Goal: Task Accomplishment & Management: Manage account settings

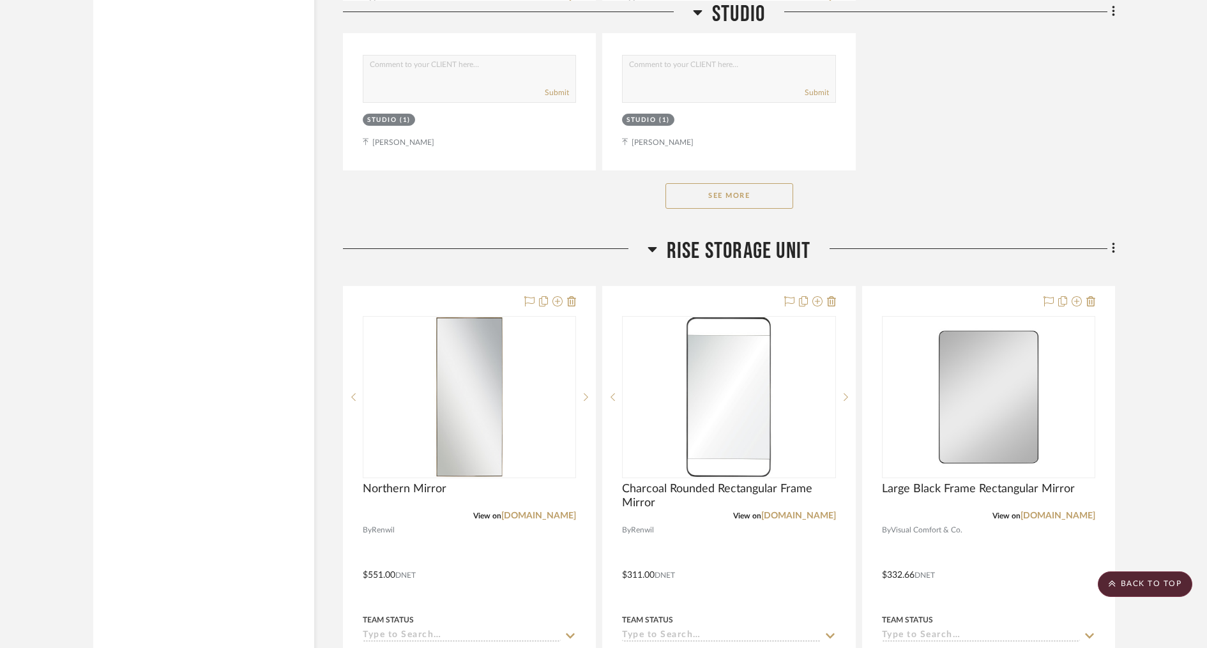
scroll to position [1862, 0]
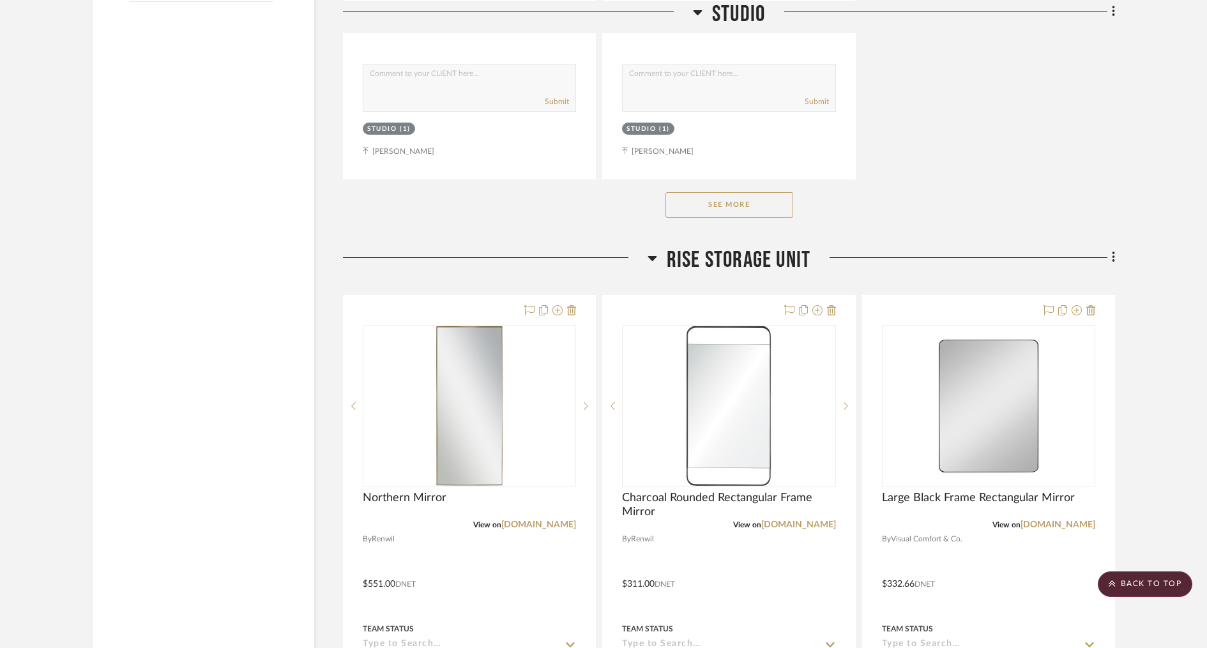
click at [740, 201] on button "See More" at bounding box center [729, 205] width 128 height 26
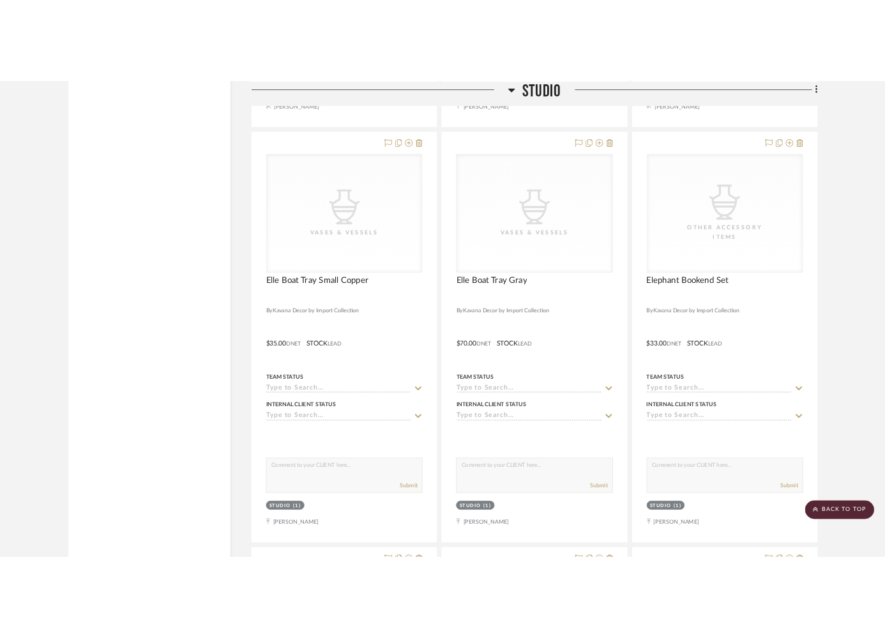
scroll to position [37664, 0]
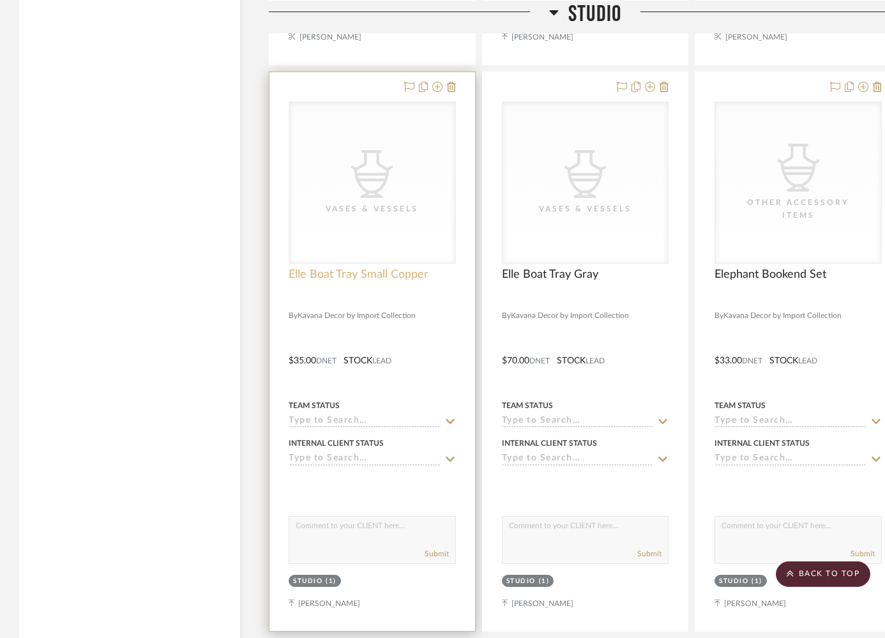
drag, startPoint x: 371, startPoint y: 233, endPoint x: 364, endPoint y: 228, distance: 8.7
click at [371, 268] on span "Elle Boat Tray Small Copper" at bounding box center [359, 275] width 140 height 14
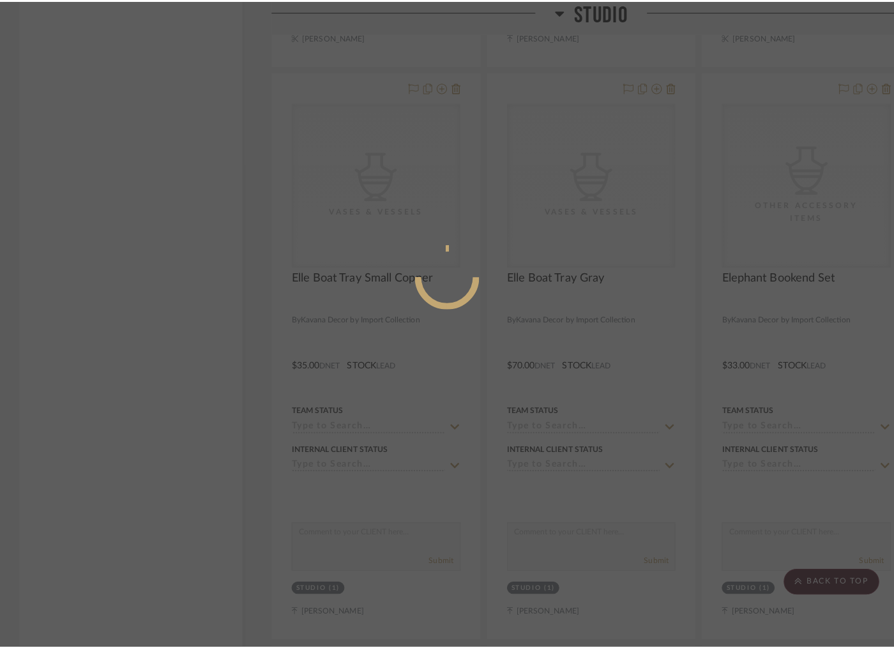
scroll to position [0, 0]
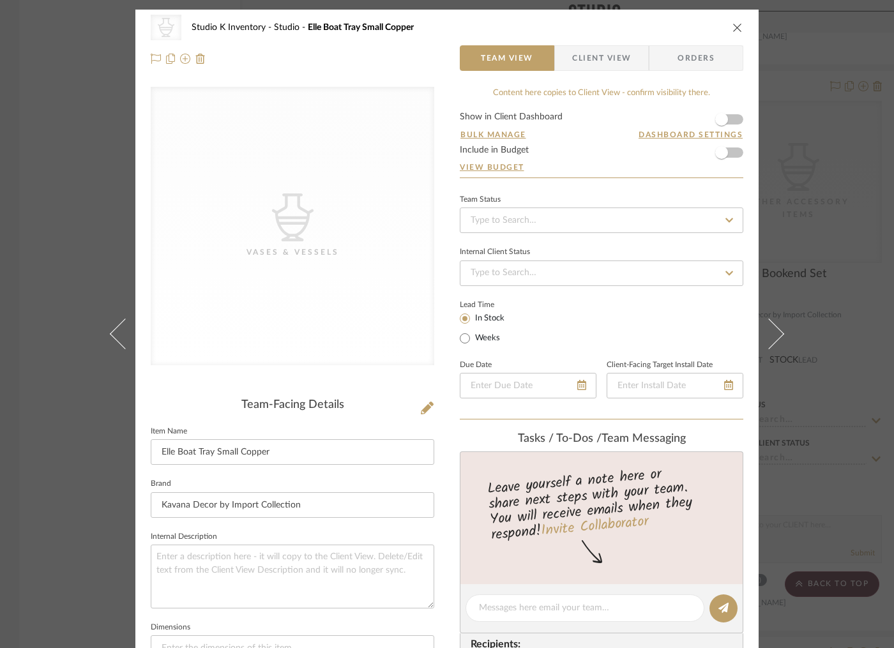
click at [421, 404] on icon at bounding box center [427, 408] width 13 height 13
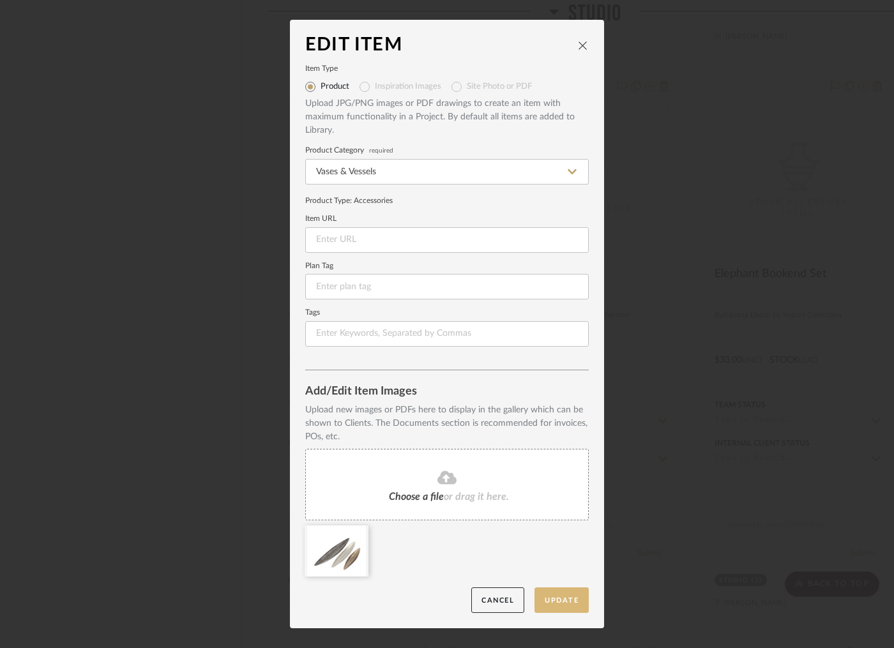
click at [560, 598] on button "Update" at bounding box center [562, 601] width 54 height 26
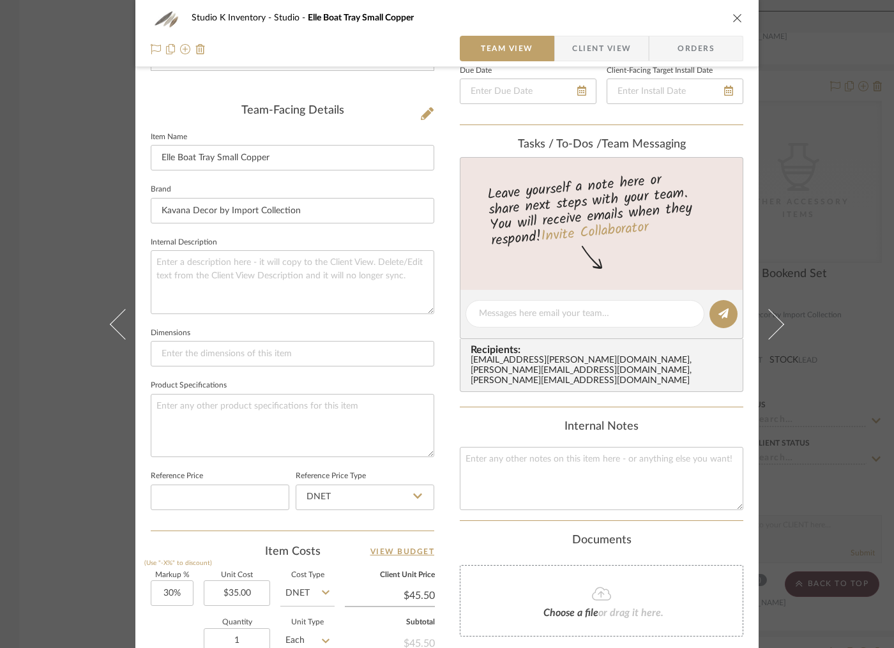
scroll to position [370, 0]
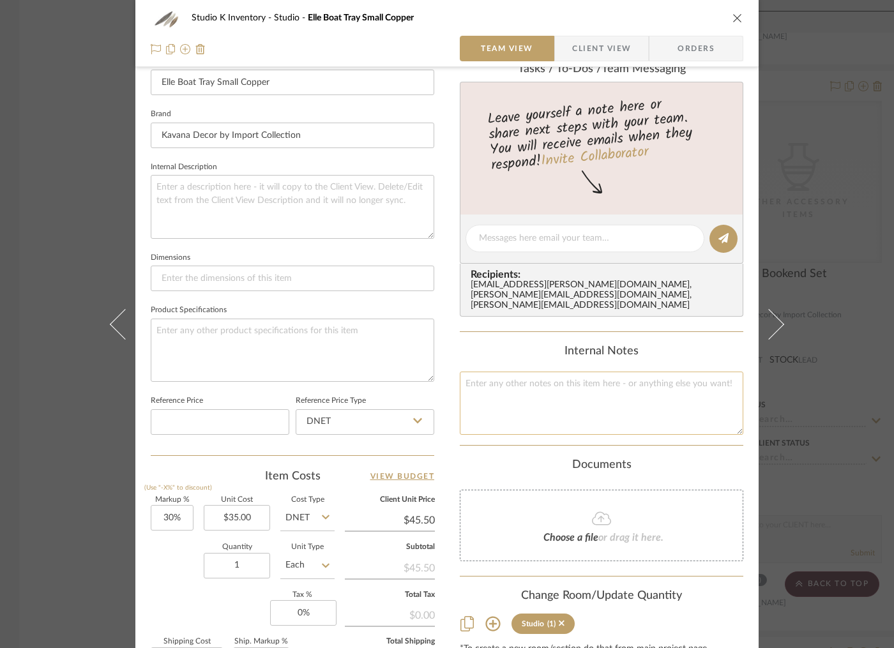
click at [497, 387] on textarea at bounding box center [602, 403] width 284 height 63
type textarea "Square SKU: Kav47 Retail: $75"
click at [446, 324] on div "Studio K Inventory [PERSON_NAME] Boat Tray Small Copper Team View Client View O…" at bounding box center [446, 228] width 623 height 1177
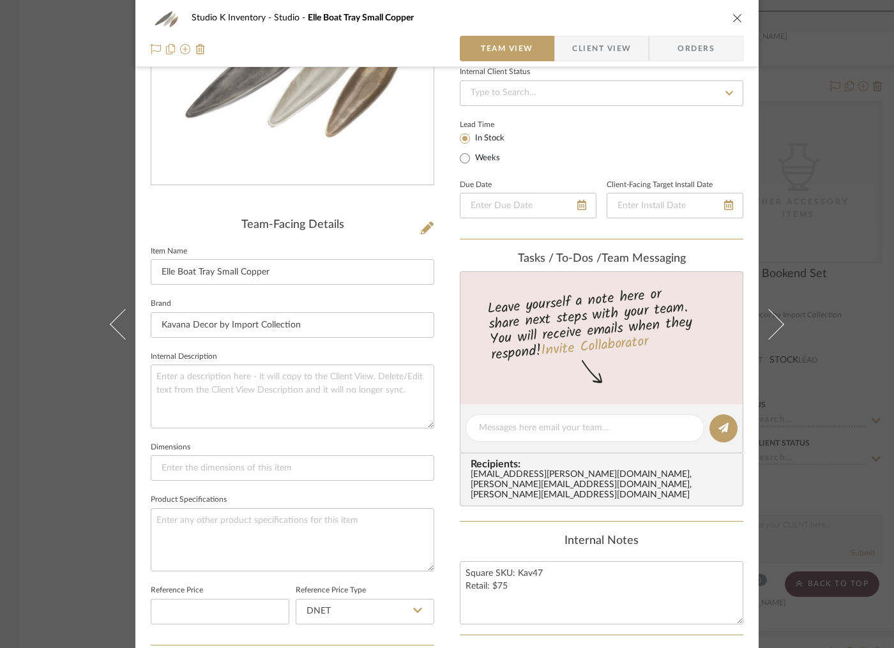
scroll to position [312, 0]
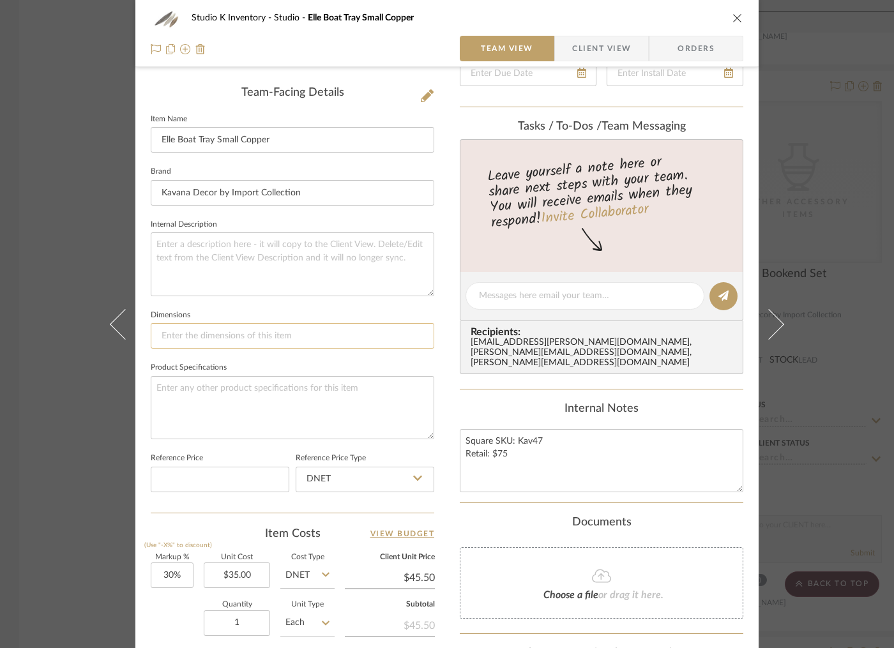
click at [204, 340] on input at bounding box center [293, 336] width 284 height 26
paste input "23L x 5.5WX3H"
type input "23L x 5.5WX3H"
click at [330, 310] on fieldset "Dimensions 23L x 5.5WX3H" at bounding box center [293, 328] width 284 height 43
click at [212, 254] on textarea at bounding box center [293, 263] width 284 height 63
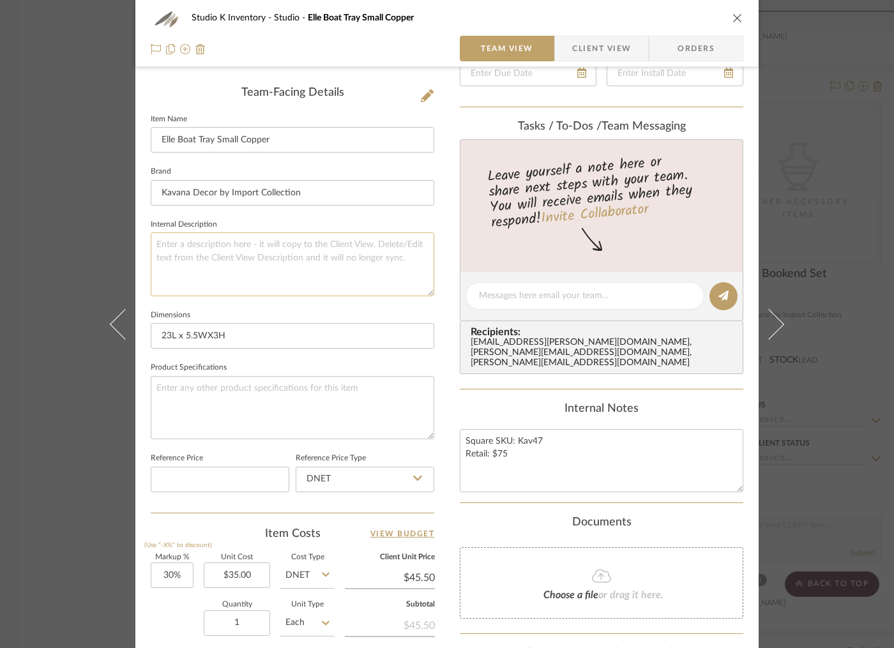
click at [205, 252] on textarea at bounding box center [293, 263] width 284 height 63
paste textarea "Crafted from cast metal"
type textarea "Crafted from cast metal"
click at [534, 402] on div "Internal Notes" at bounding box center [602, 409] width 284 height 14
click at [733, 21] on icon "close" at bounding box center [738, 18] width 10 height 10
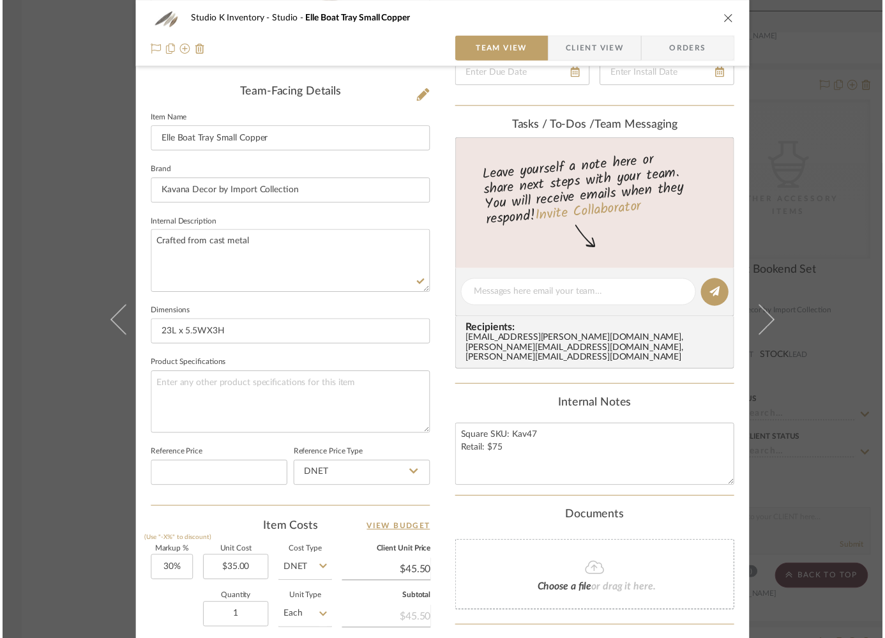
scroll to position [37664, 0]
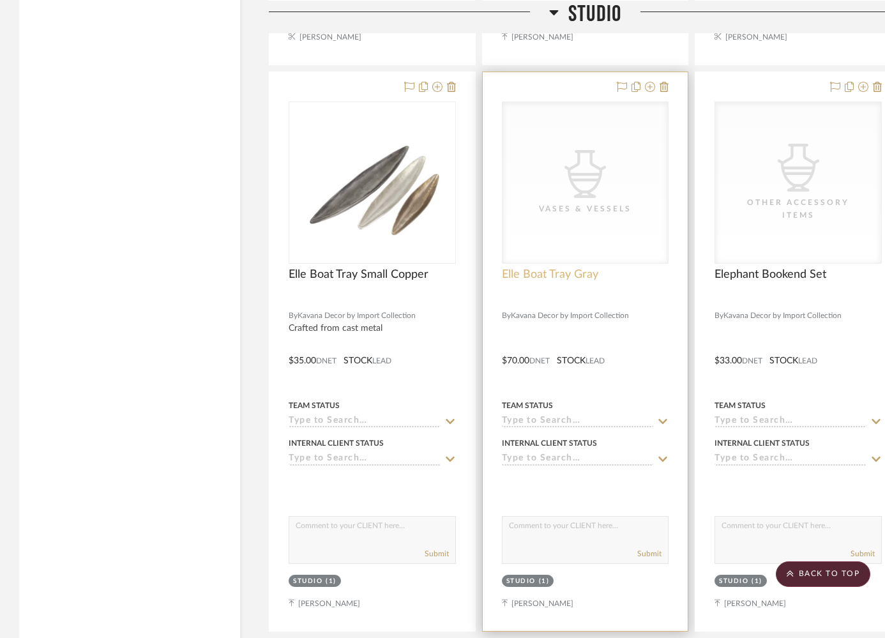
click at [542, 268] on span "Elle Boat Tray Gray" at bounding box center [550, 275] width 96 height 14
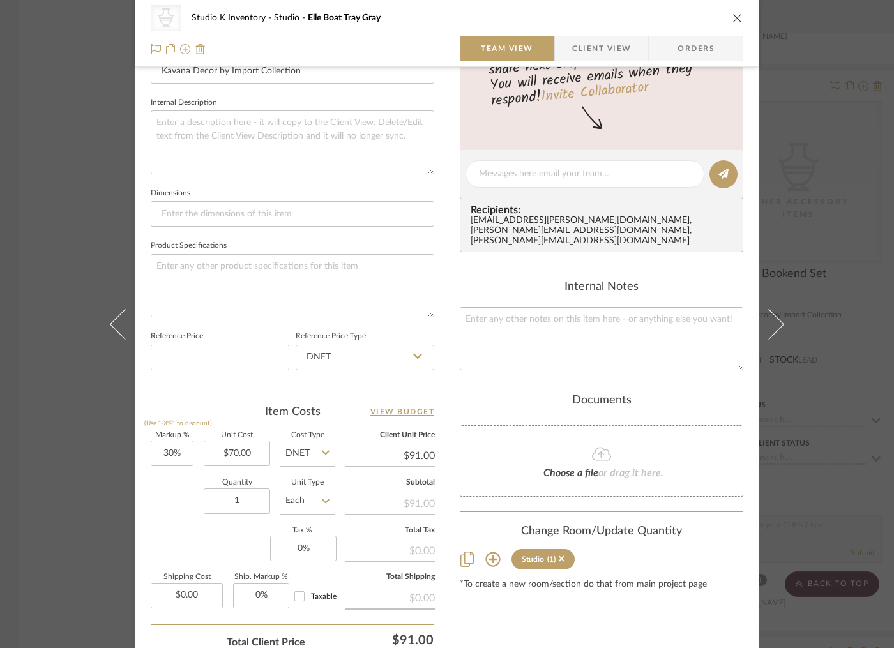
scroll to position [454, 0]
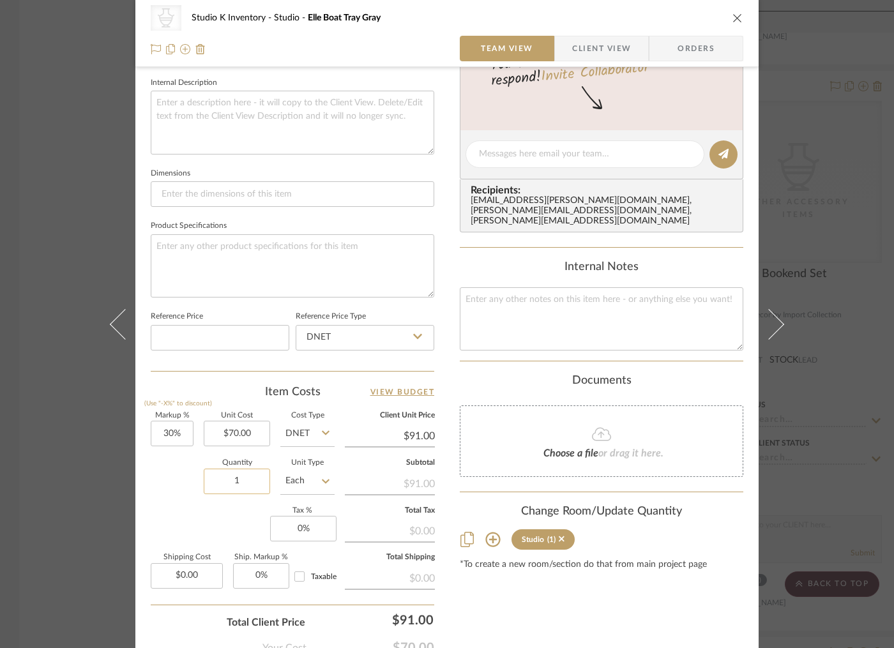
click at [239, 480] on input "1" at bounding box center [237, 482] width 66 height 26
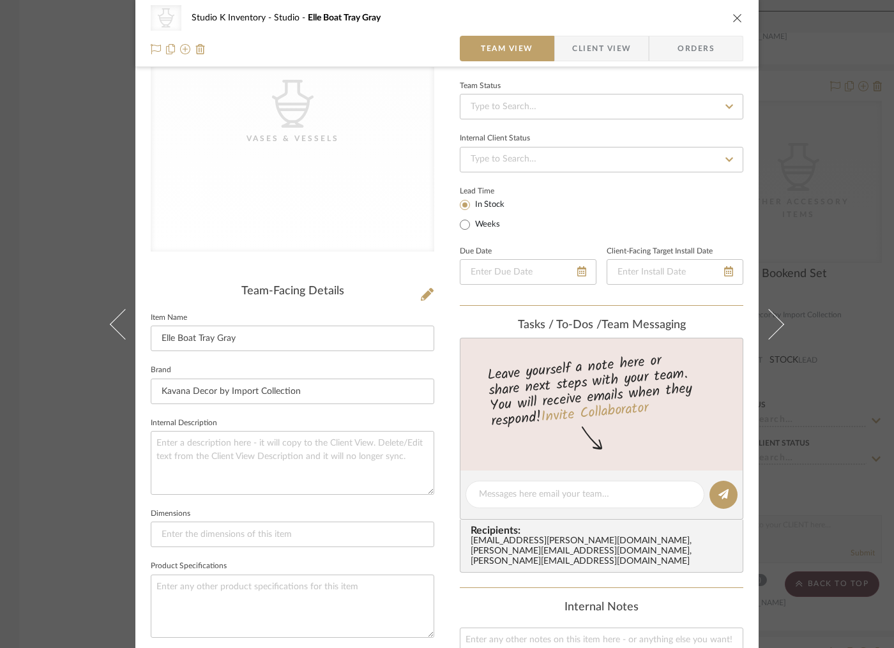
scroll to position [89, 0]
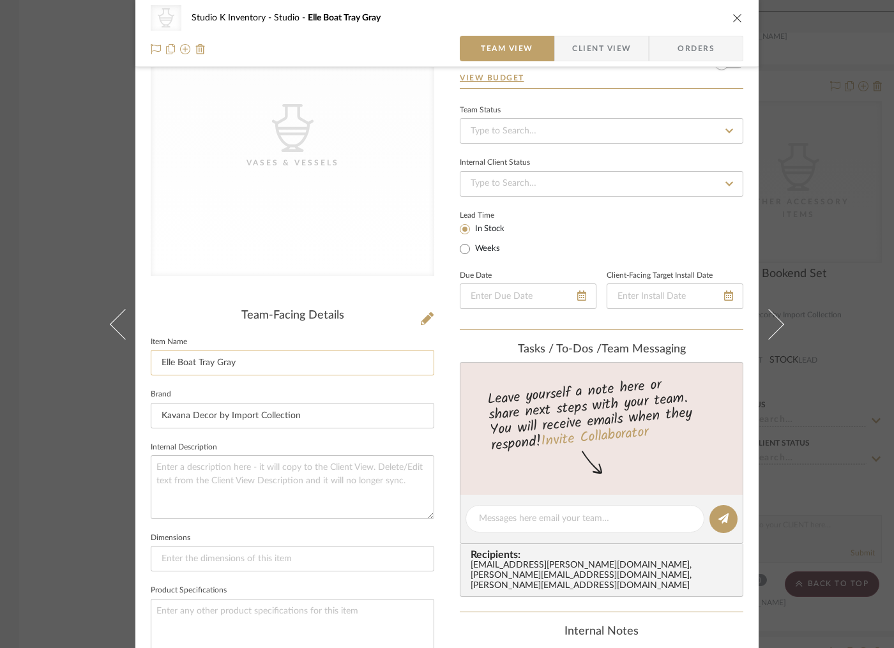
type input "2"
click at [212, 363] on input "Elle Boat Tray Gray" at bounding box center [293, 363] width 284 height 26
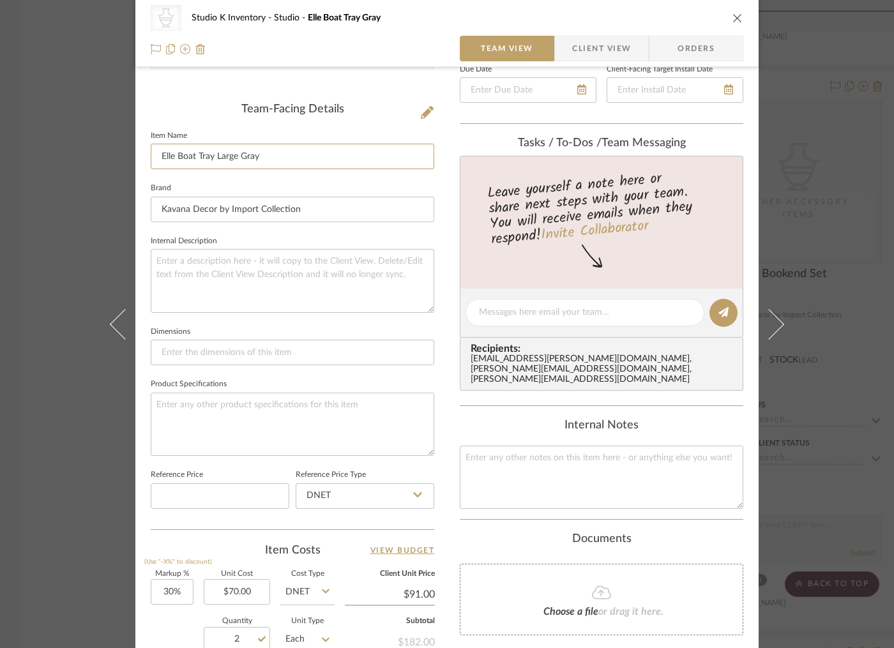
scroll to position [296, 0]
type input "Elle Boat Tray Large Gray"
click at [213, 350] on input at bounding box center [293, 352] width 284 height 26
paste input "40L x 6W x 4H"
type input "40L x 6W x 4H"
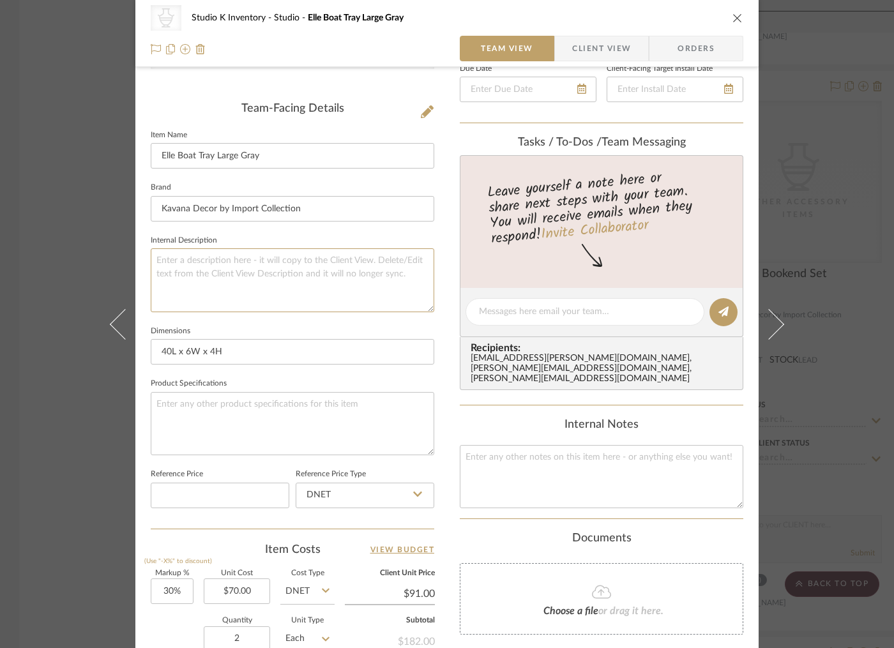
drag, startPoint x: 321, startPoint y: 269, endPoint x: 710, endPoint y: 284, distance: 389.2
click at [326, 269] on textarea at bounding box center [293, 279] width 284 height 63
type textarea "Cast"
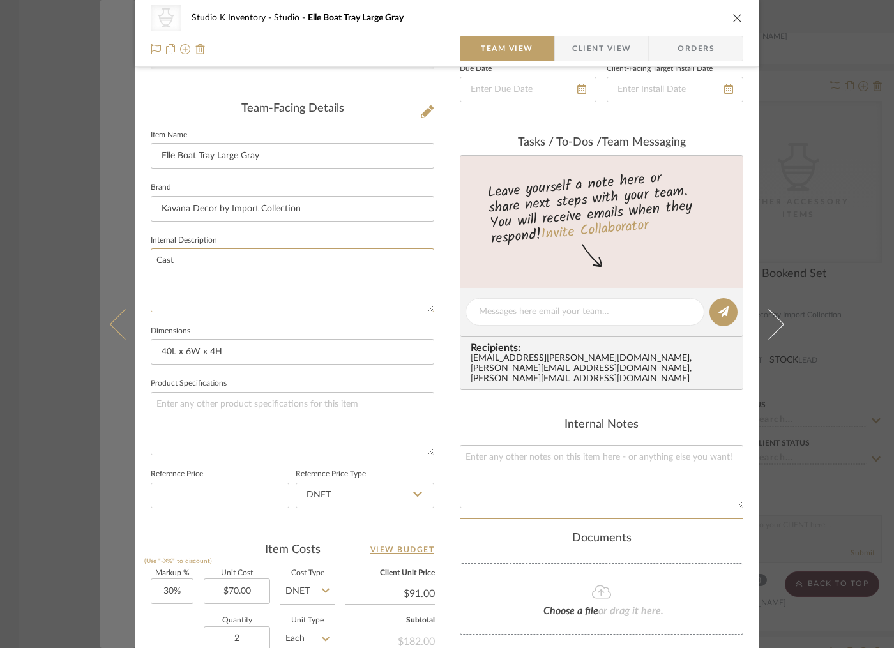
drag, startPoint x: 206, startPoint y: 265, endPoint x: 124, endPoint y: 255, distance: 83.0
click at [124, 255] on mat-dialog-content "CategoryIconAccessories Created with Sketch. Vases & Vessels Studio K Inventory…" at bounding box center [447, 301] width 695 height 1177
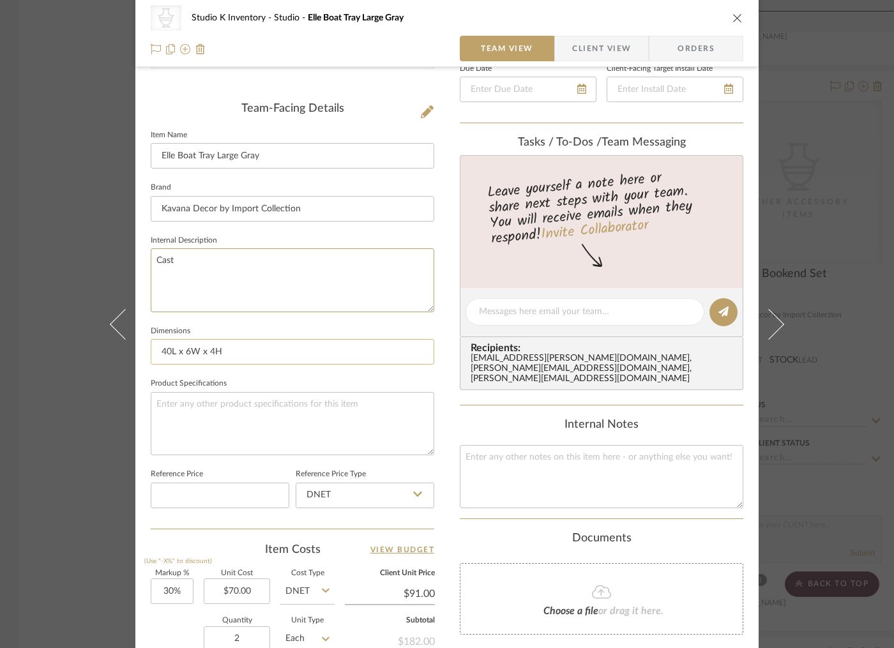
paste textarea "rafted from cast metal"
type textarea "Crafted from cast metal"
click at [489, 452] on textarea at bounding box center [602, 476] width 284 height 63
type textarea "S"
type textarea "Square SKU: Kav49 Retail: $200"
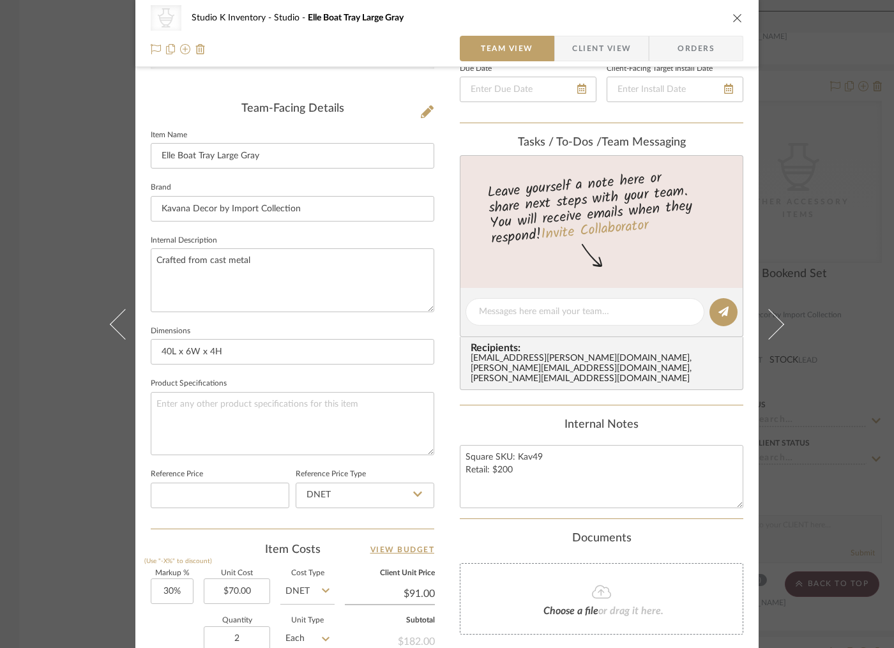
click at [453, 390] on div "CategoryIconAccessories Created with Sketch. Vases & Vessels Studio K Inventory…" at bounding box center [446, 301] width 623 height 1177
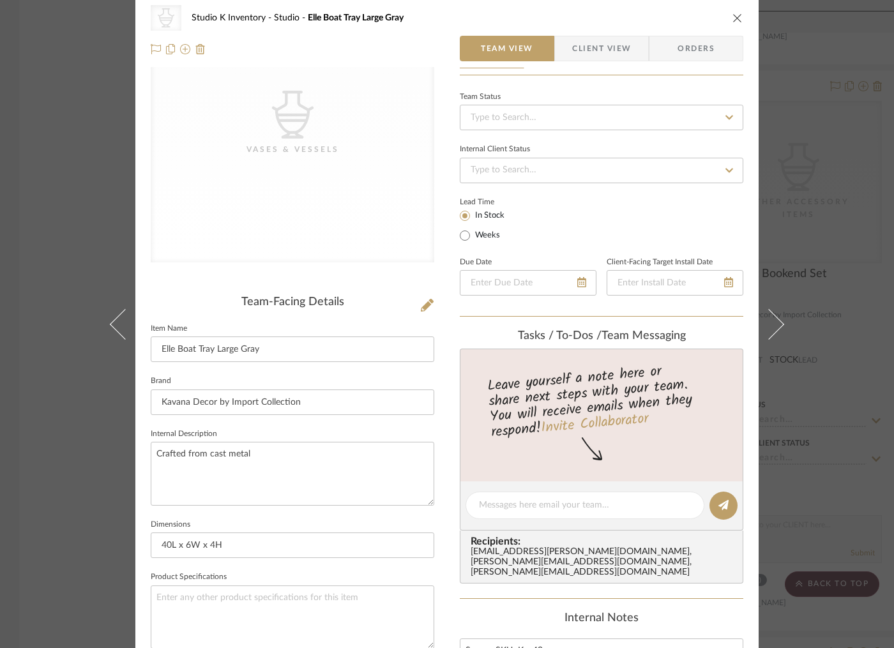
scroll to position [0, 0]
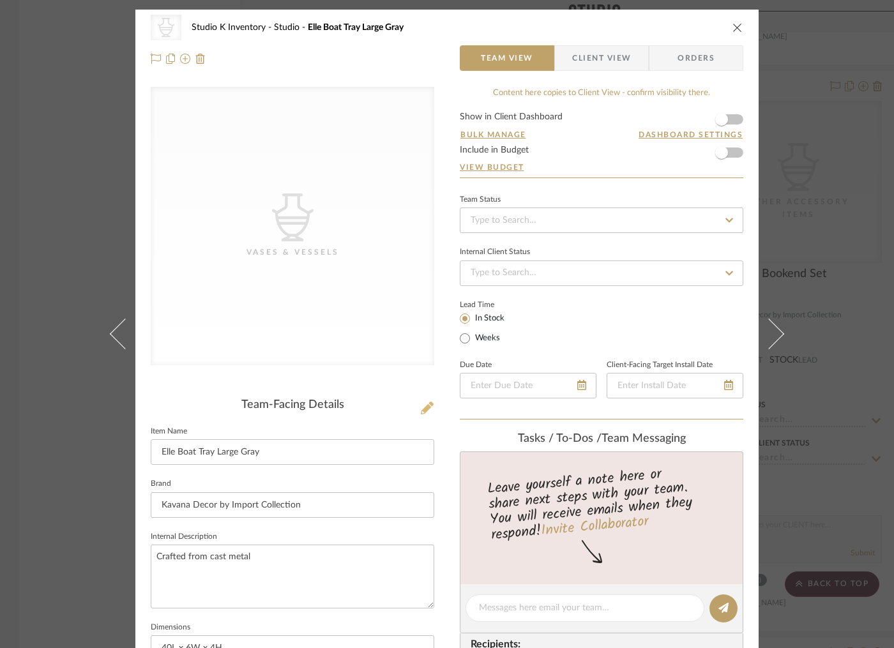
click at [423, 407] on icon at bounding box center [427, 408] width 13 height 13
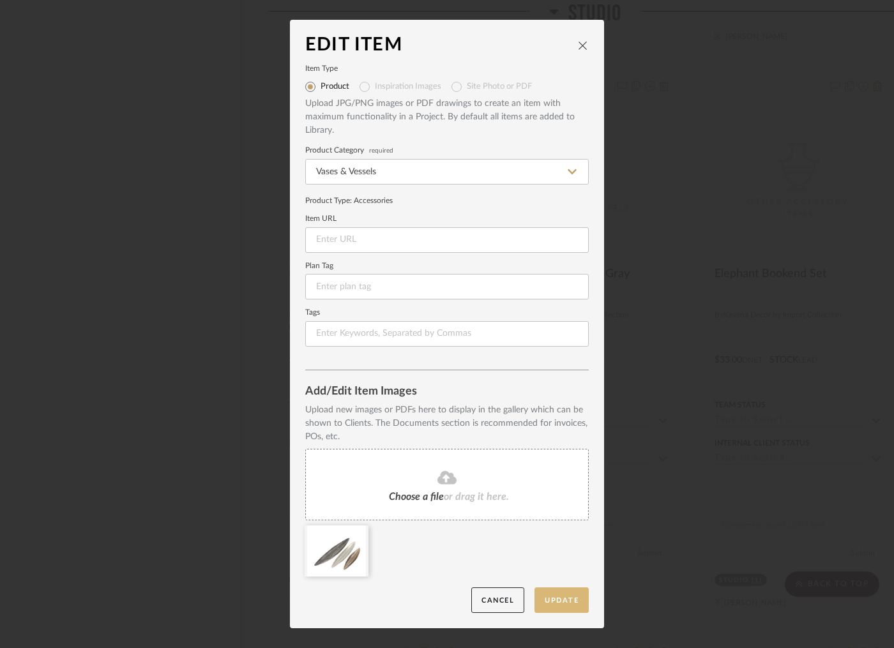
click at [545, 596] on button "Update" at bounding box center [562, 601] width 54 height 26
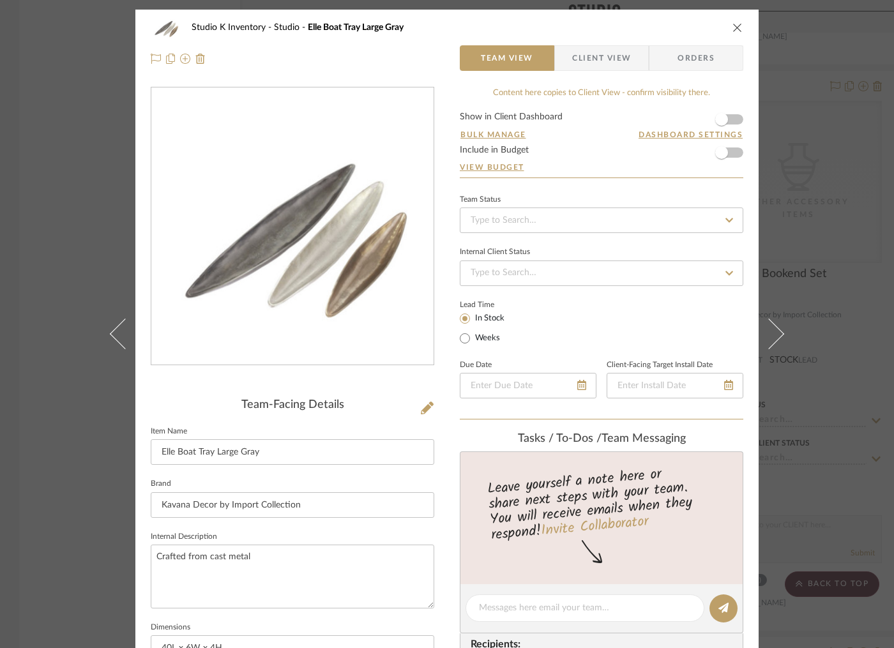
click at [734, 26] on icon "close" at bounding box center [738, 27] width 10 height 10
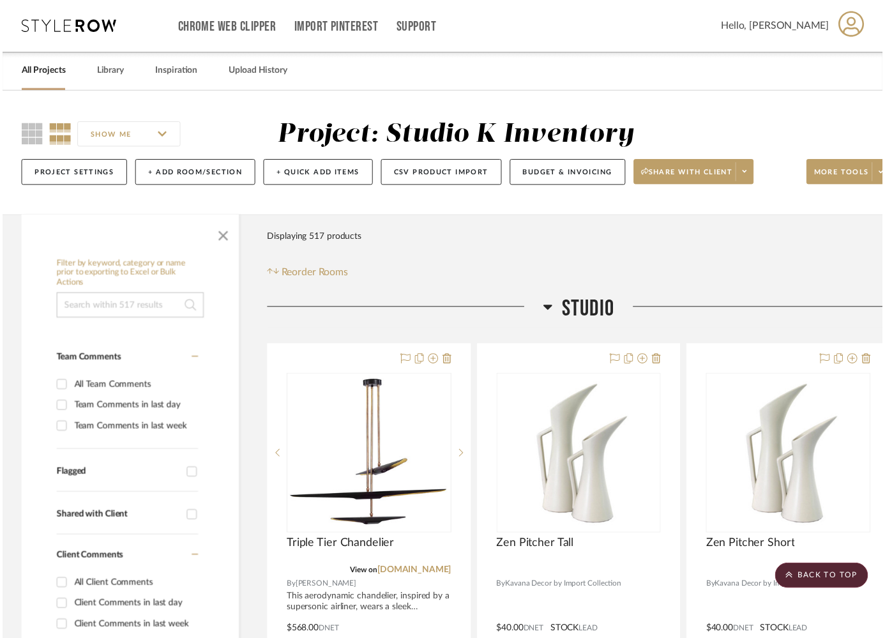
scroll to position [37664, 0]
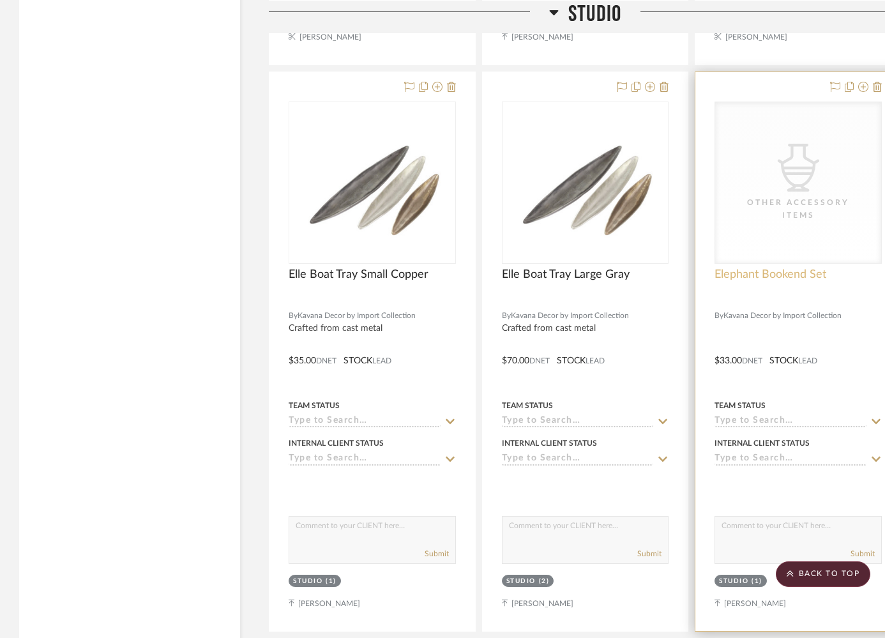
click at [791, 268] on span "Elephant Bookend Set" at bounding box center [771, 275] width 112 height 14
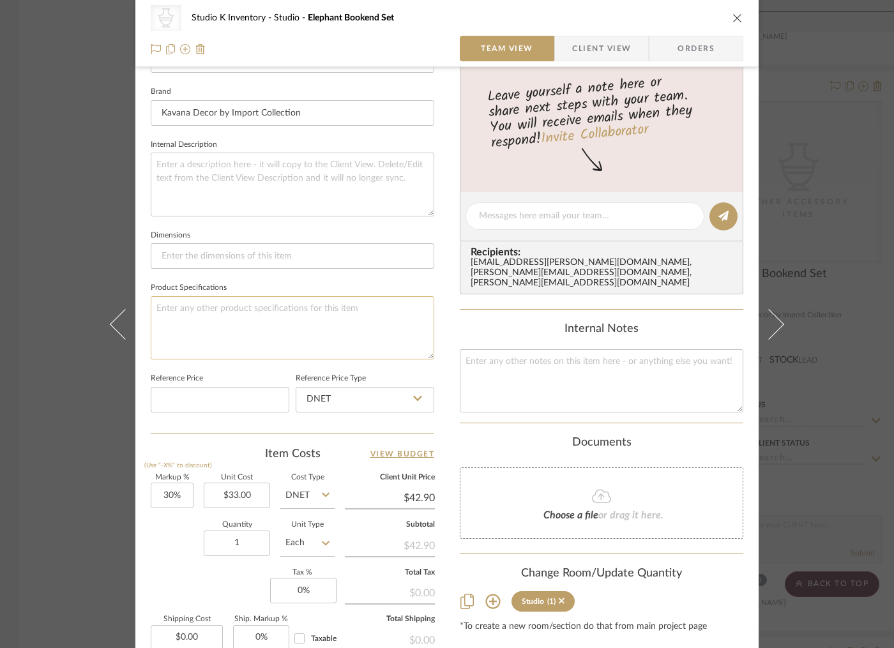
scroll to position [536, 0]
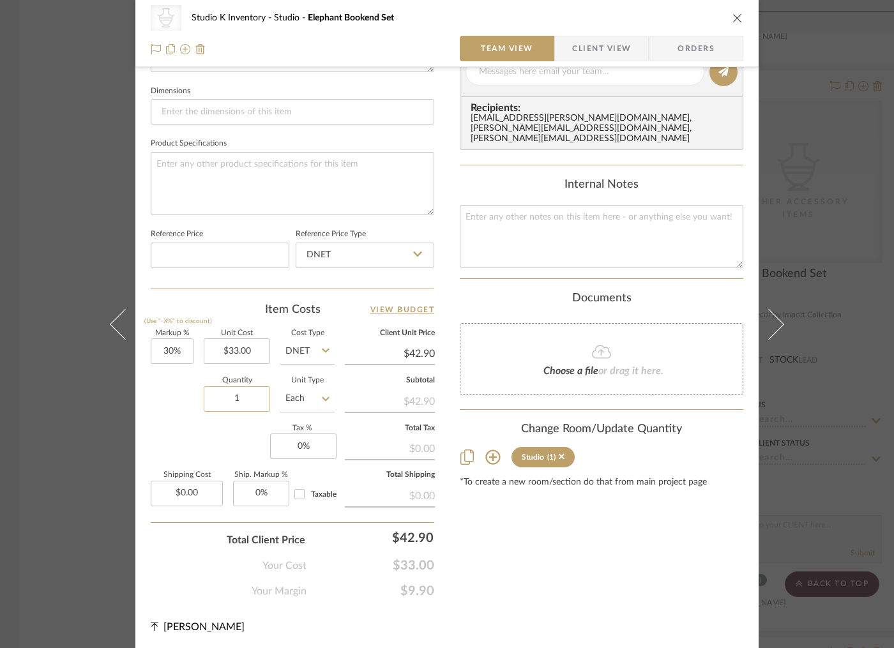
click at [239, 400] on input "1" at bounding box center [237, 399] width 66 height 26
type input "2"
click at [496, 205] on textarea at bounding box center [602, 236] width 284 height 63
type textarea "Square SKU: Kav22 Retail: $75"
click at [460, 275] on div "Content here copies to Client View - confirm visibility there. Show in Client D…" at bounding box center [602, 75] width 284 height 1049
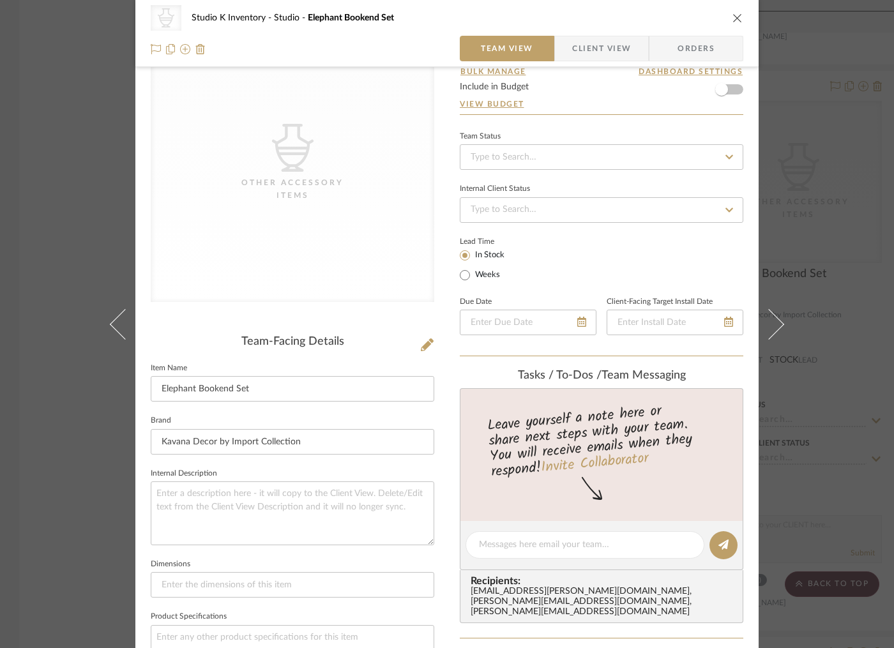
scroll to position [0, 0]
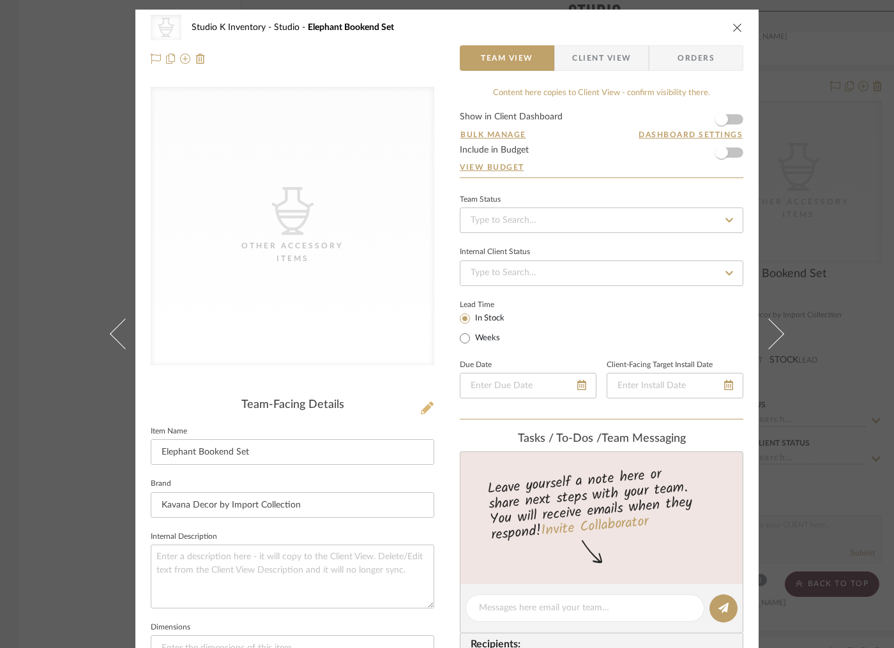
click at [423, 409] on icon at bounding box center [427, 408] width 13 height 13
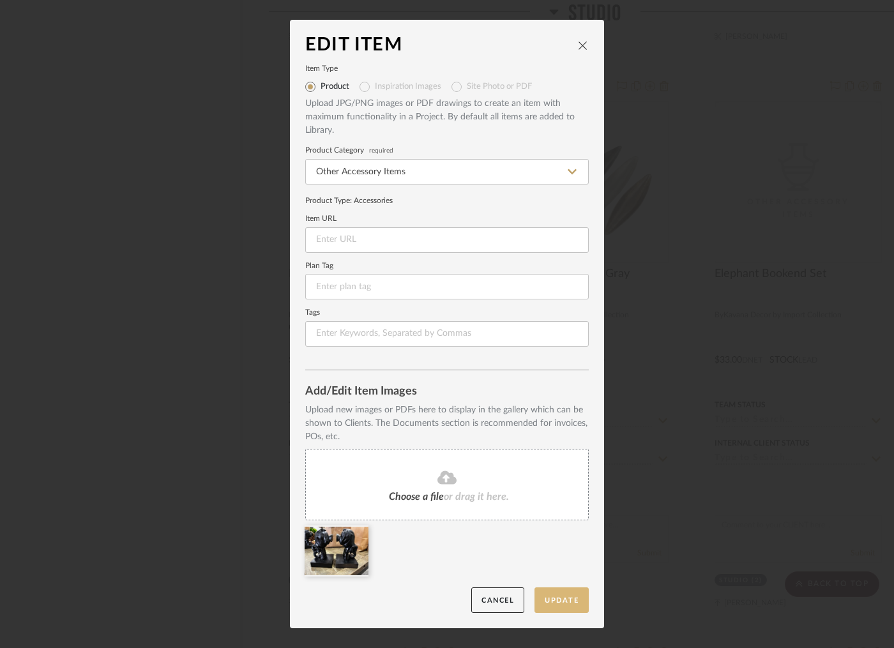
click at [556, 599] on button "Update" at bounding box center [562, 601] width 54 height 26
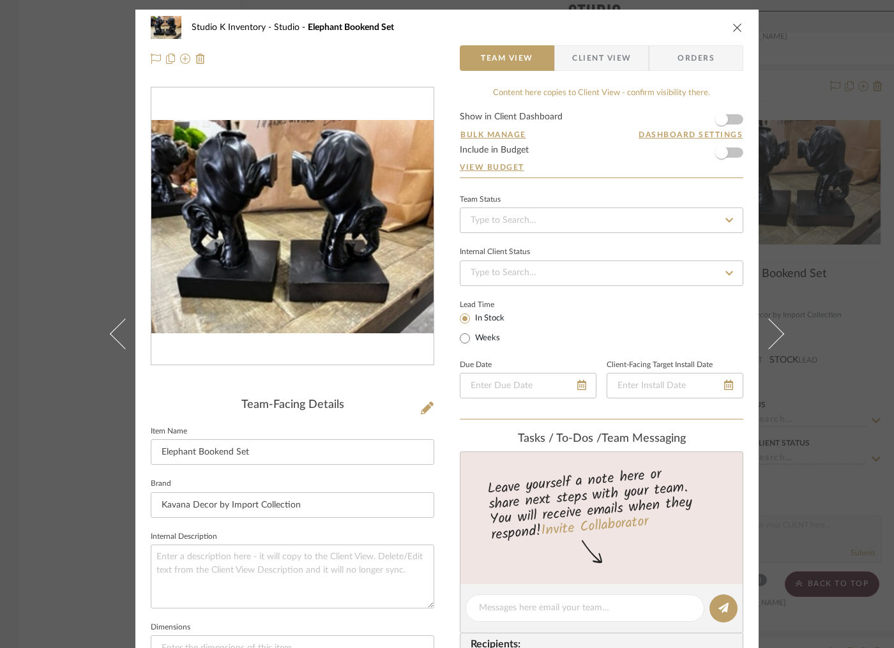
click at [734, 26] on icon "close" at bounding box center [738, 27] width 10 height 10
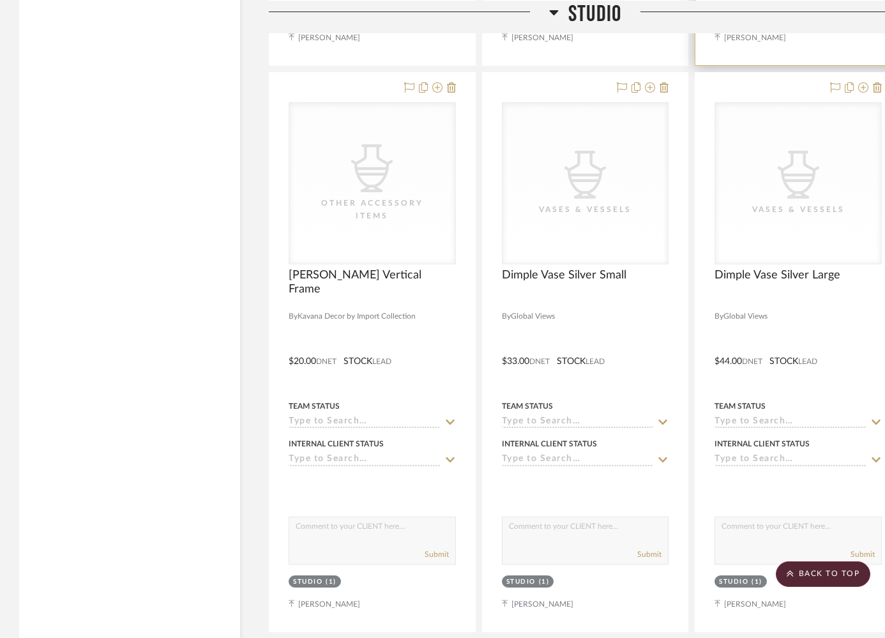
scroll to position [38237, 0]
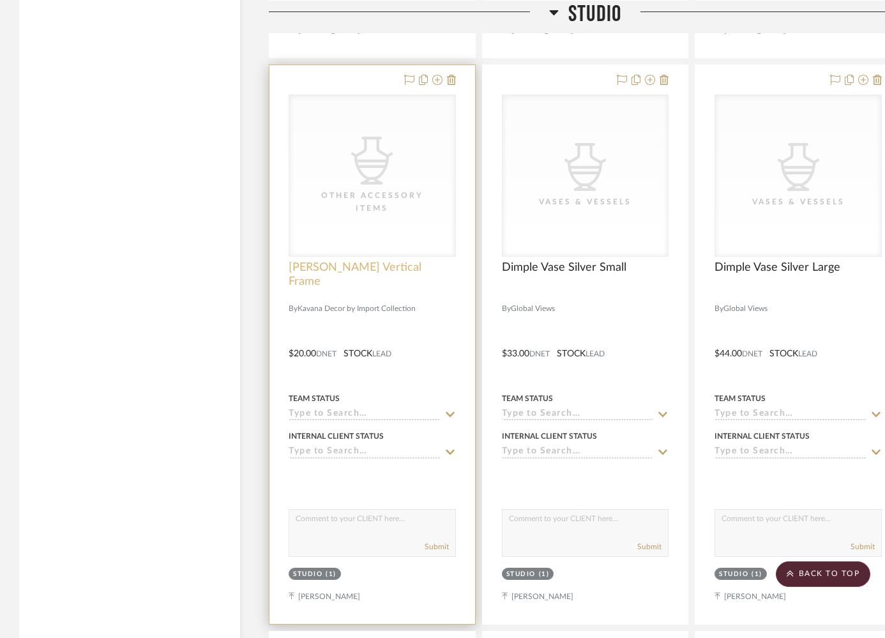
click at [312, 261] on span "[PERSON_NAME] Vertical Frame" at bounding box center [372, 275] width 167 height 28
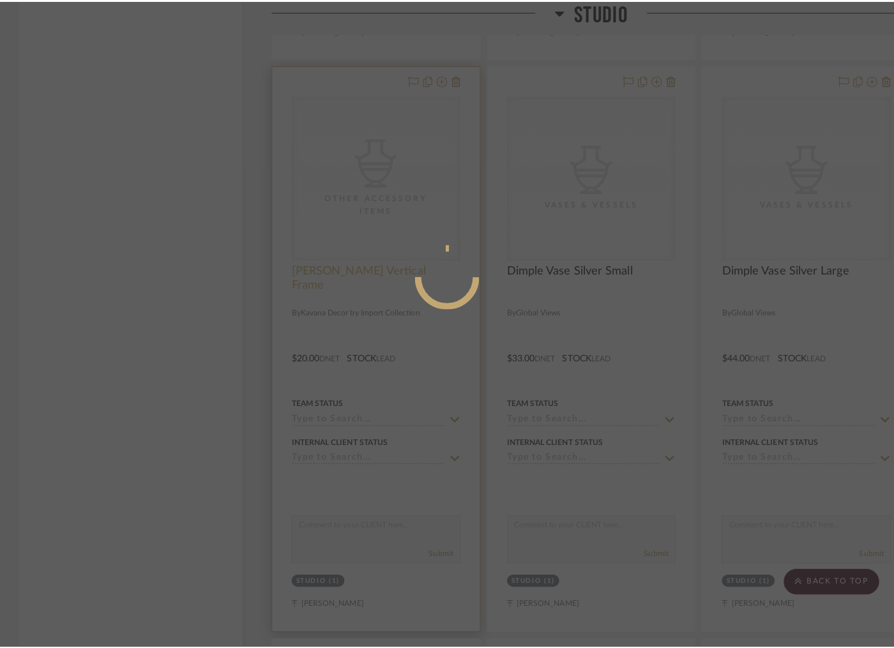
scroll to position [0, 0]
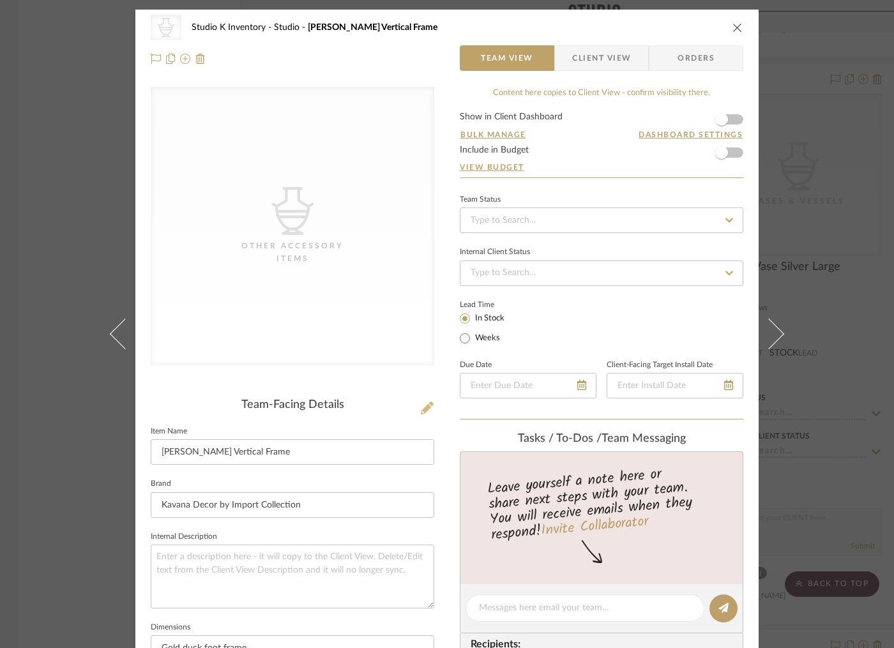
click at [424, 406] on icon at bounding box center [427, 408] width 13 height 13
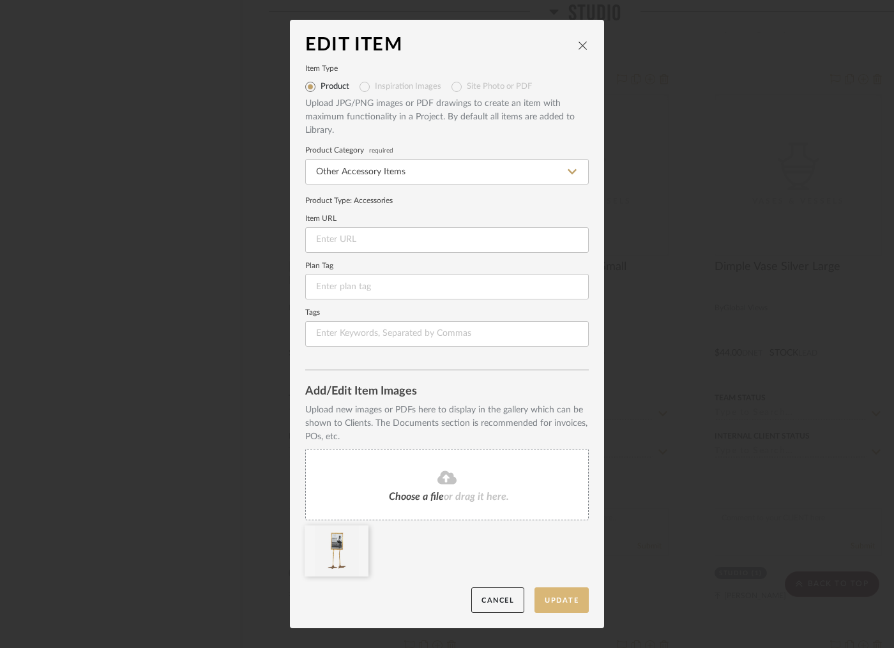
click at [554, 595] on button "Update" at bounding box center [562, 601] width 54 height 26
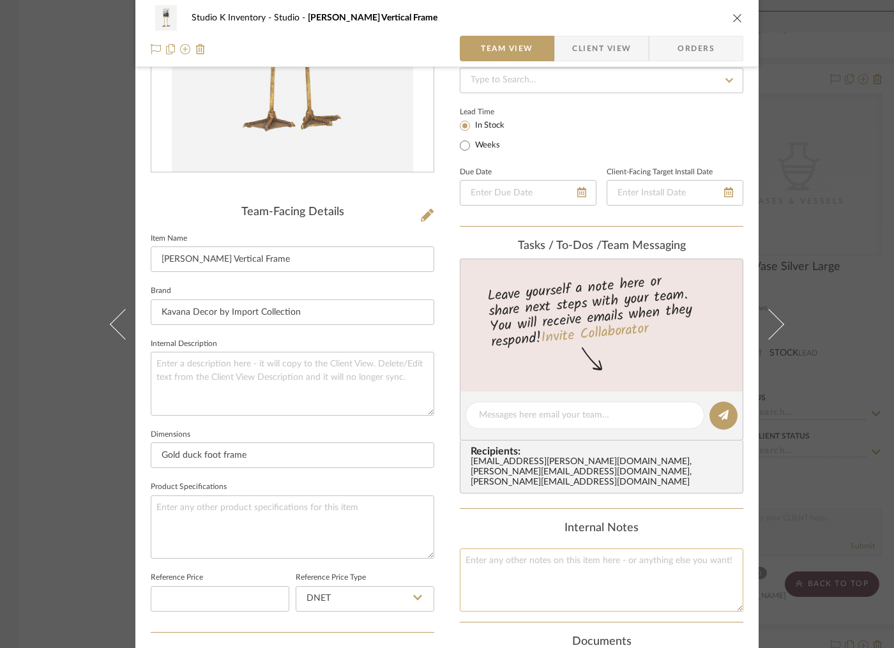
scroll to position [199, 0]
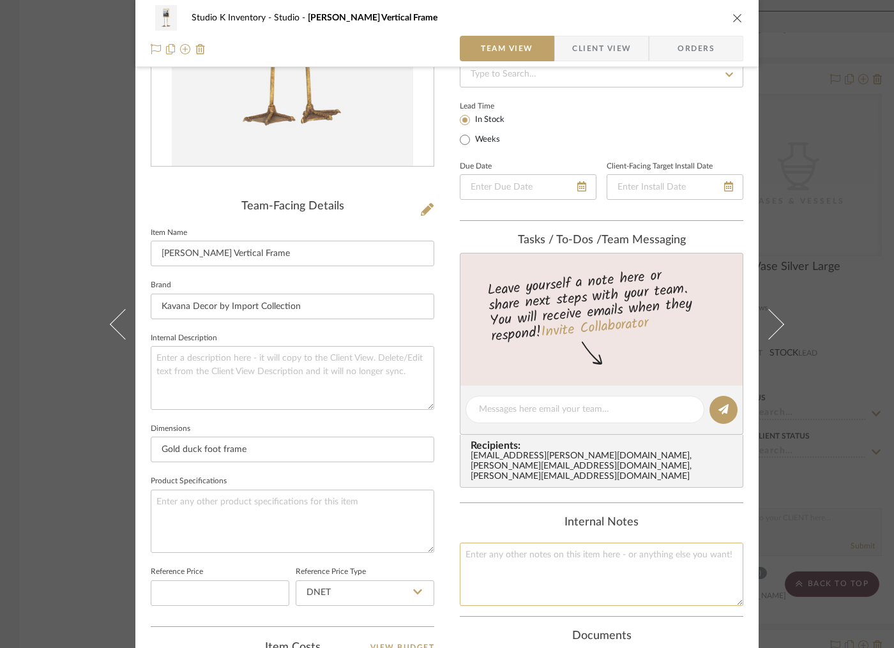
click at [525, 547] on textarea at bounding box center [602, 574] width 284 height 63
type textarea "Square SKU: Kav52 Retail: $60"
click at [484, 516] on div "Internal Notes" at bounding box center [602, 523] width 284 height 14
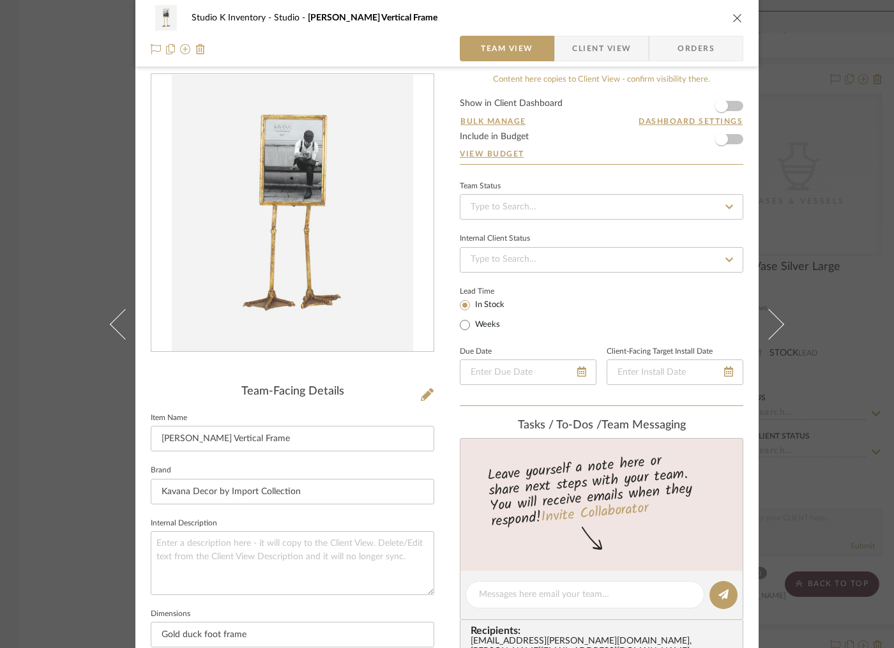
scroll to position [0, 0]
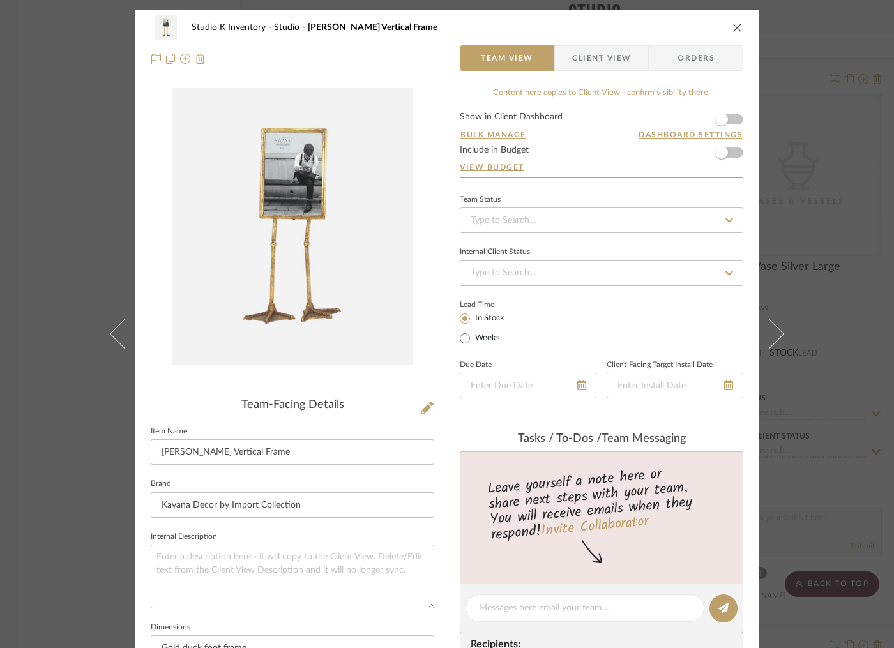
click at [251, 574] on textarea at bounding box center [293, 576] width 284 height 63
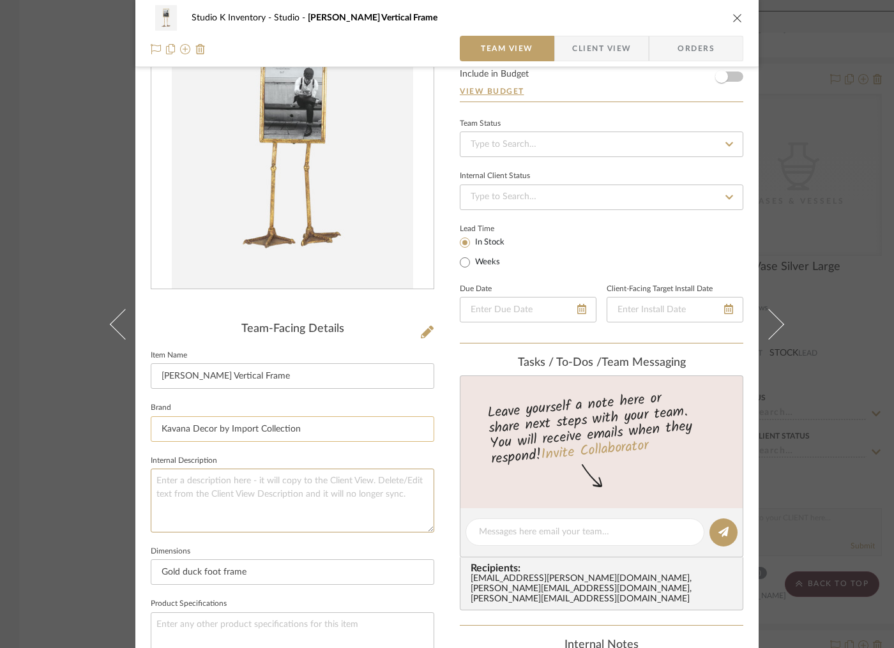
scroll to position [93, 0]
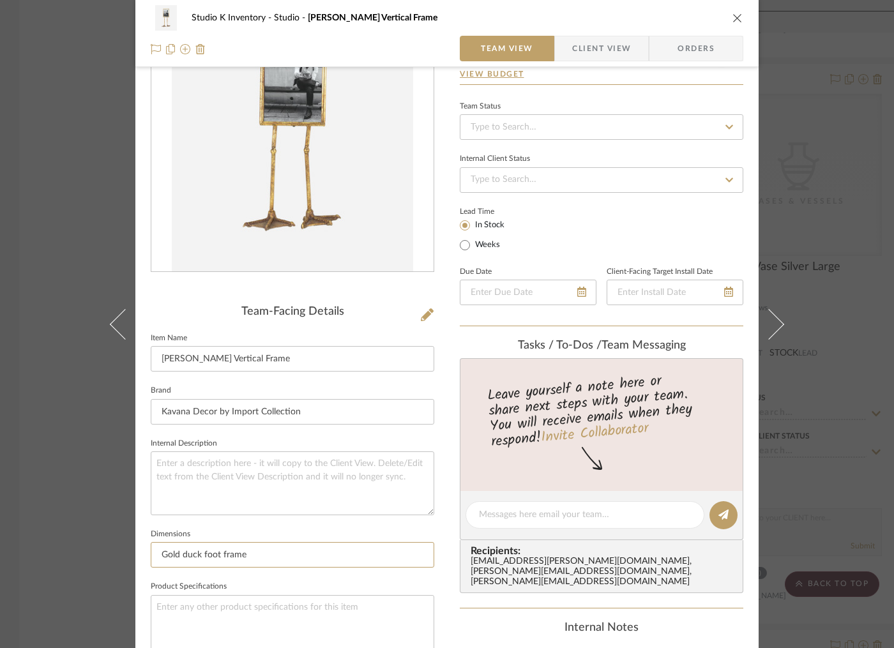
drag, startPoint x: 291, startPoint y: 555, endPoint x: 144, endPoint y: 547, distance: 147.8
click at [144, 547] on div "Studio K Inventory Studio [PERSON_NAME] Vertical Frame Team View Client View Or…" at bounding box center [446, 504] width 623 height 1177
click at [218, 466] on textarea at bounding box center [293, 483] width 284 height 63
paste textarea "Gold duck foot frame"
type textarea "Gold duck foot frame"
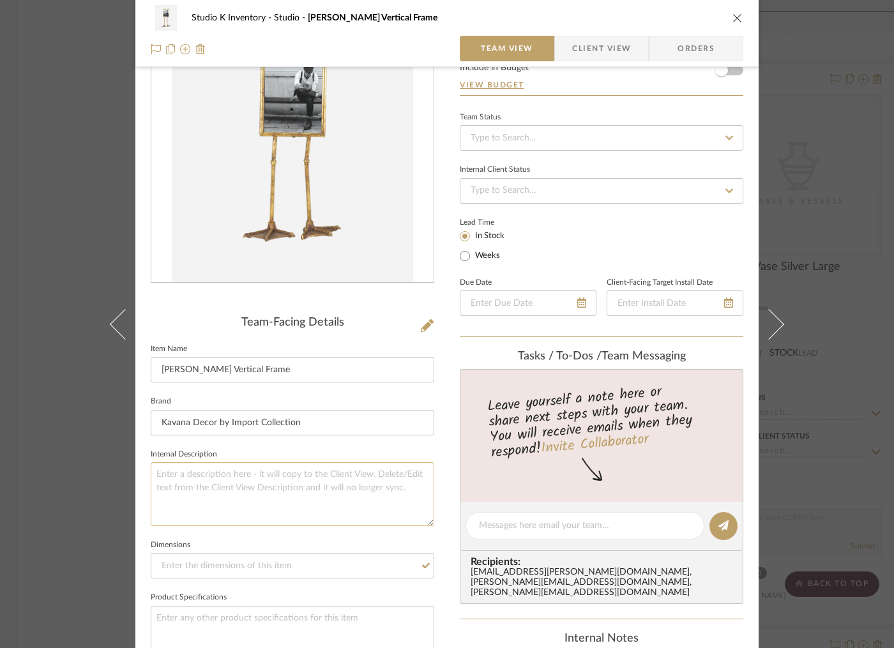
click at [298, 466] on textarea at bounding box center [293, 493] width 284 height 63
paste textarea "Gold duck foot frame"
type textarea "Gold duck foot frame, 5x7 photo"
click at [349, 404] on fieldset "Brand Kavana Decor by Import Collection" at bounding box center [293, 415] width 284 height 43
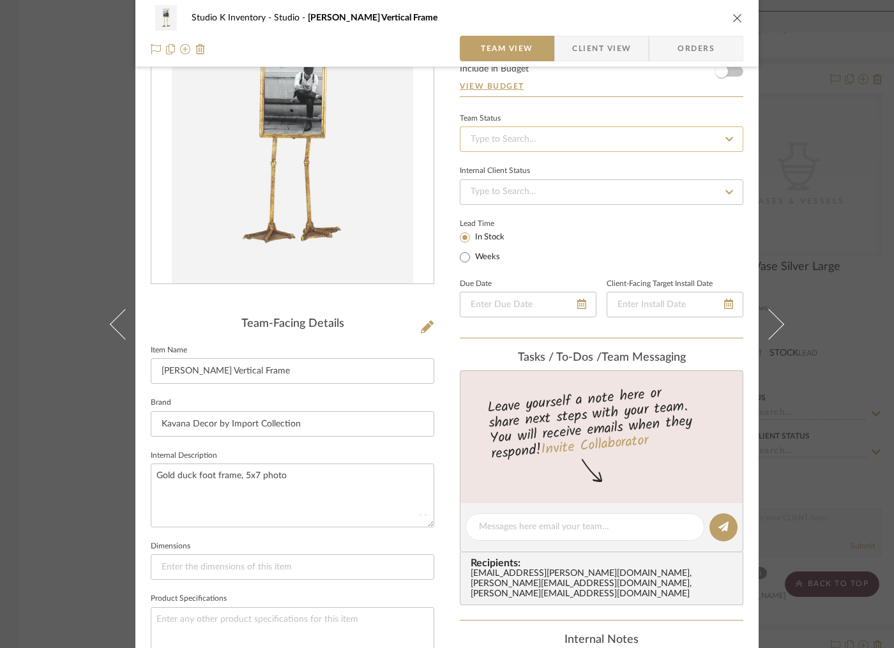
scroll to position [80, 0]
click at [733, 16] on icon "close" at bounding box center [738, 18] width 10 height 10
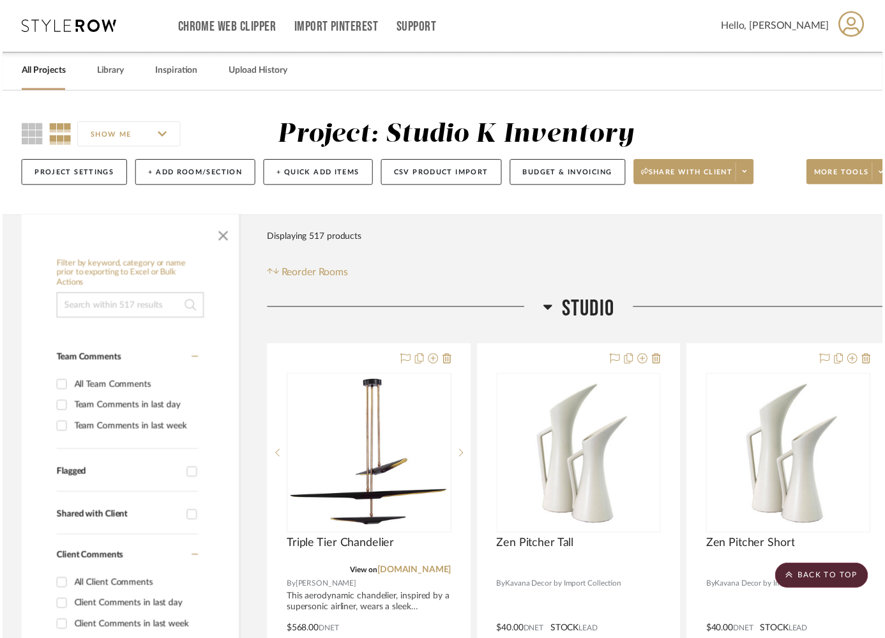
scroll to position [38237, 0]
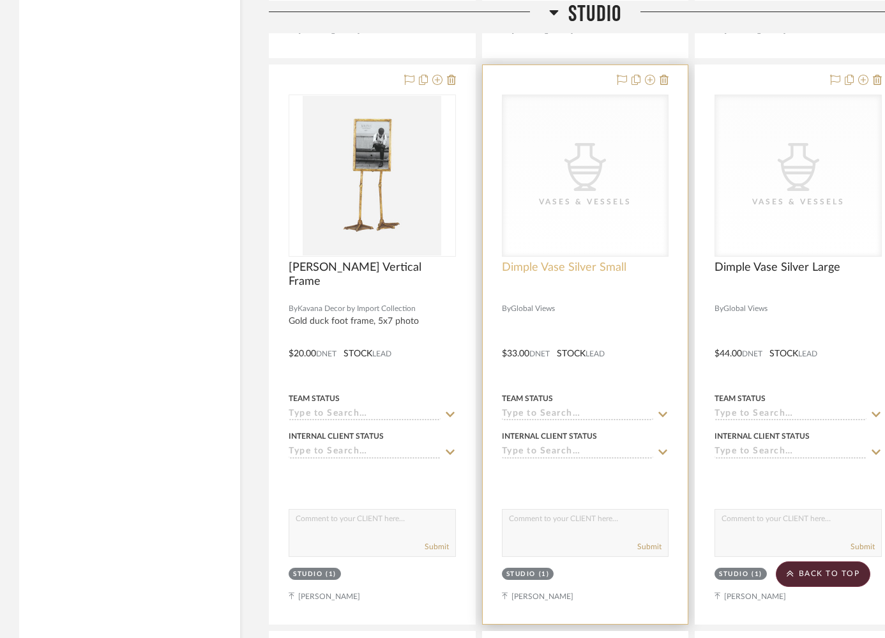
click at [538, 261] on span "Dimple Vase Silver Small" at bounding box center [564, 268] width 125 height 14
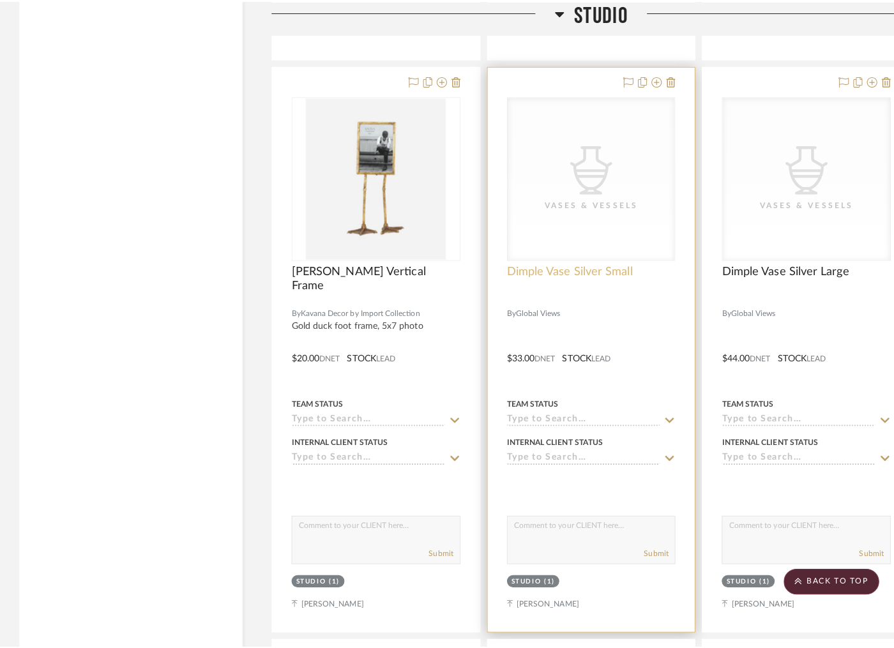
scroll to position [0, 0]
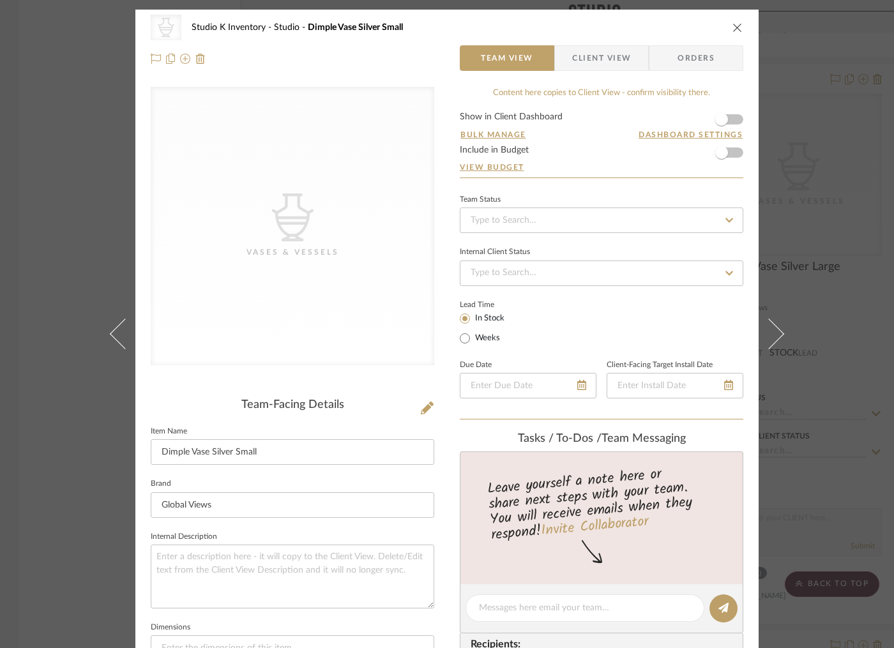
click at [733, 24] on icon "close" at bounding box center [738, 27] width 10 height 10
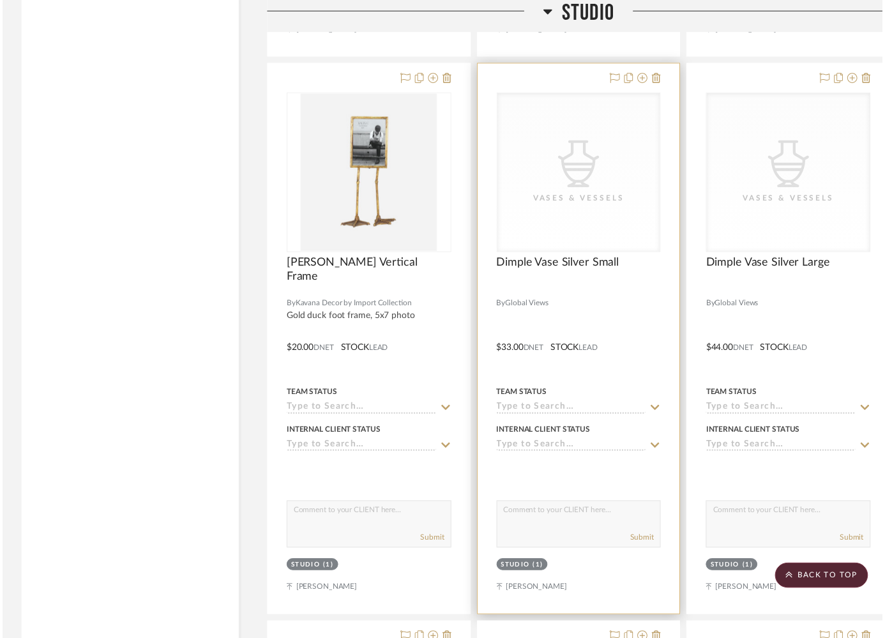
scroll to position [38237, 0]
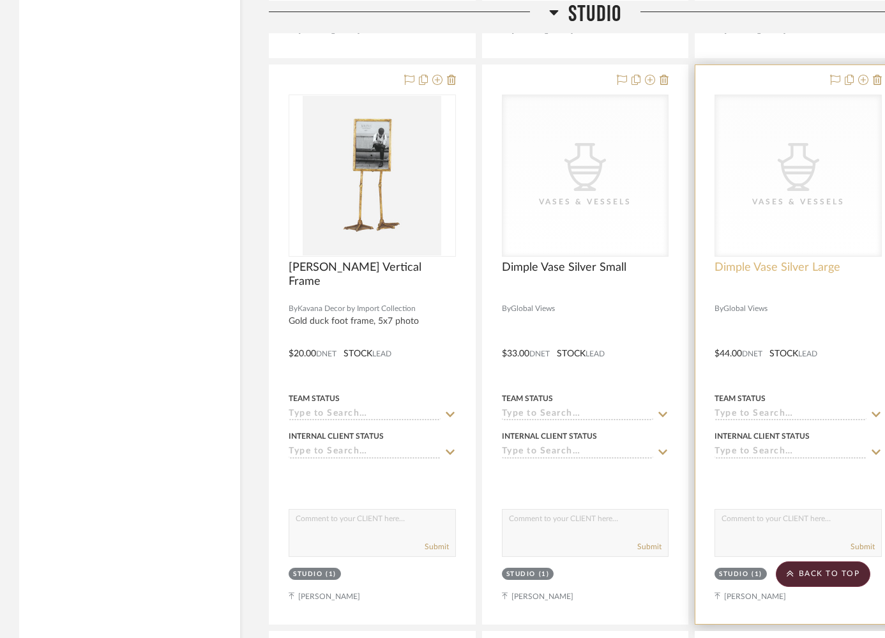
click at [754, 261] on span "Dimple Vase Silver Large" at bounding box center [778, 268] width 126 height 14
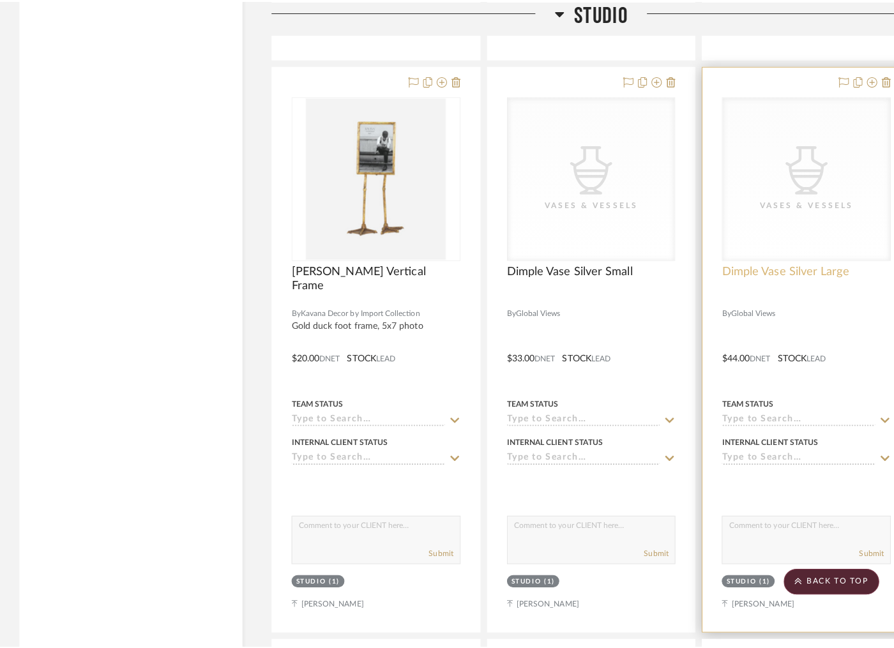
scroll to position [0, 0]
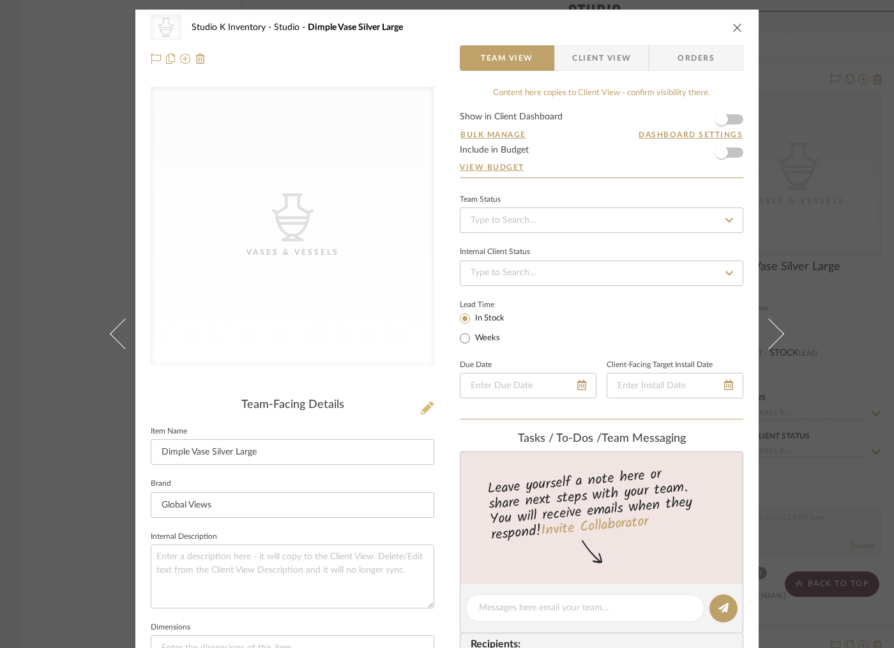
click at [425, 406] on icon at bounding box center [427, 408] width 13 height 13
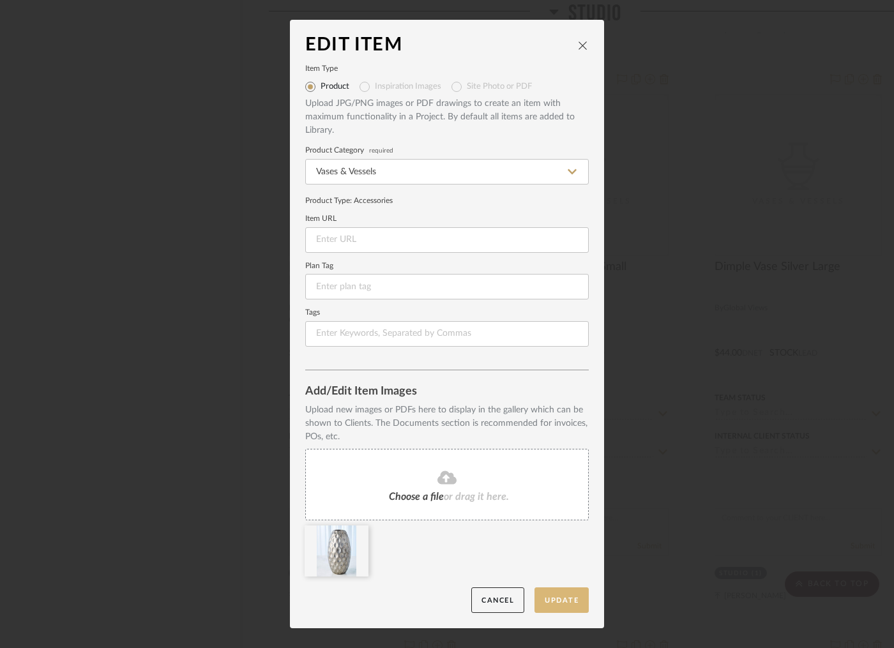
click at [550, 602] on button "Update" at bounding box center [562, 601] width 54 height 26
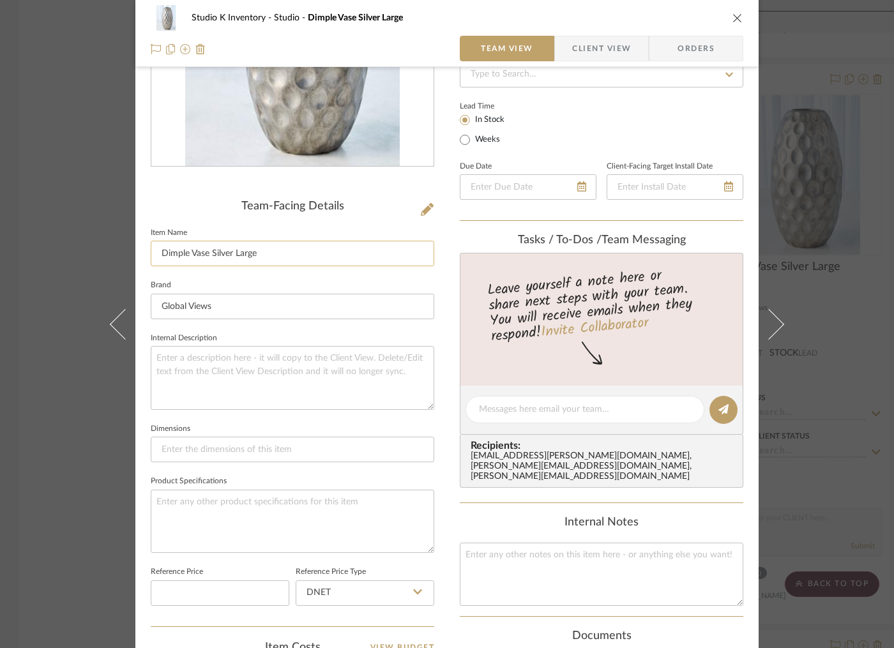
scroll to position [281, 0]
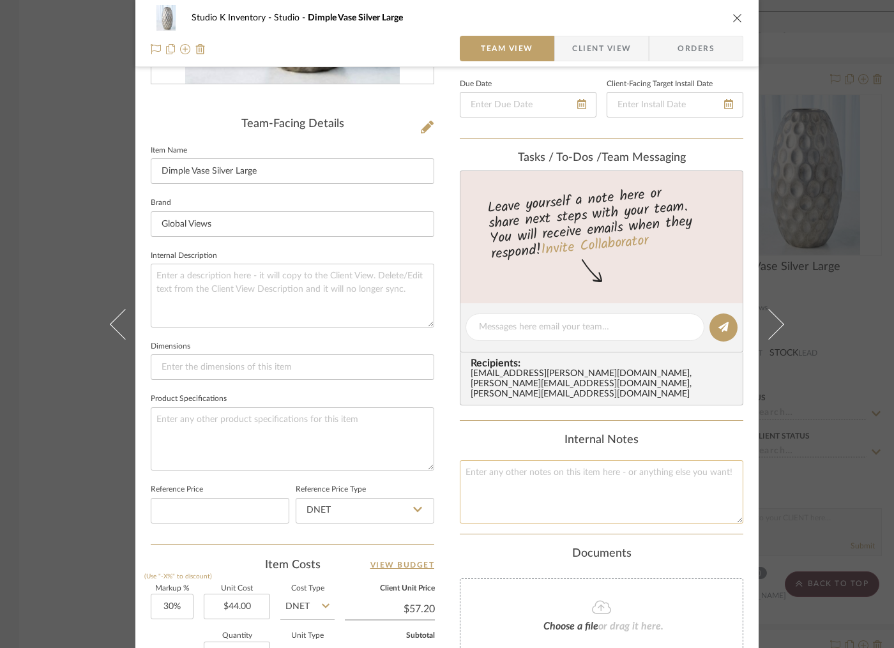
click at [533, 467] on textarea at bounding box center [602, 491] width 284 height 63
type textarea "Square SKU: GloV116 Retail: $100"
click at [524, 547] on div "Documents" at bounding box center [602, 554] width 284 height 14
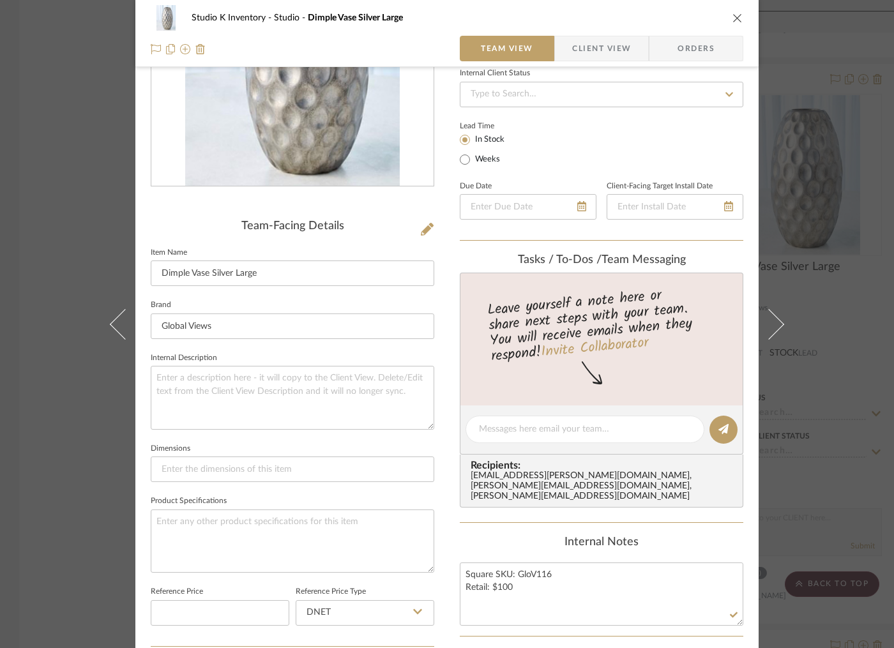
scroll to position [0, 0]
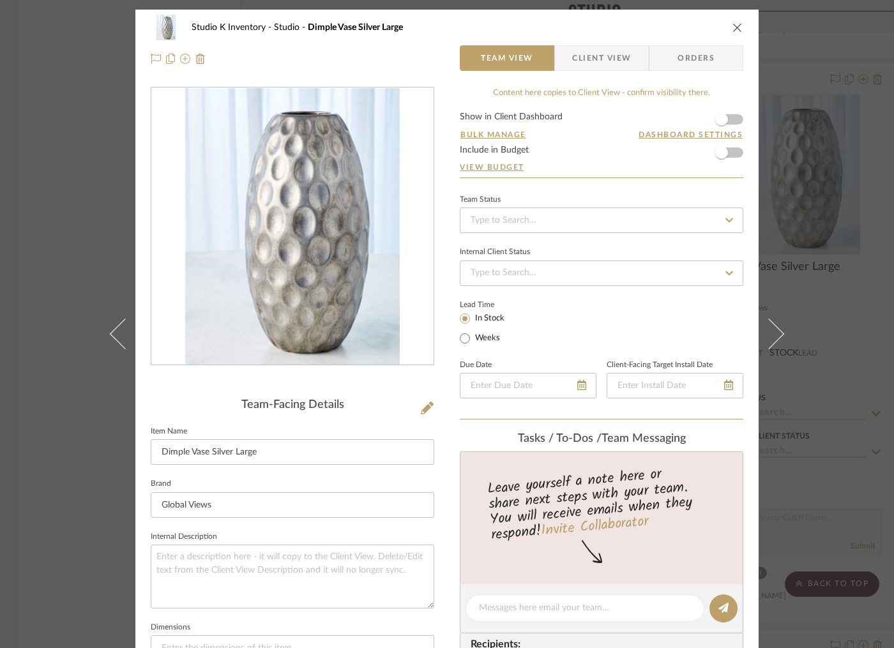
click at [734, 31] on icon "close" at bounding box center [738, 27] width 10 height 10
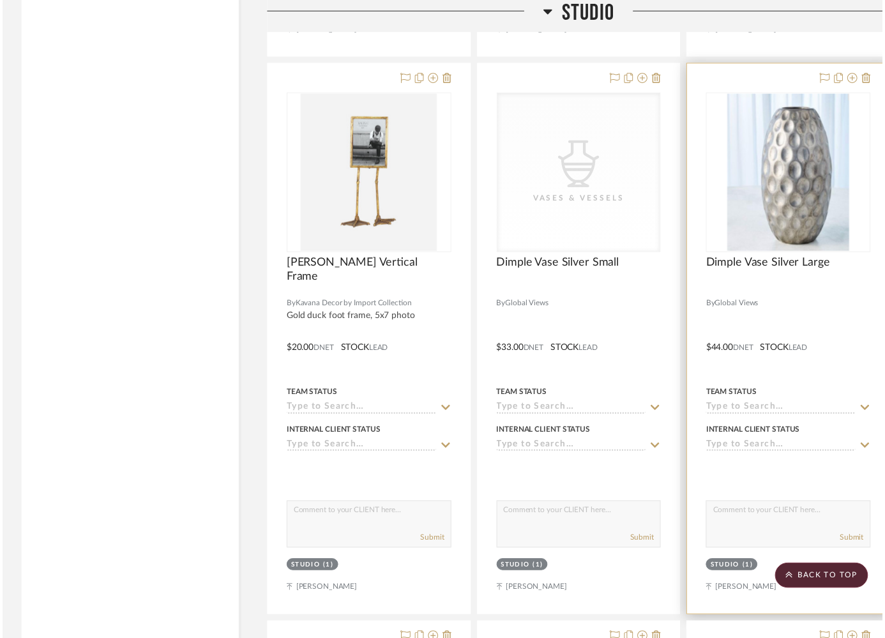
scroll to position [38237, 0]
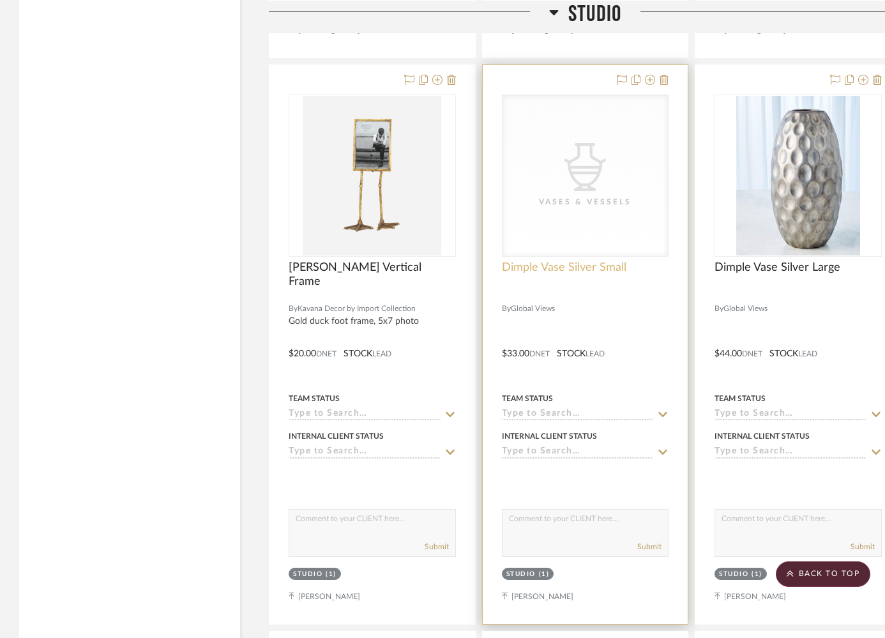
click at [573, 261] on span "Dimple Vase Silver Small" at bounding box center [564, 268] width 125 height 14
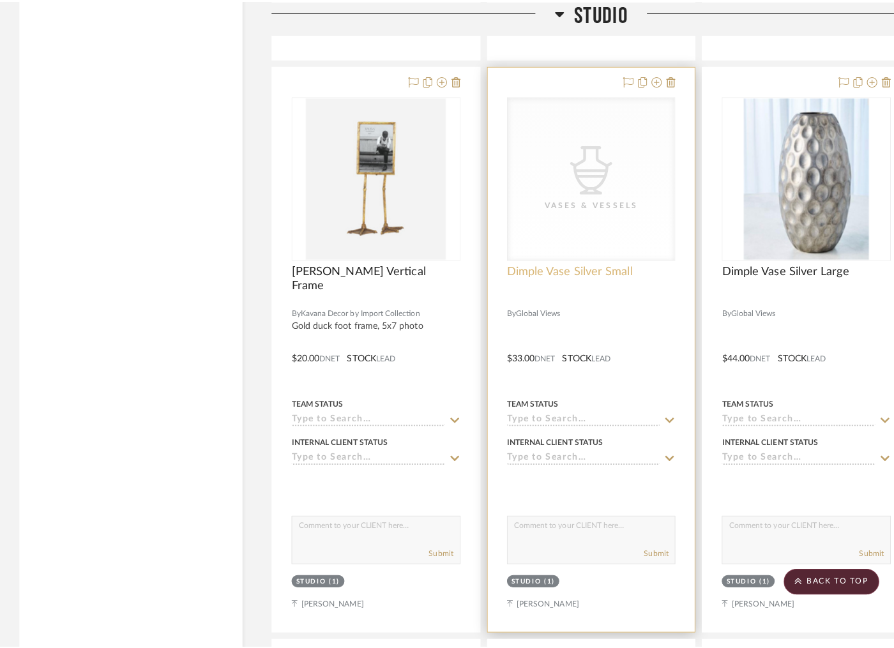
scroll to position [0, 0]
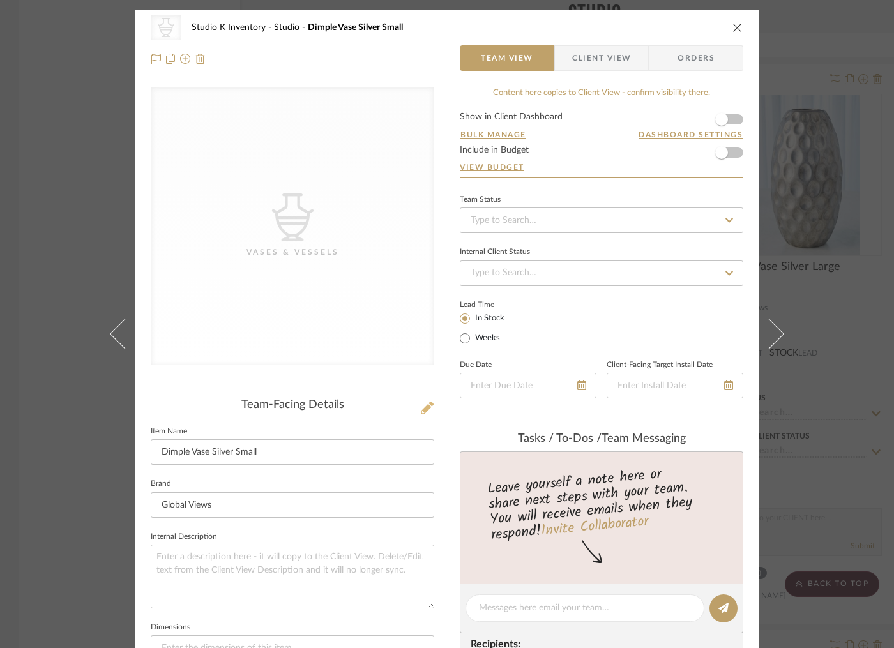
click at [420, 409] on button at bounding box center [427, 409] width 14 height 20
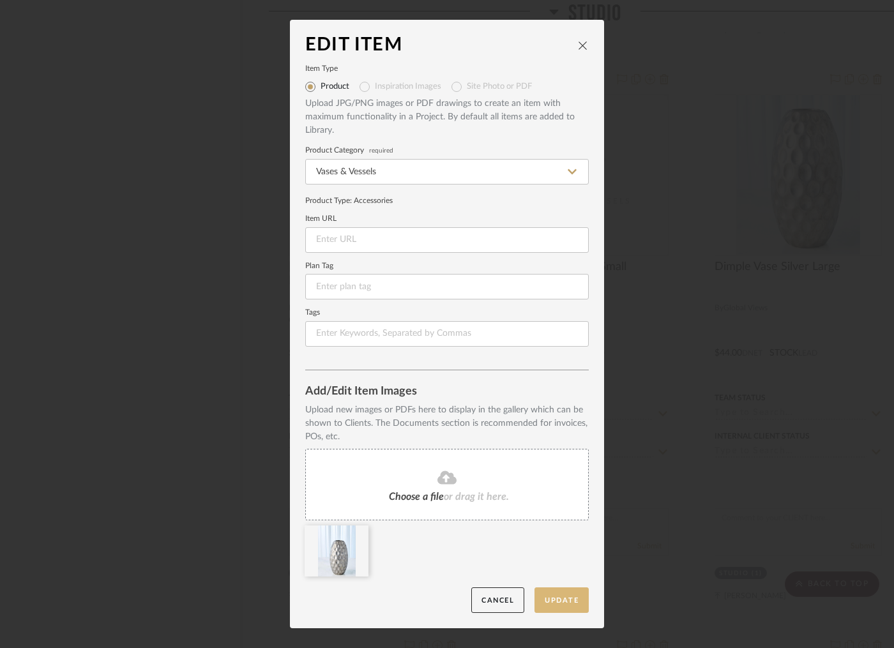
click at [559, 598] on button "Update" at bounding box center [562, 601] width 54 height 26
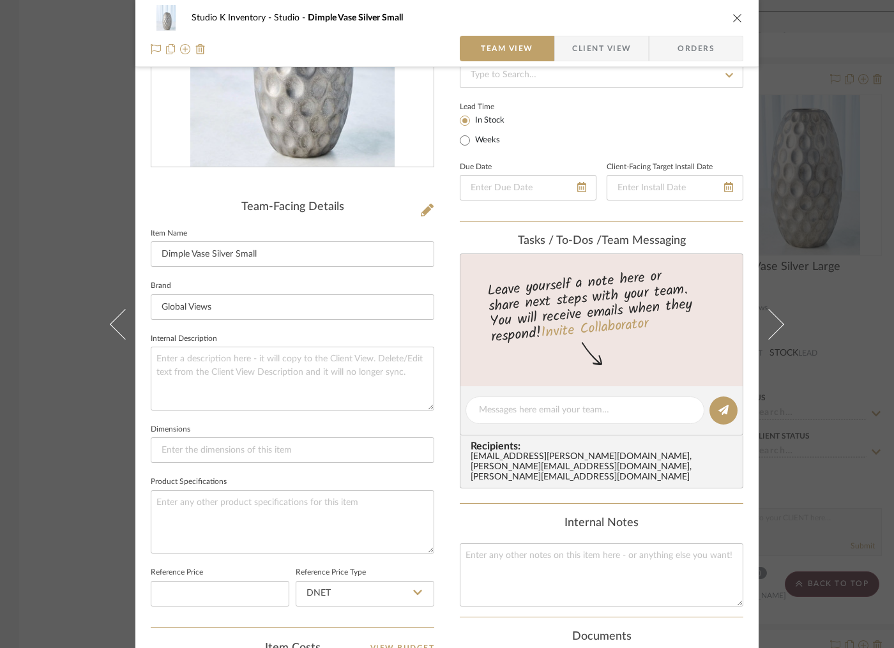
scroll to position [199, 0]
click at [543, 555] on textarea at bounding box center [602, 573] width 284 height 63
type textarea "Square SKU: Glov115 Retail: $74"
click at [510, 517] on div "Internal Notes" at bounding box center [602, 522] width 284 height 14
click at [733, 20] on icon "close" at bounding box center [738, 18] width 10 height 10
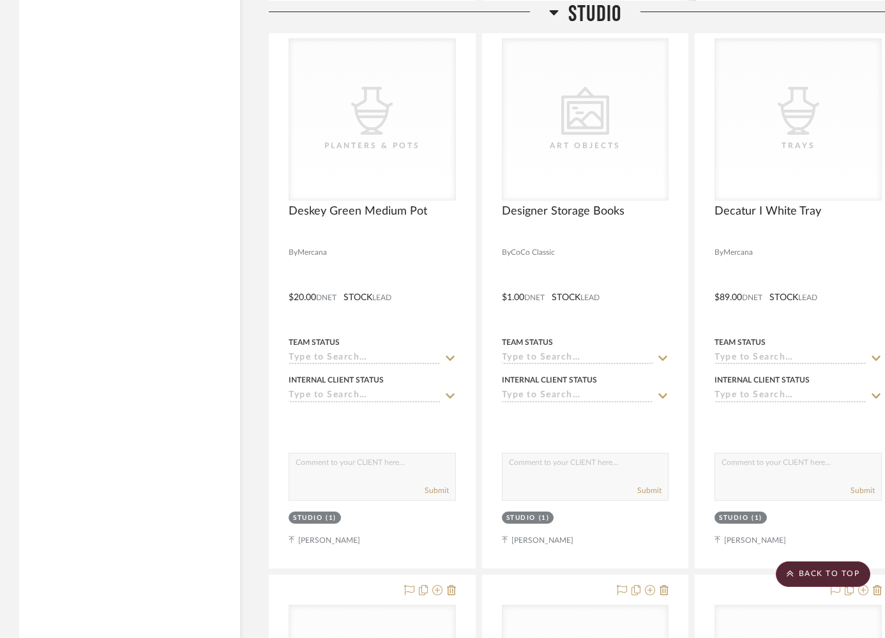
scroll to position [38838, 0]
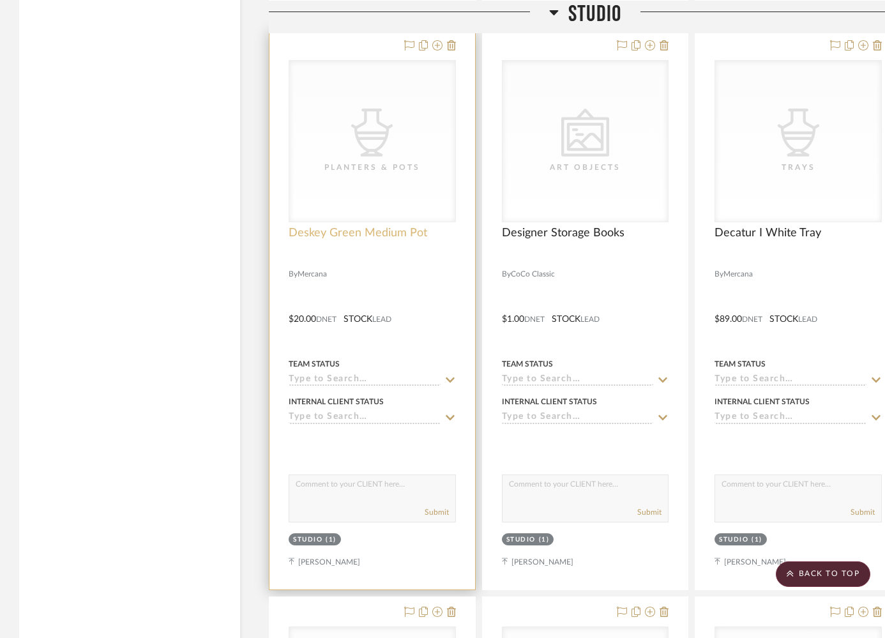
click at [388, 226] on span "Deskey Green Medium Pot" at bounding box center [358, 233] width 139 height 14
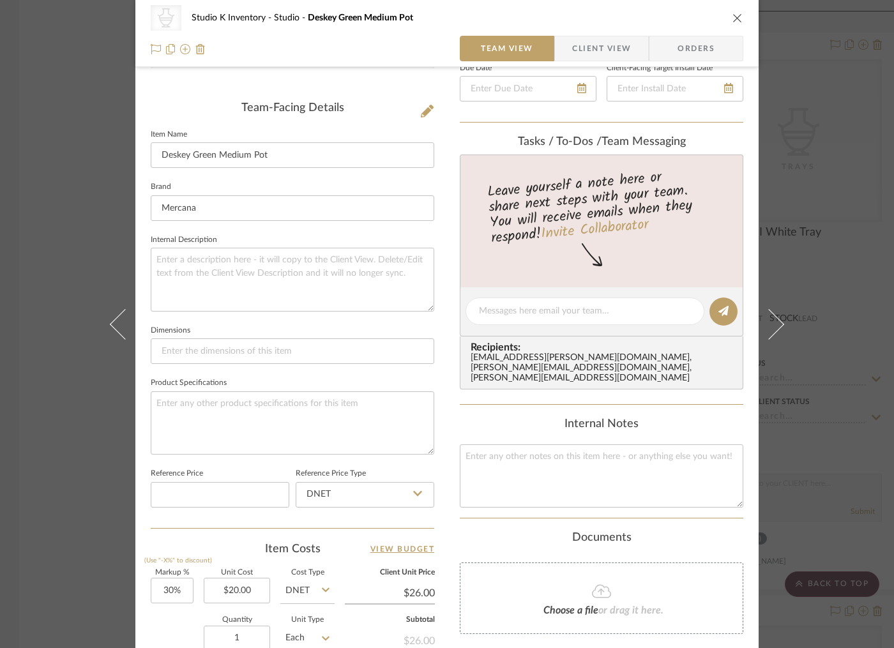
scroll to position [353, 0]
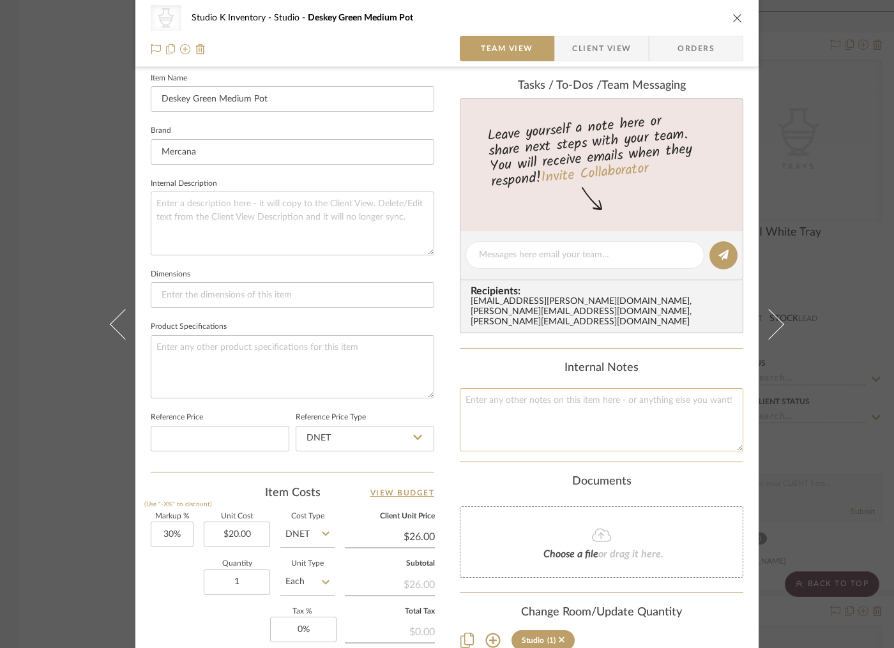
click at [523, 416] on textarea at bounding box center [602, 419] width 284 height 63
type textarea "Square SKU: Mer230 Retail: $45"
click at [450, 377] on div "CategoryIconAccessories Created with Sketch. Planters & Pots Studio K Inventory…" at bounding box center [446, 244] width 623 height 1177
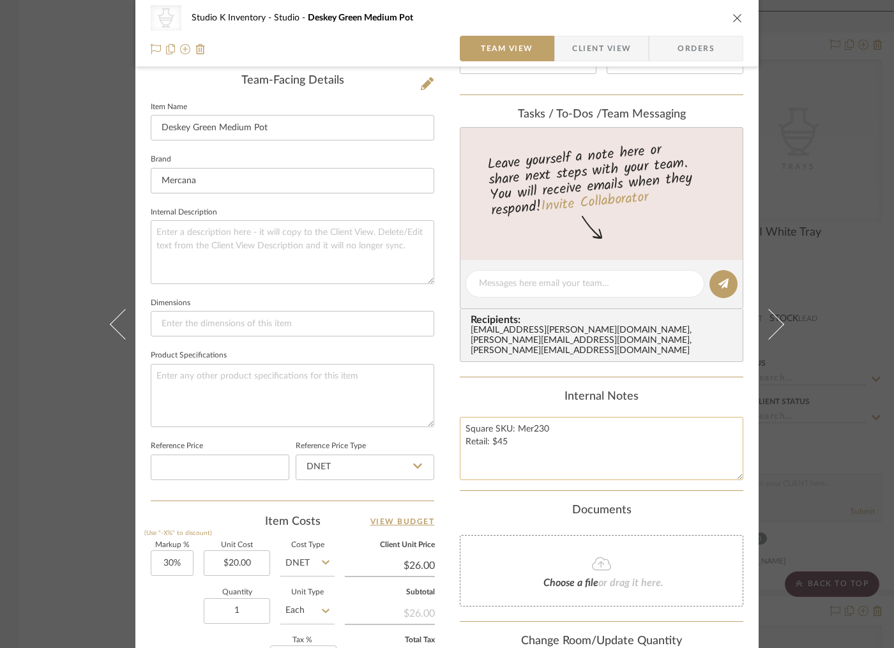
scroll to position [0, 0]
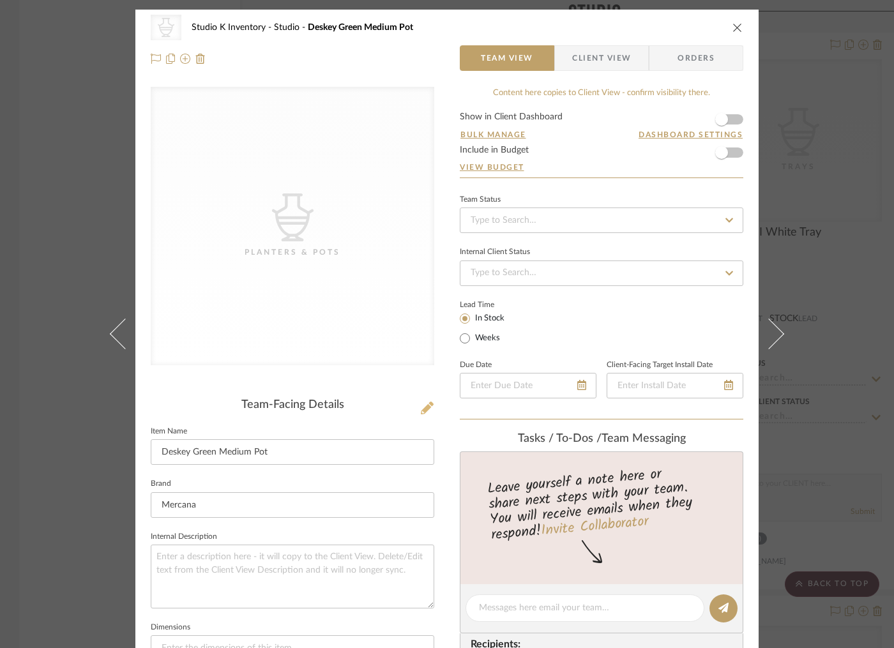
click at [426, 409] on icon at bounding box center [427, 408] width 13 height 13
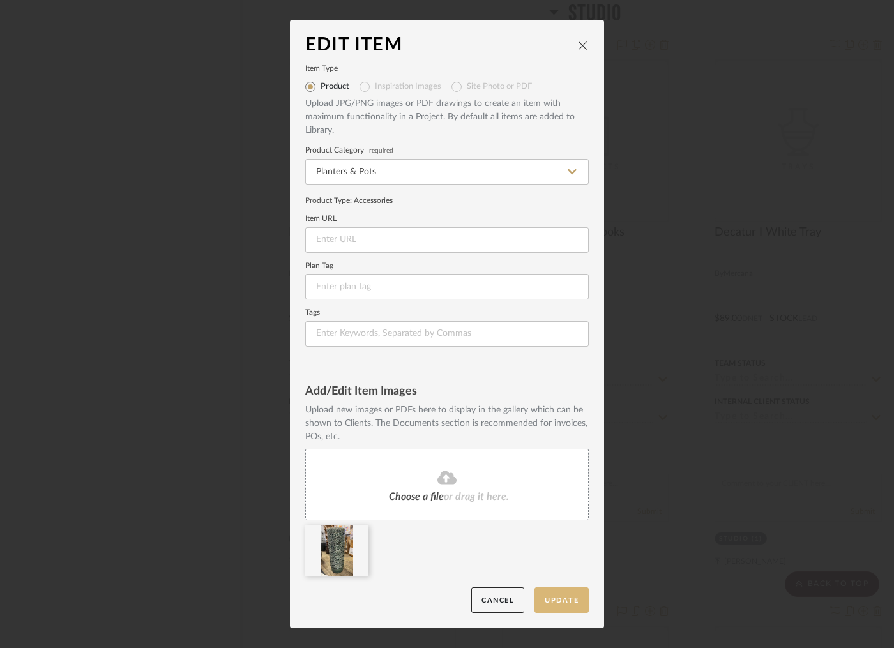
click at [565, 596] on button "Update" at bounding box center [562, 601] width 54 height 26
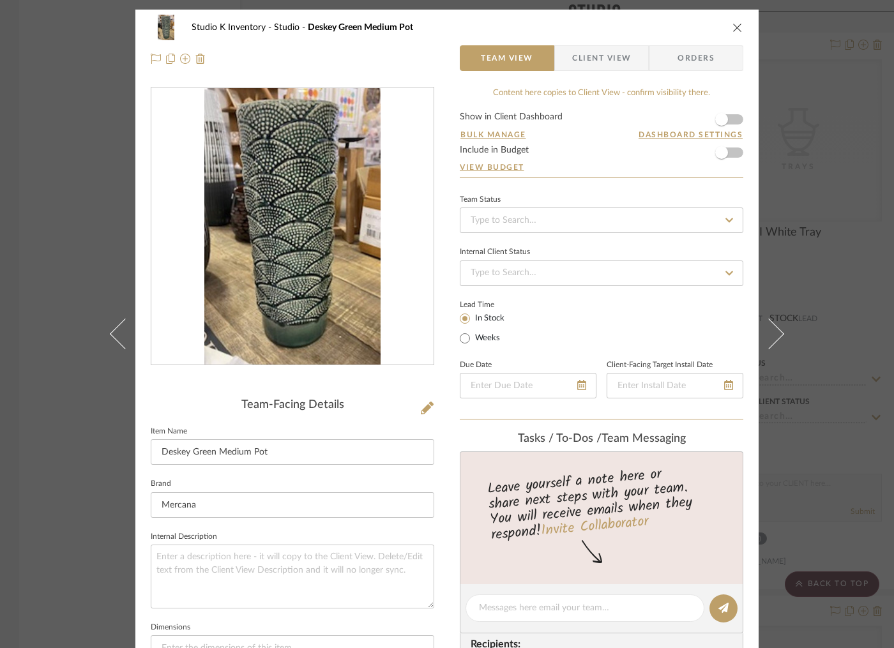
click at [735, 26] on icon "close" at bounding box center [738, 27] width 10 height 10
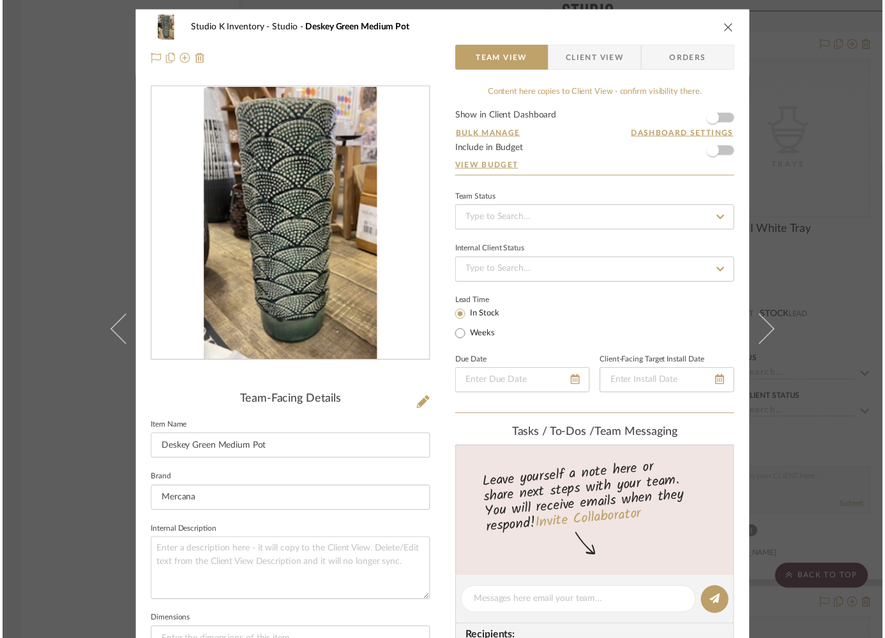
scroll to position [38838, 0]
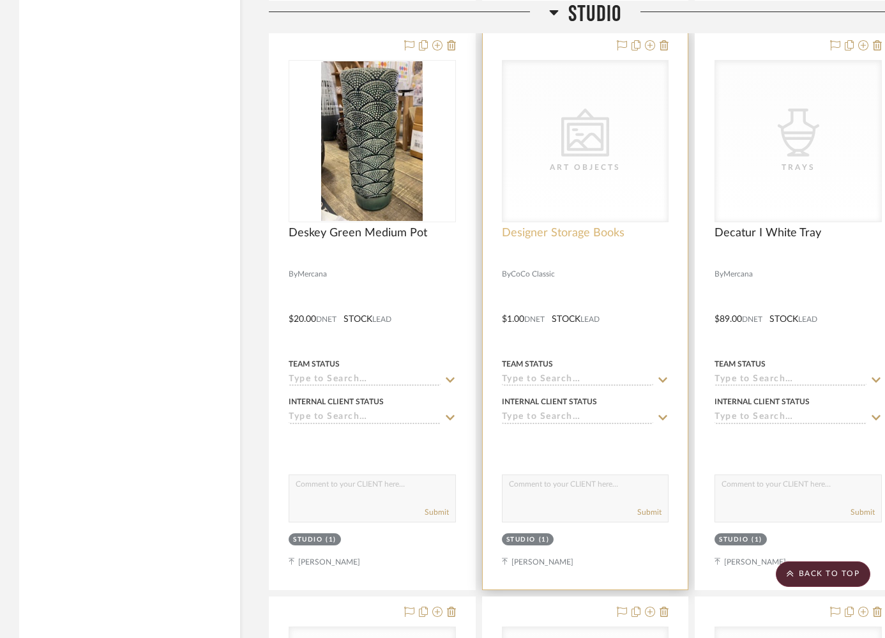
click at [538, 226] on span "Designer Storage Books" at bounding box center [563, 233] width 123 height 14
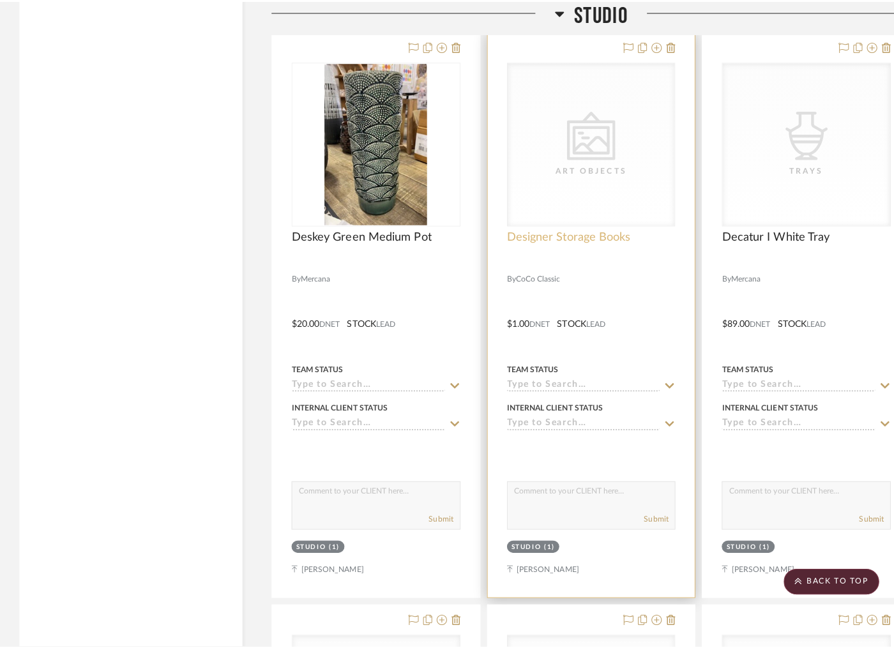
scroll to position [0, 0]
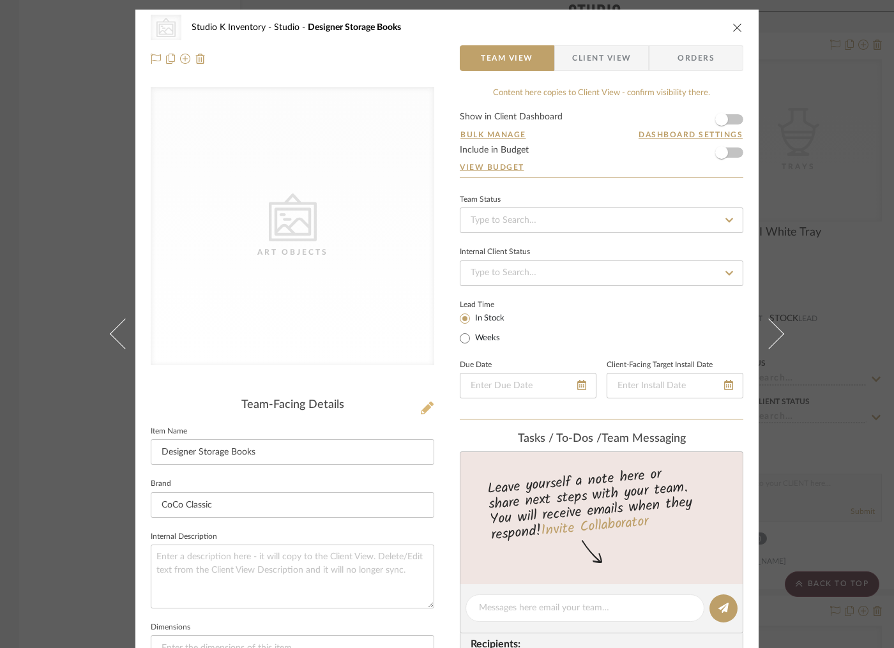
click at [427, 406] on icon at bounding box center [427, 408] width 13 height 13
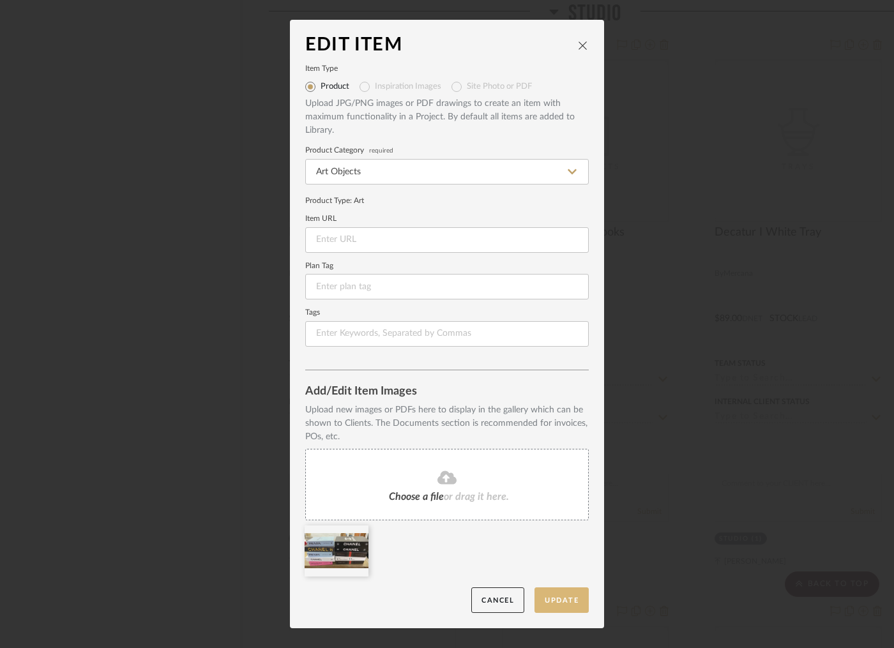
click at [558, 598] on button "Update" at bounding box center [562, 601] width 54 height 26
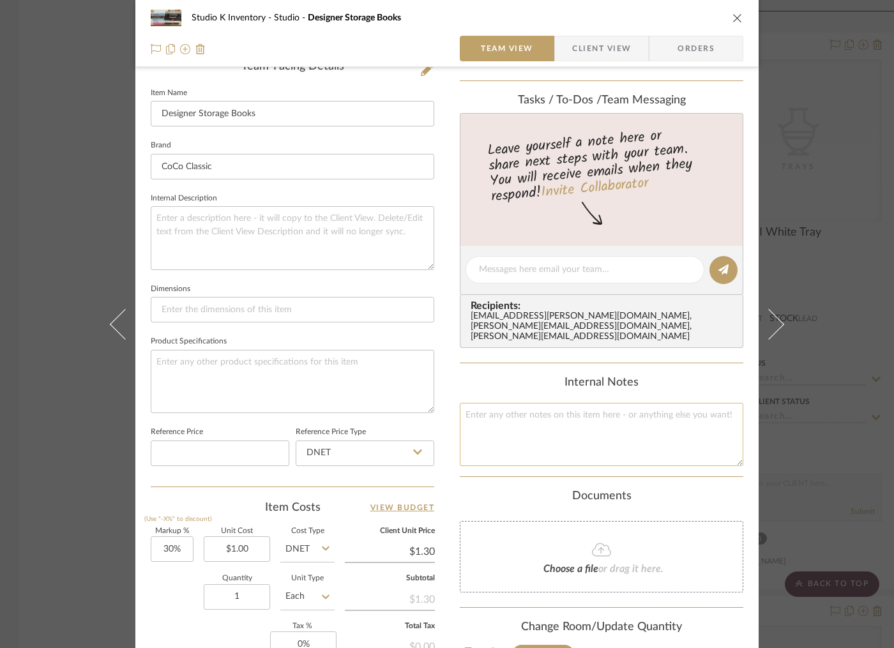
scroll to position [341, 0]
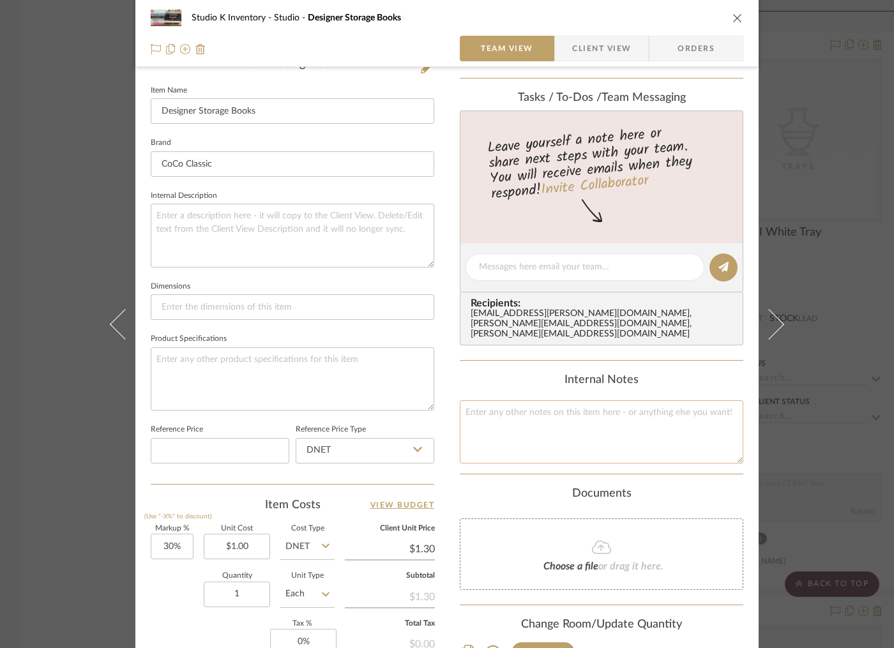
click at [517, 447] on textarea at bounding box center [602, 431] width 284 height 63
type textarea "Square SKU: Coco1 Retail: $29"
click at [410, 300] on input at bounding box center [293, 307] width 284 height 26
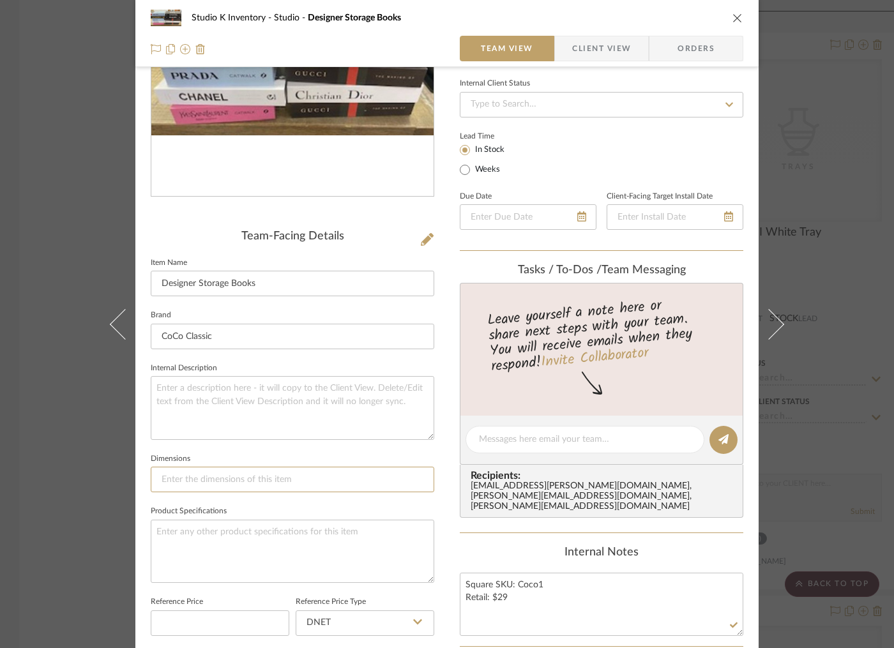
scroll to position [0, 0]
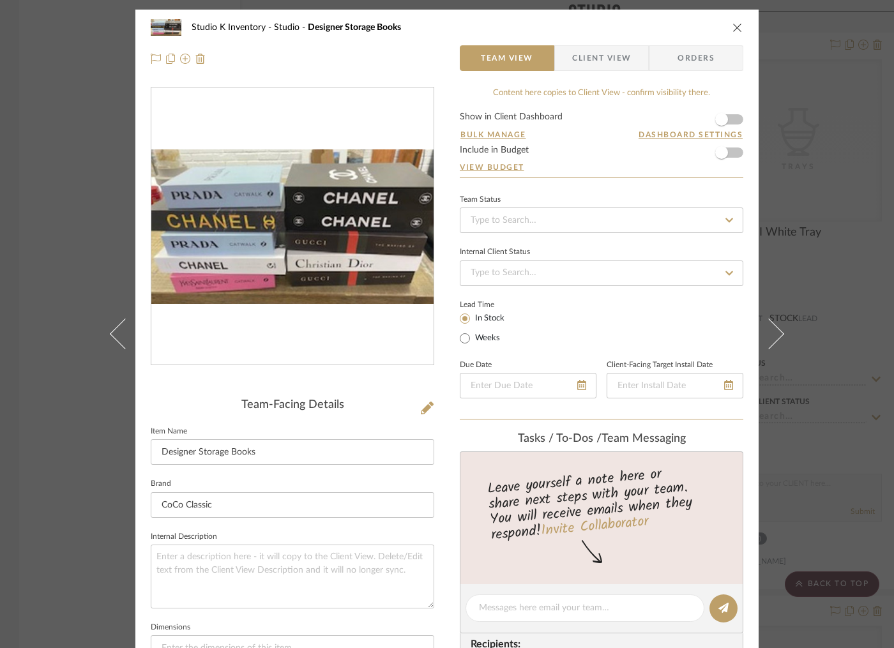
click at [733, 27] on icon "close" at bounding box center [738, 27] width 10 height 10
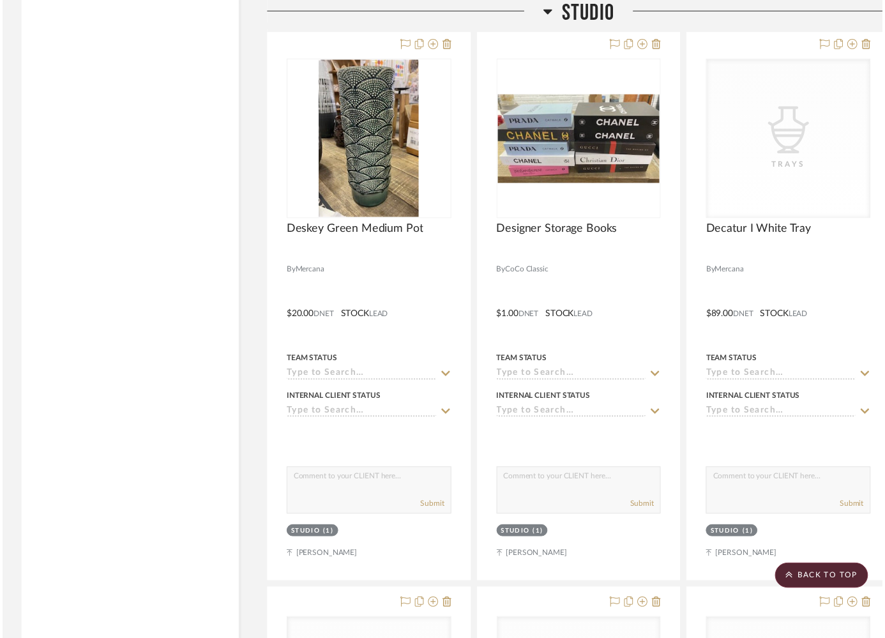
scroll to position [38838, 0]
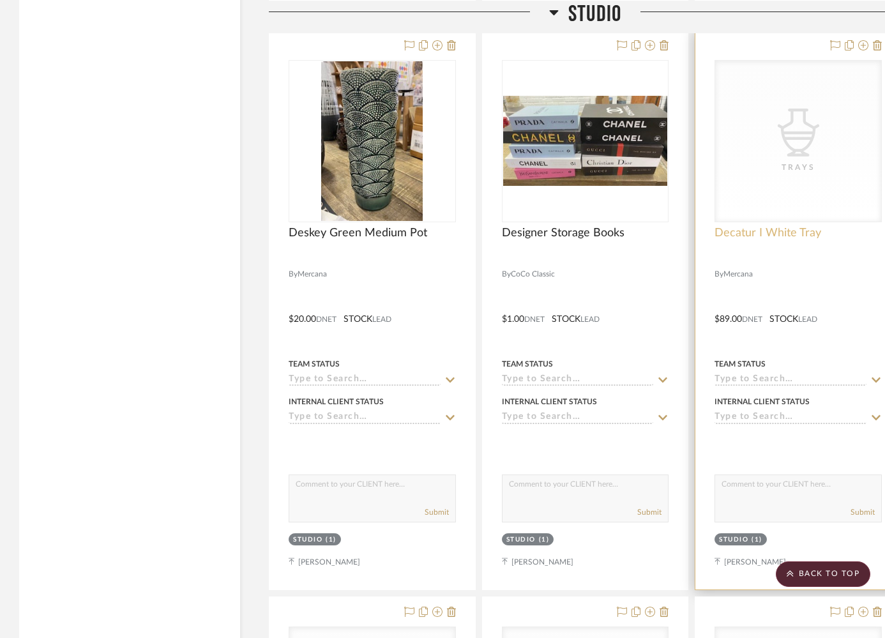
click at [791, 226] on span "Decatur I White Tray" at bounding box center [768, 233] width 107 height 14
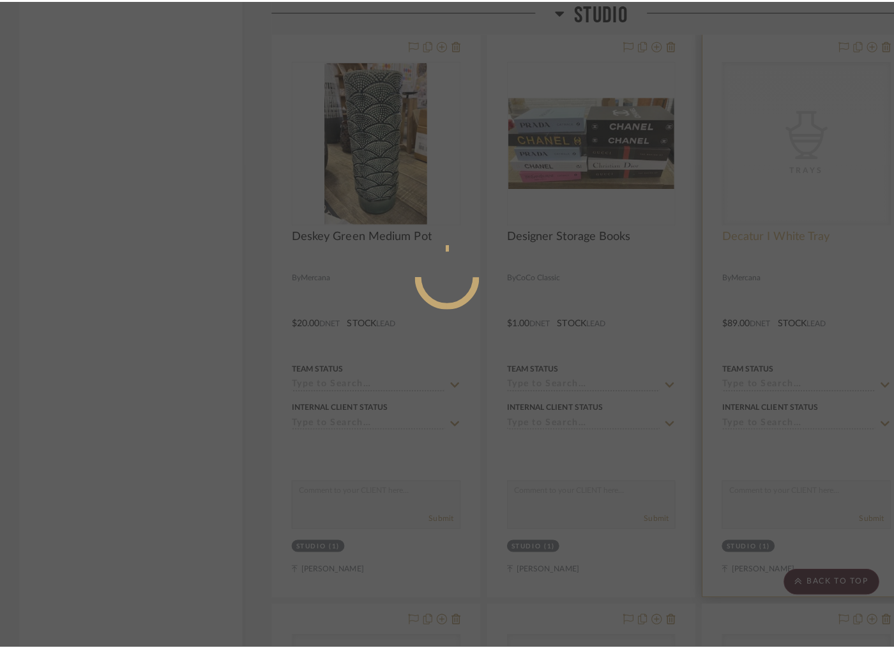
scroll to position [0, 0]
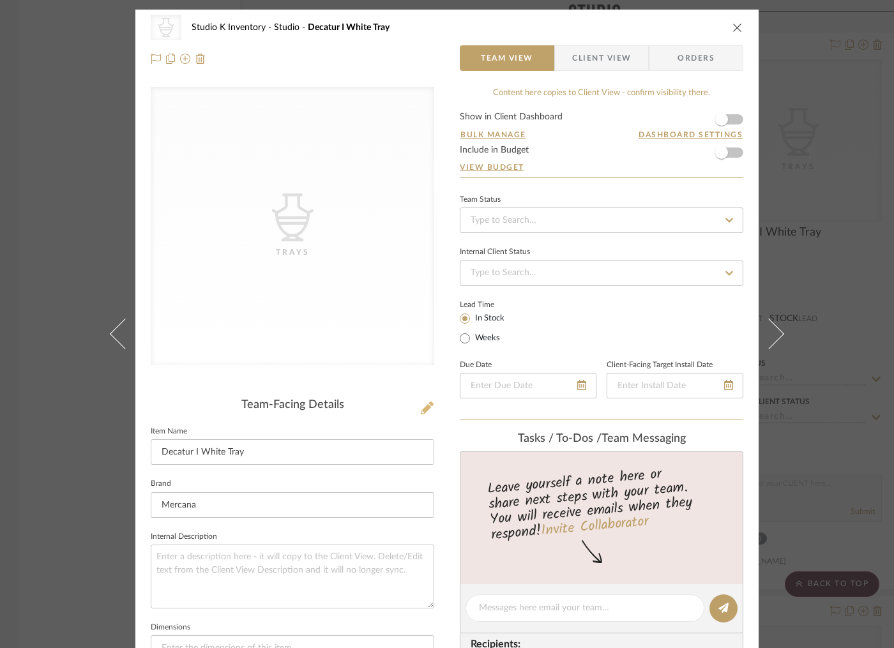
click at [427, 407] on icon at bounding box center [427, 408] width 13 height 13
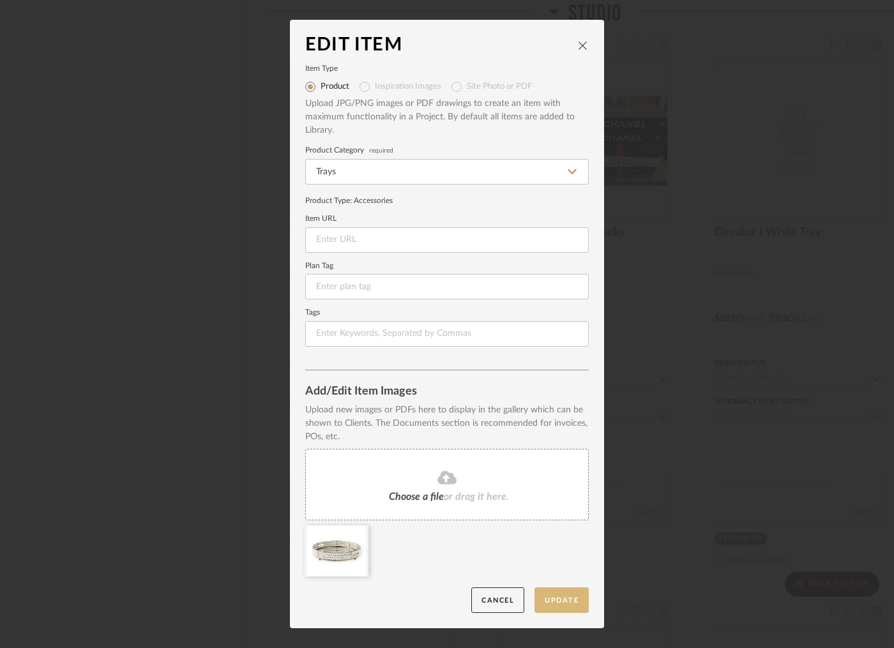
click at [563, 597] on button "Update" at bounding box center [562, 601] width 54 height 26
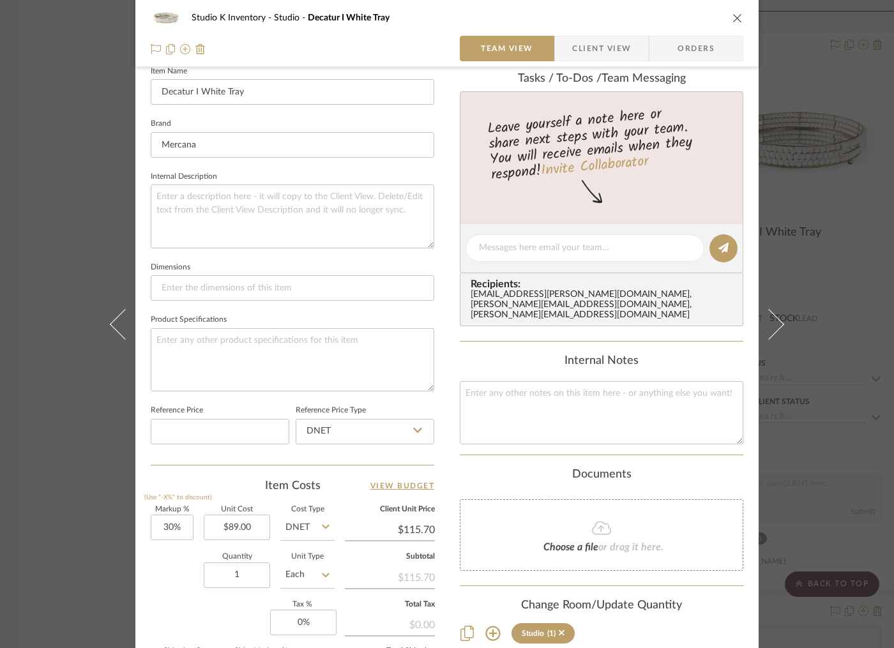
scroll to position [371, 0]
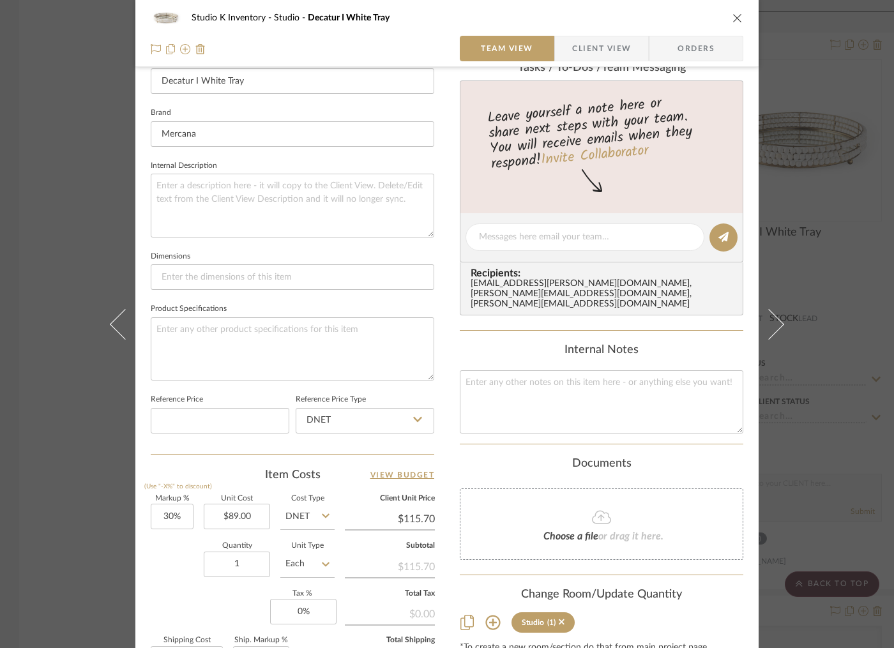
click at [509, 423] on summary-project-notes "Internal Notes" at bounding box center [602, 394] width 284 height 101
click at [510, 403] on textarea at bounding box center [602, 401] width 284 height 63
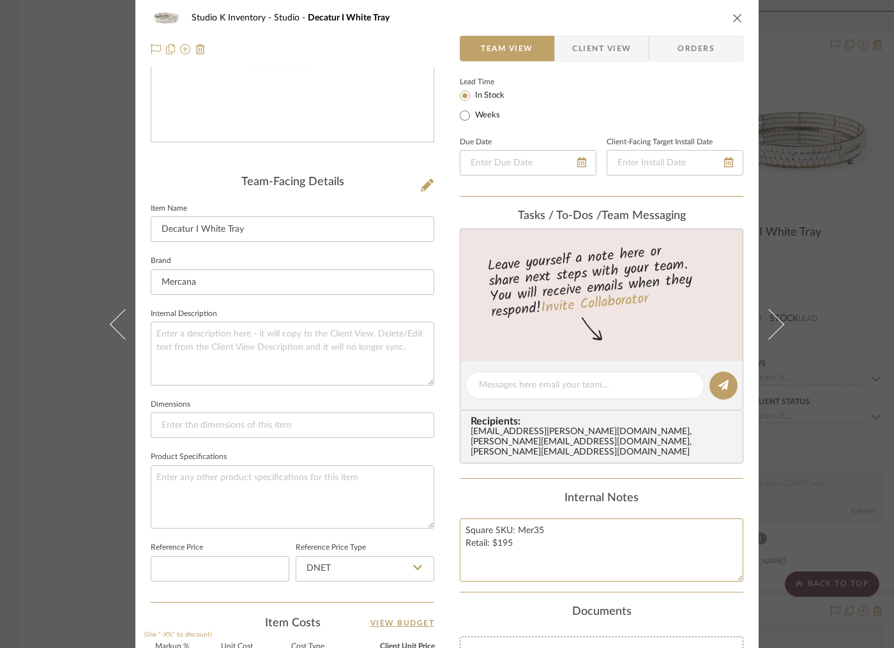
scroll to position [0, 0]
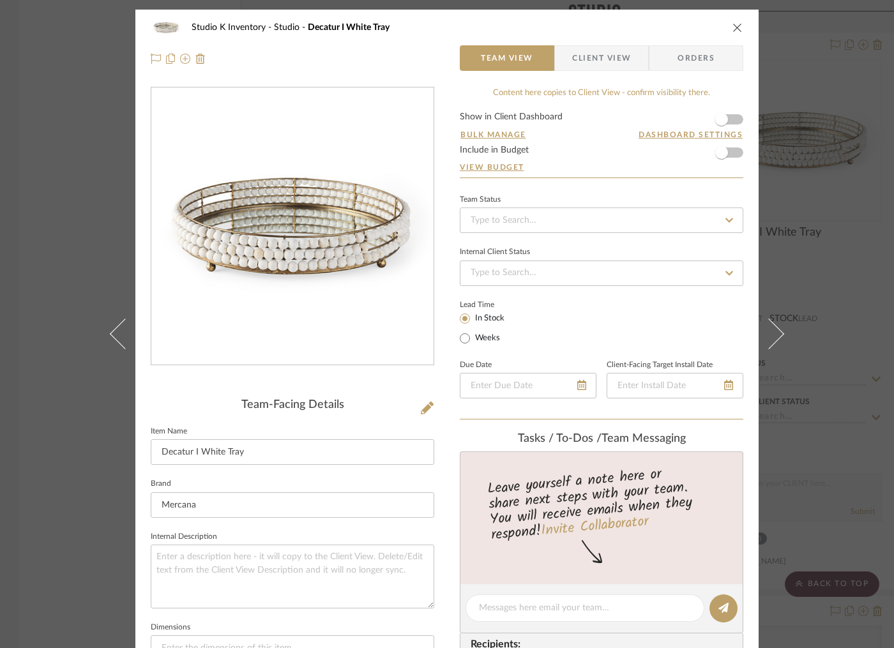
type textarea "Square SKU: Mer35 Retail: $195"
click at [734, 30] on icon "close" at bounding box center [738, 27] width 10 height 10
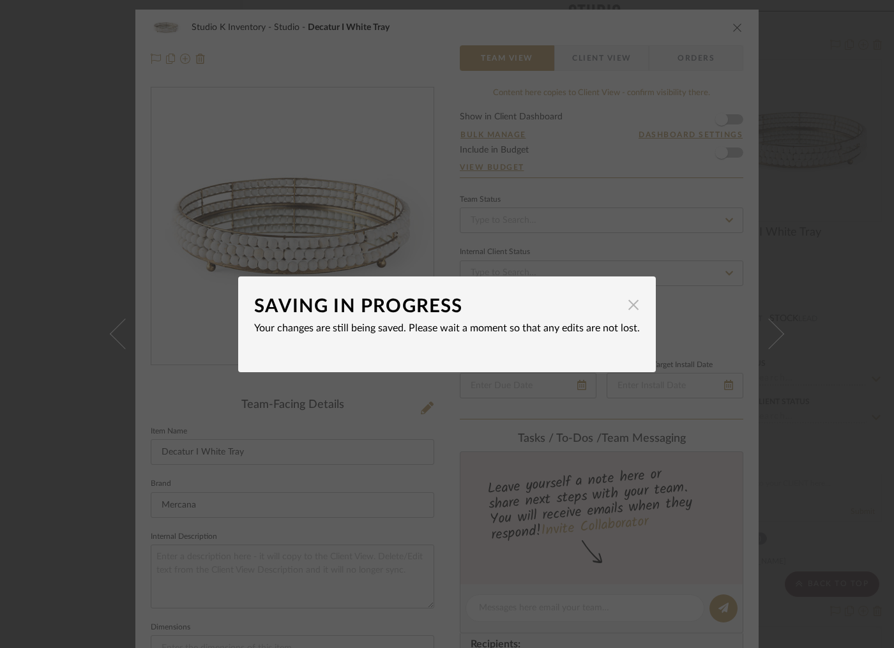
click at [632, 307] on span "button" at bounding box center [634, 305] width 26 height 26
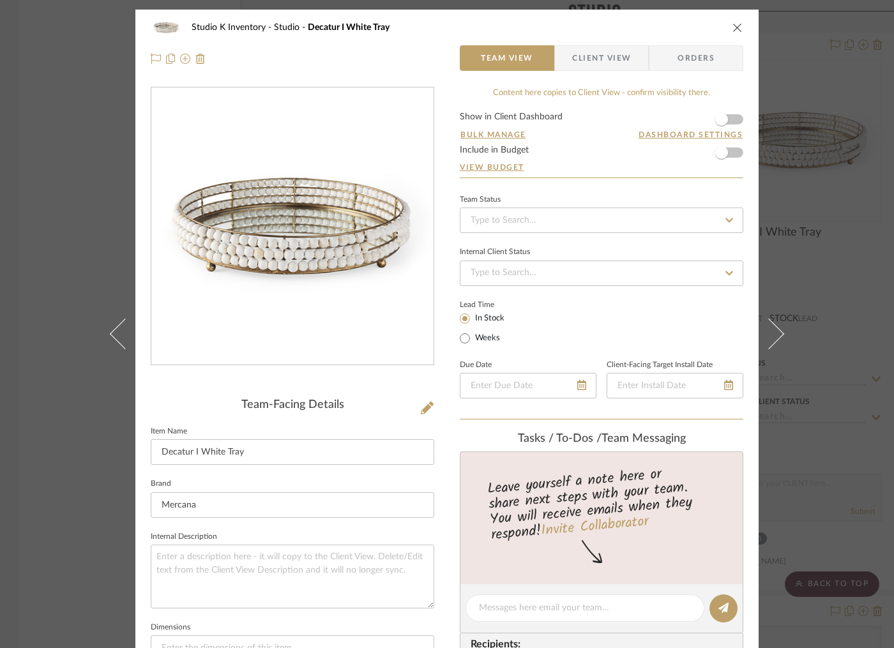
click at [623, 114] on form "Show in Client Dashboard Bulk Manage Dashboard Settings Include in Budget View …" at bounding box center [602, 144] width 284 height 65
click at [736, 23] on icon "close" at bounding box center [738, 27] width 10 height 10
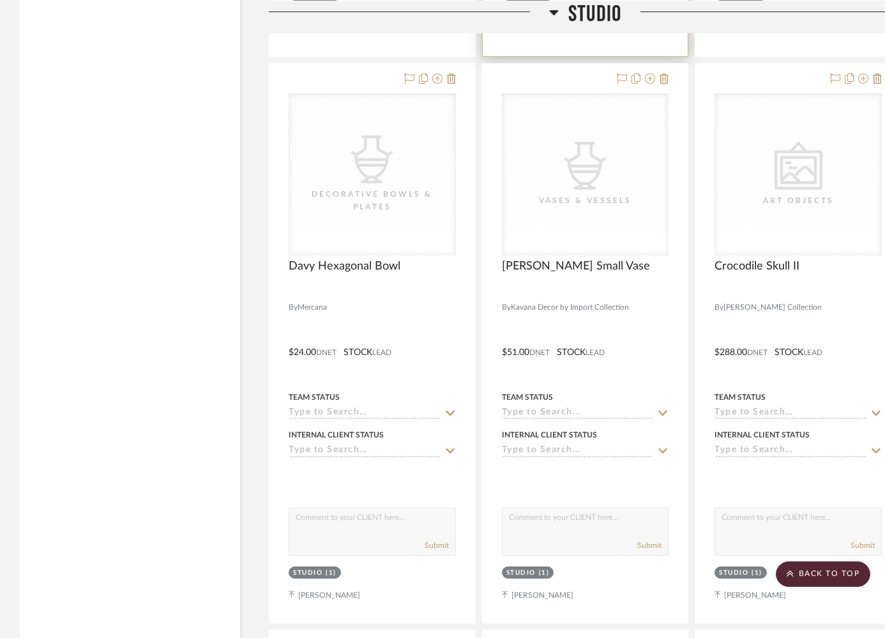
scroll to position [39374, 0]
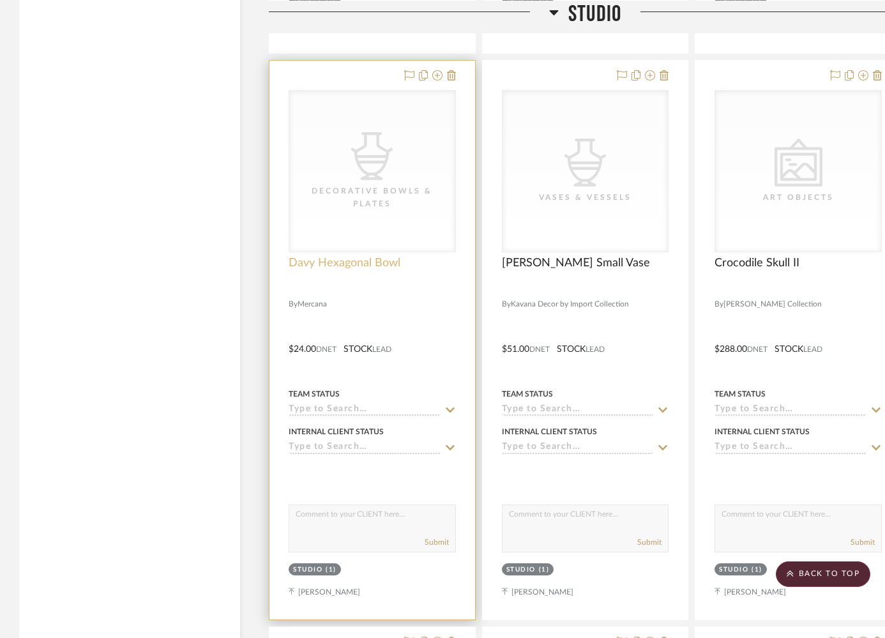
click at [353, 256] on span "Davy Hexagonal Bowl" at bounding box center [345, 263] width 112 height 14
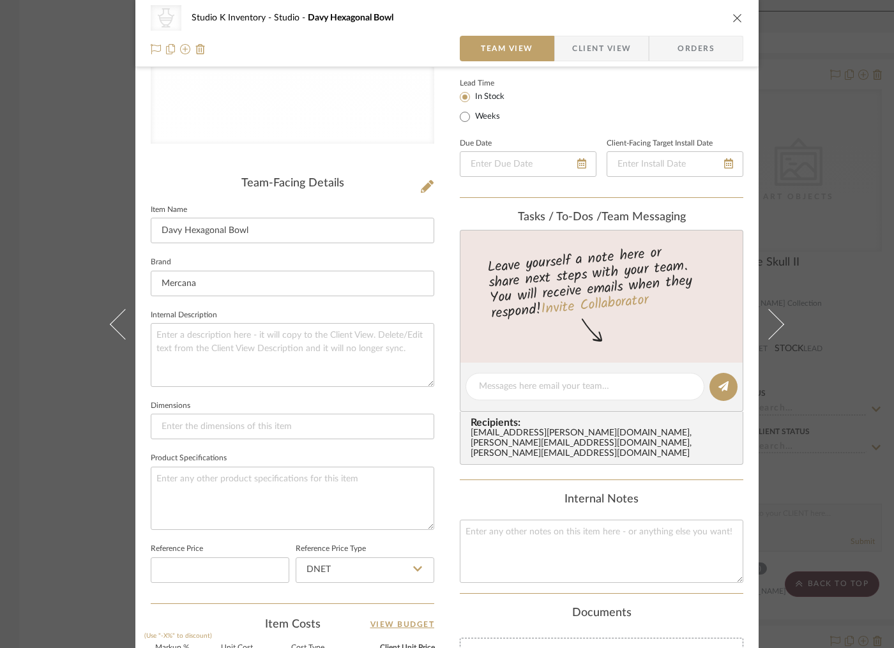
scroll to position [238, 0]
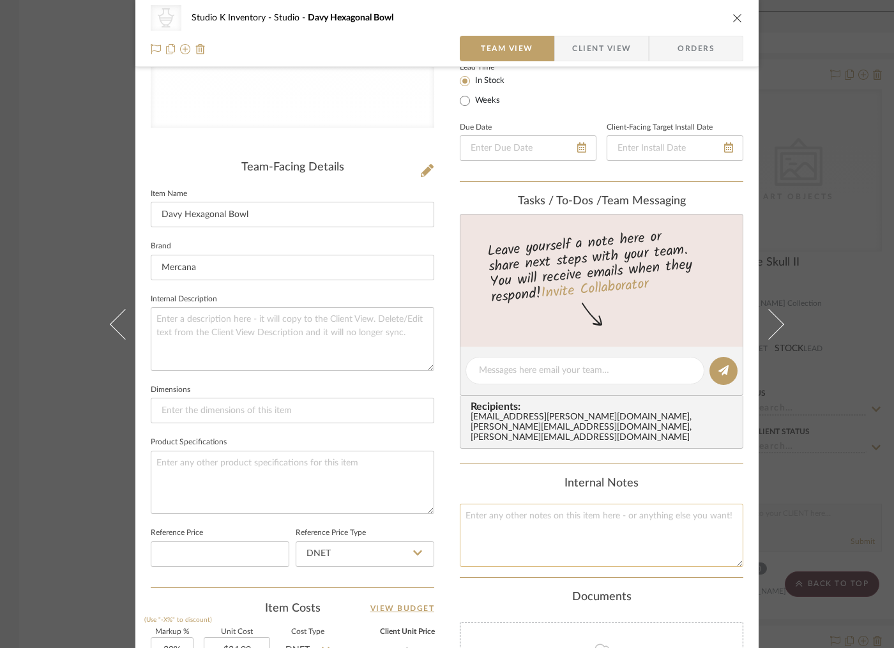
click at [513, 512] on textarea at bounding box center [602, 535] width 284 height 63
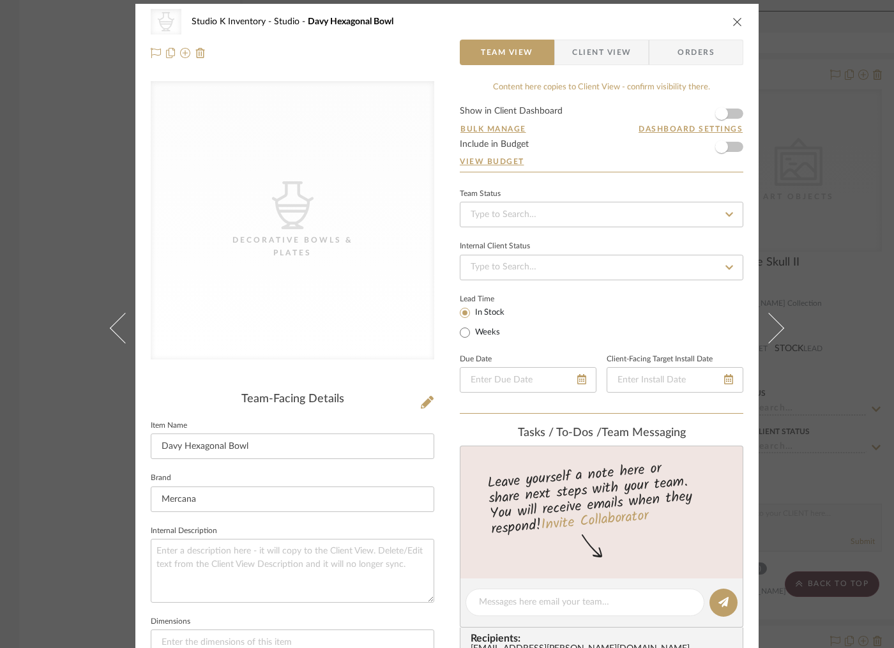
scroll to position [0, 0]
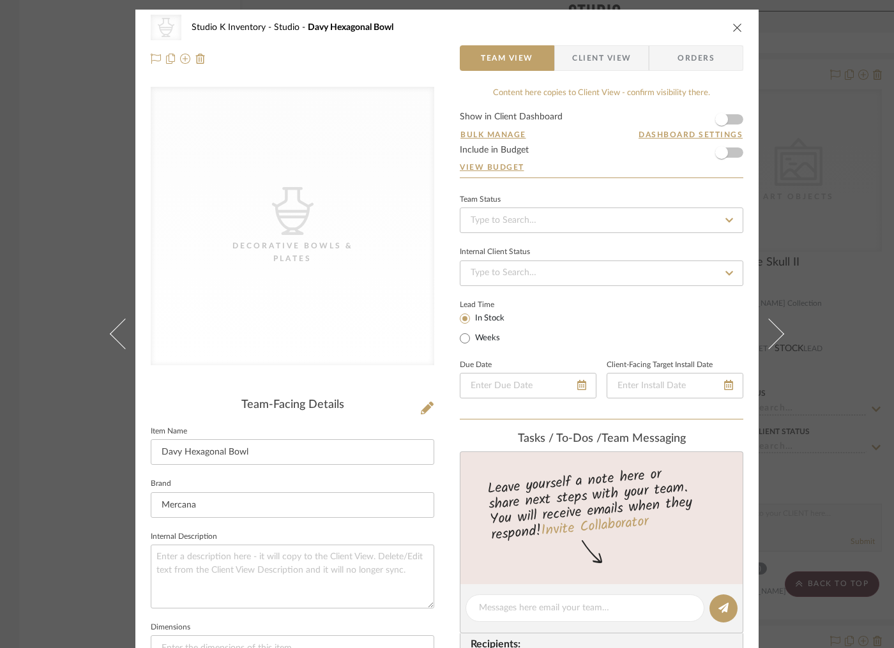
type textarea "Square SKU: Mer195 Retail: $54"
click at [422, 409] on icon at bounding box center [427, 408] width 13 height 13
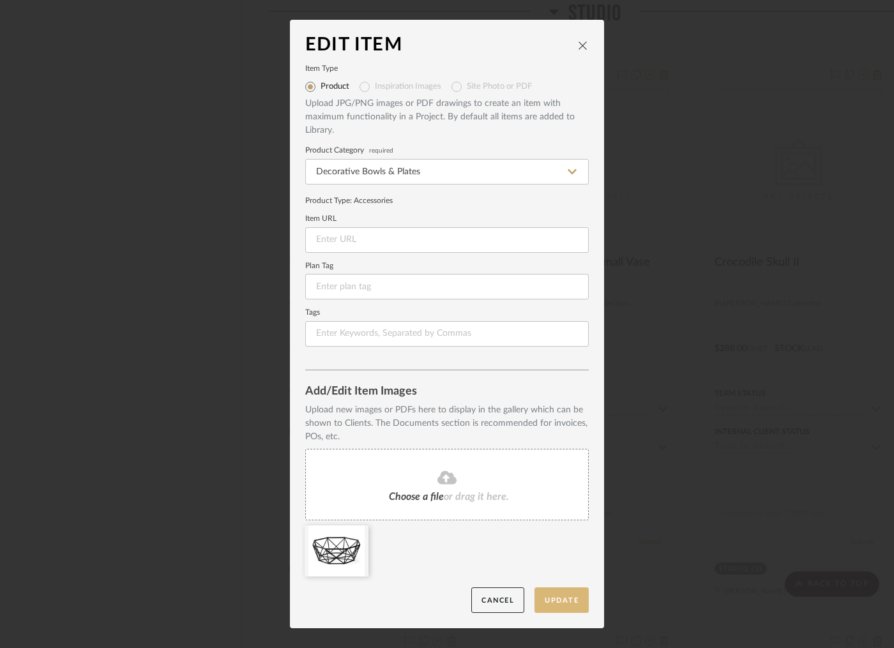
click at [562, 600] on button "Update" at bounding box center [562, 601] width 54 height 26
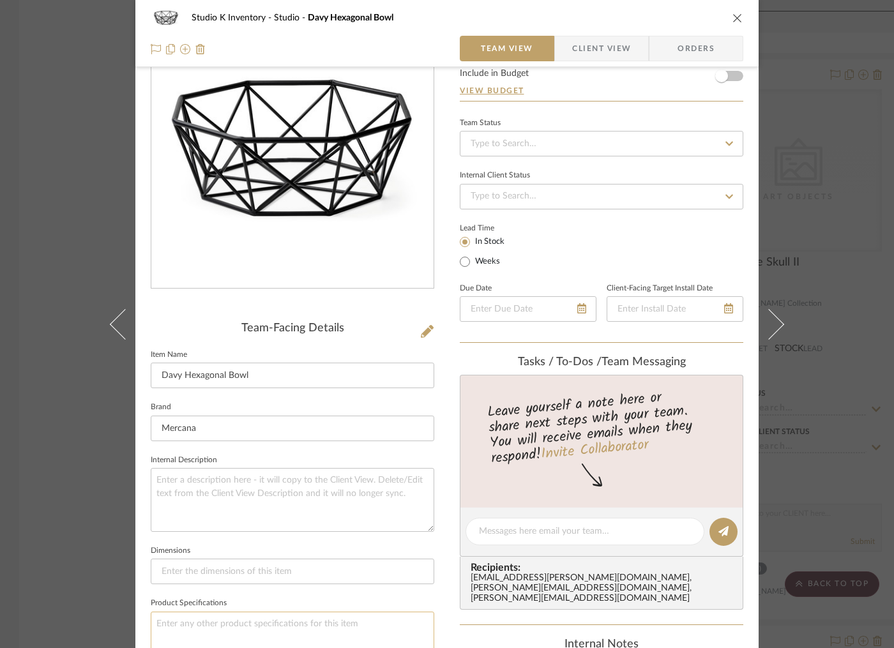
scroll to position [163, 0]
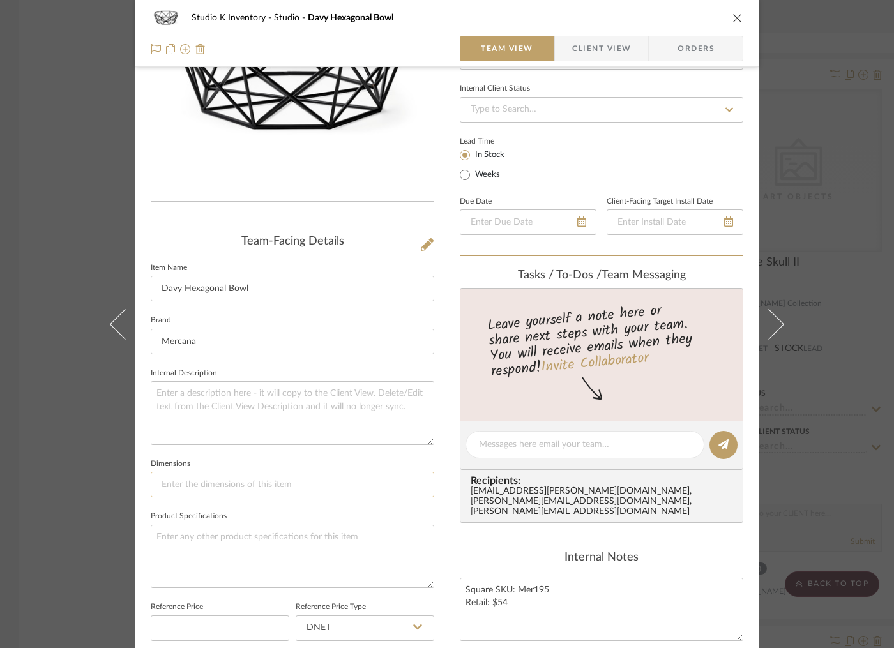
click at [197, 489] on input at bounding box center [293, 485] width 284 height 26
paste input "16.7L x 16.7W x 6.1H"
type input "16.7L x 16.7W x 6.1H"
click at [325, 459] on fieldset "Dimensions 16.7L x 16.7W x 6.1H" at bounding box center [293, 476] width 284 height 43
click at [735, 15] on icon "close" at bounding box center [738, 18] width 10 height 10
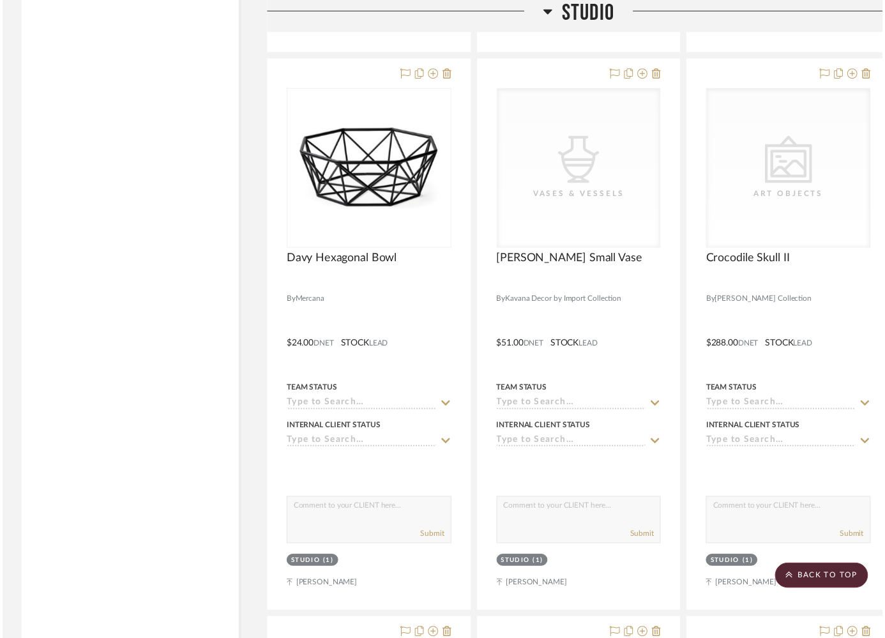
scroll to position [39374, 0]
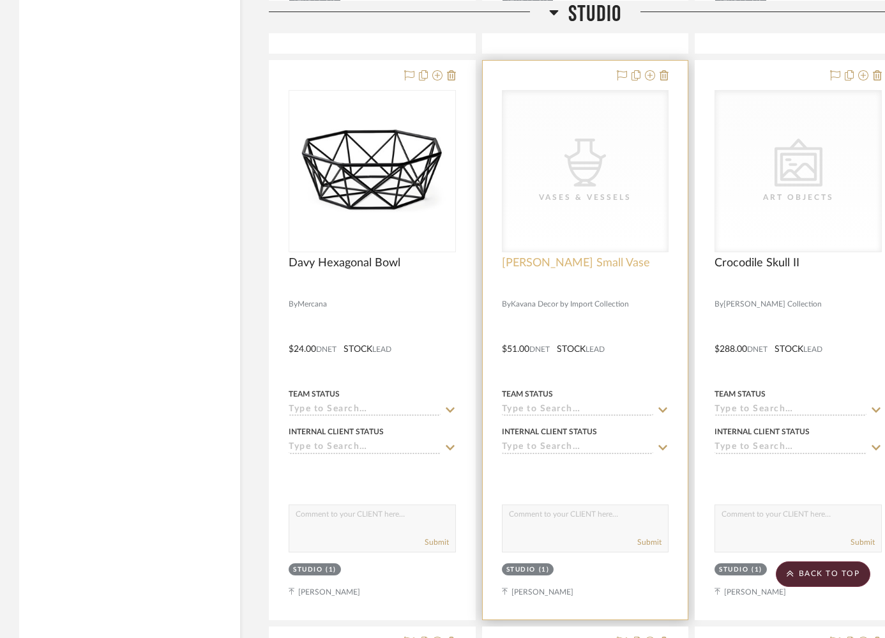
click at [547, 256] on span "[PERSON_NAME] Small Vase" at bounding box center [576, 263] width 148 height 14
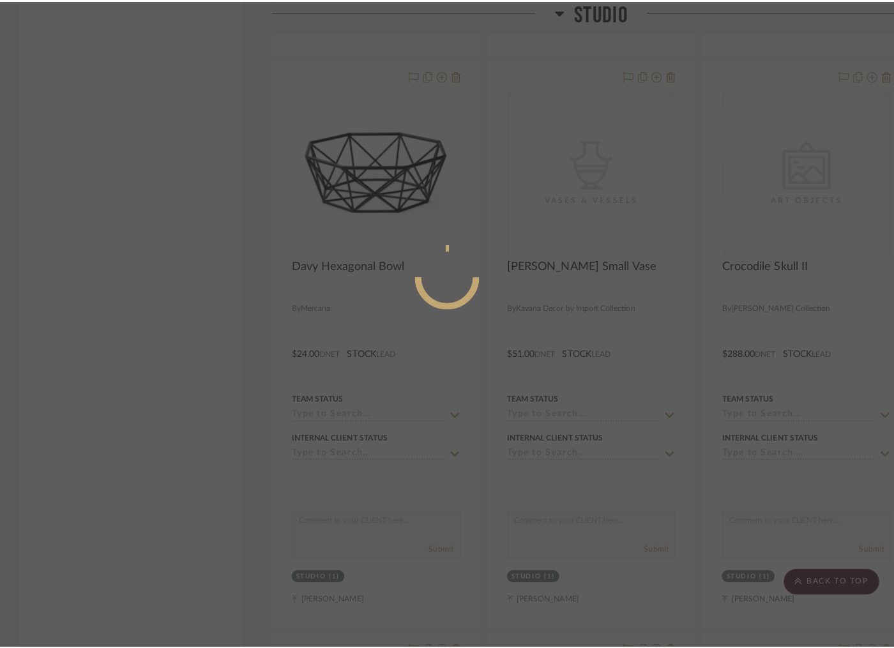
scroll to position [0, 0]
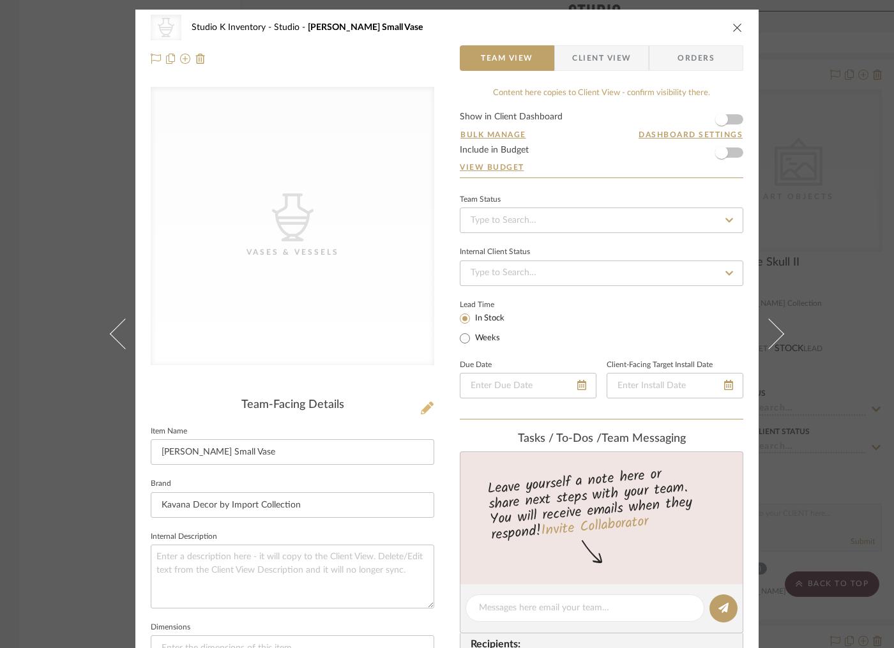
click at [427, 408] on icon at bounding box center [427, 408] width 13 height 13
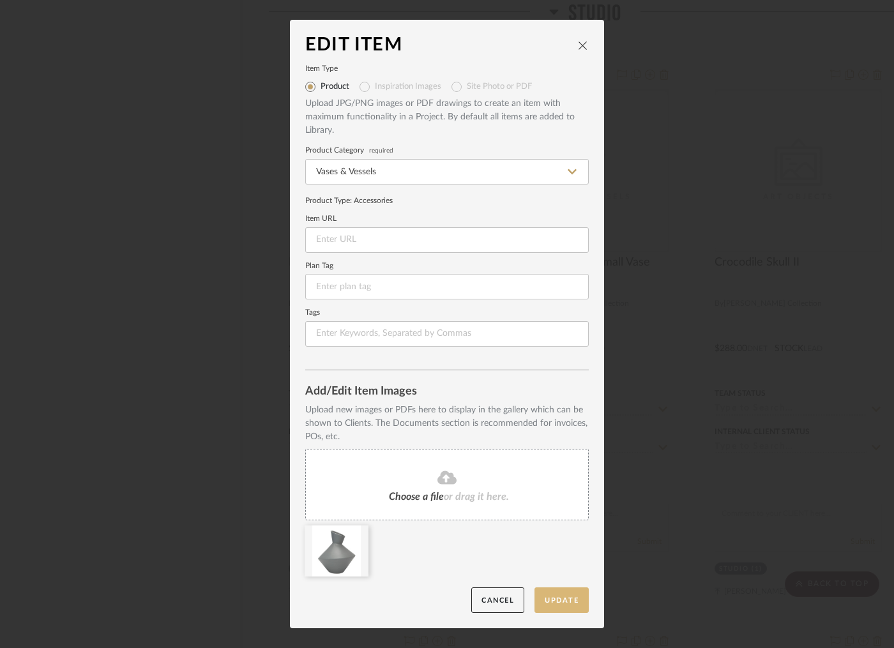
click at [564, 602] on button "Update" at bounding box center [562, 601] width 54 height 26
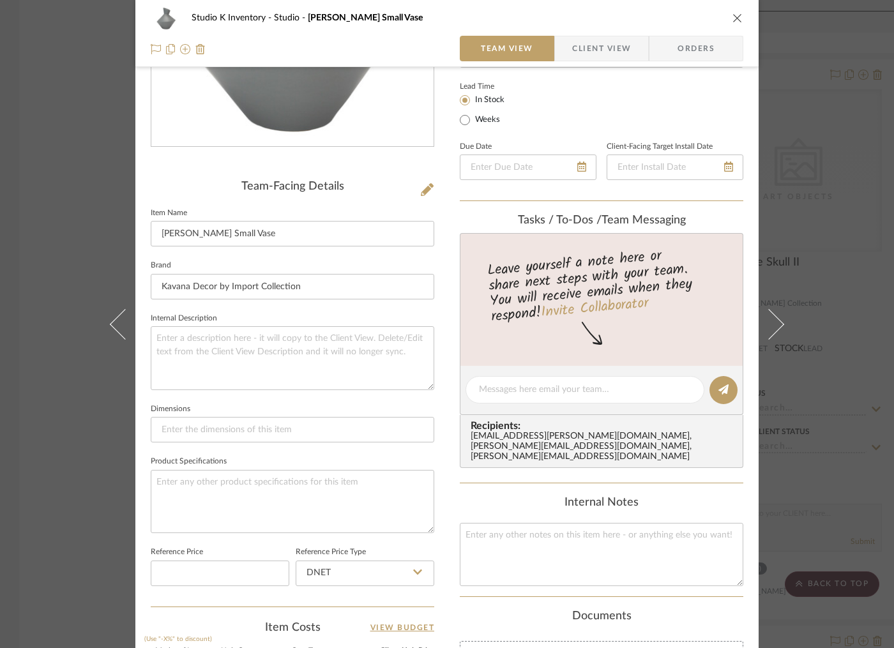
scroll to position [331, 0]
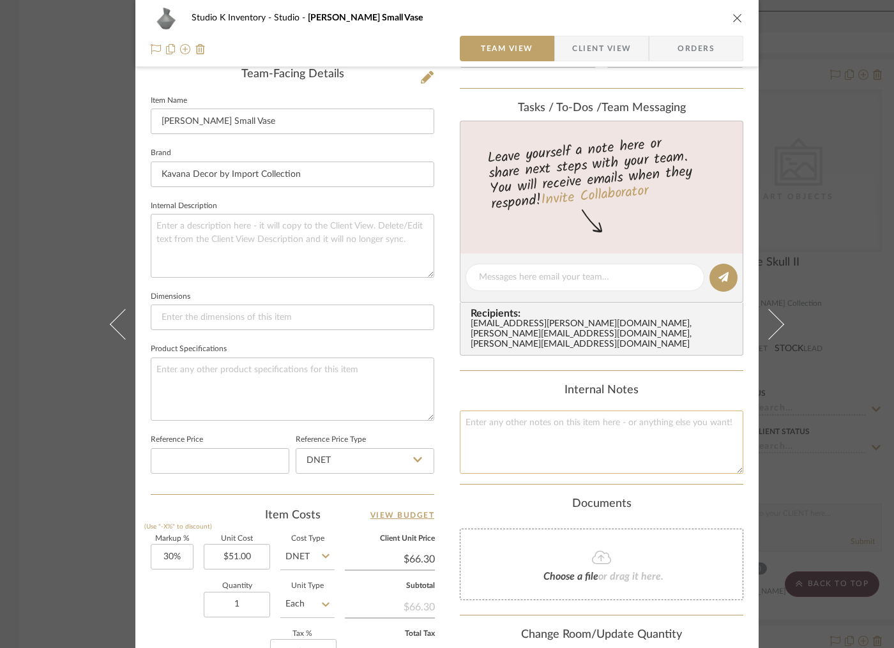
click at [508, 451] on textarea at bounding box center [602, 442] width 284 height 63
type textarea "Square SKU: Kav6 Retail: $114"
click at [485, 505] on div "Documents Choose a file or drag it here." at bounding box center [602, 548] width 284 height 103
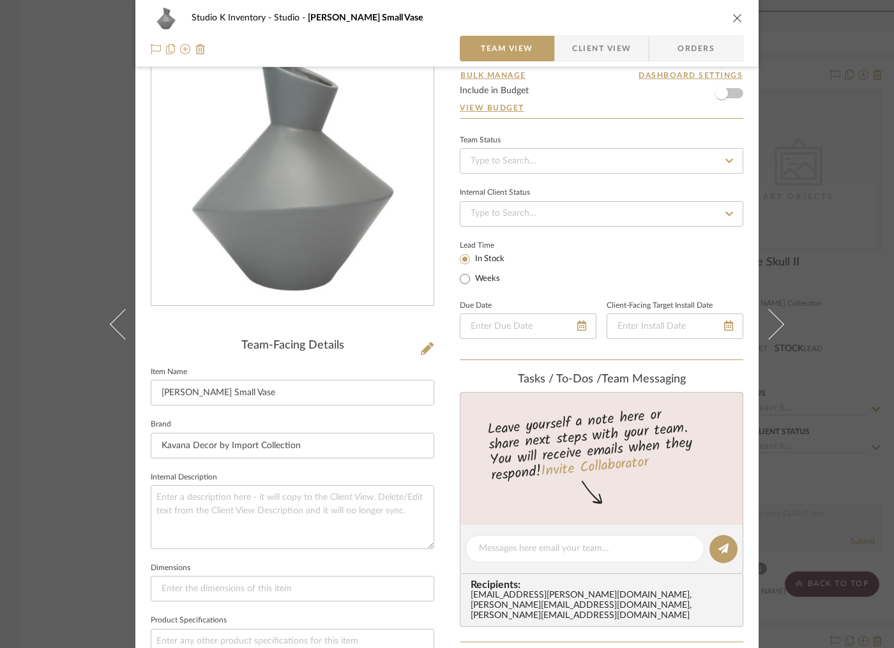
scroll to position [0, 0]
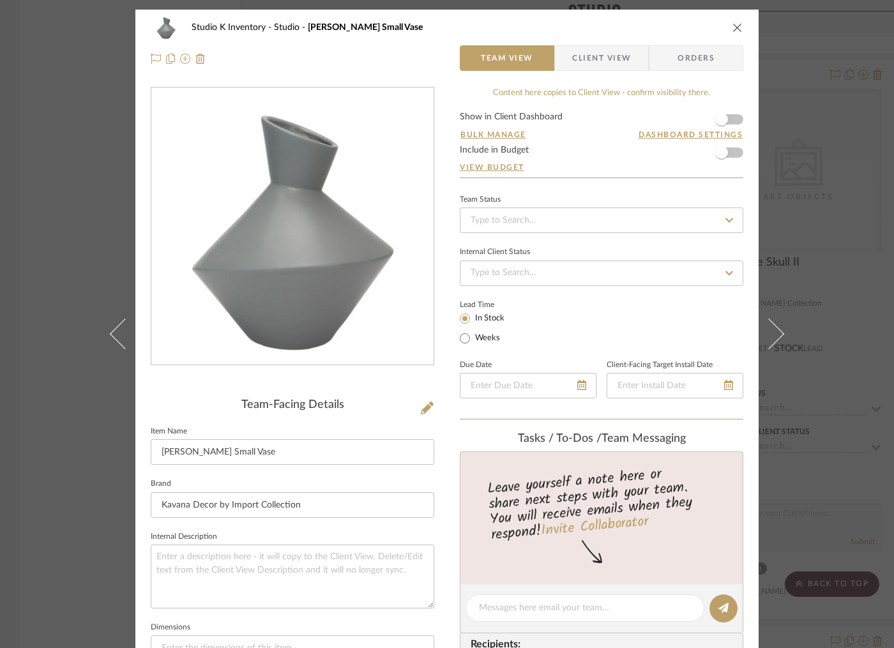
click at [733, 30] on icon "close" at bounding box center [738, 27] width 10 height 10
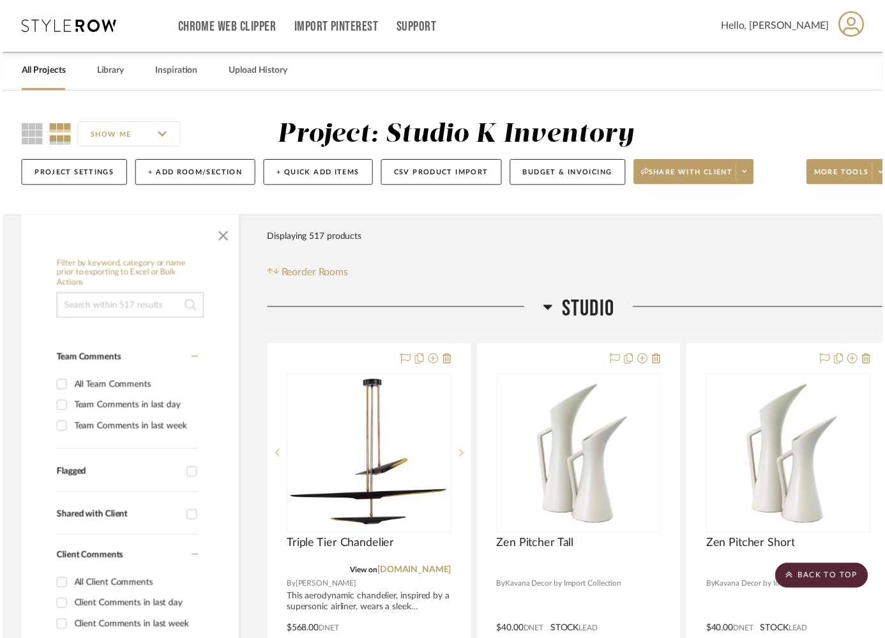
scroll to position [39374, 0]
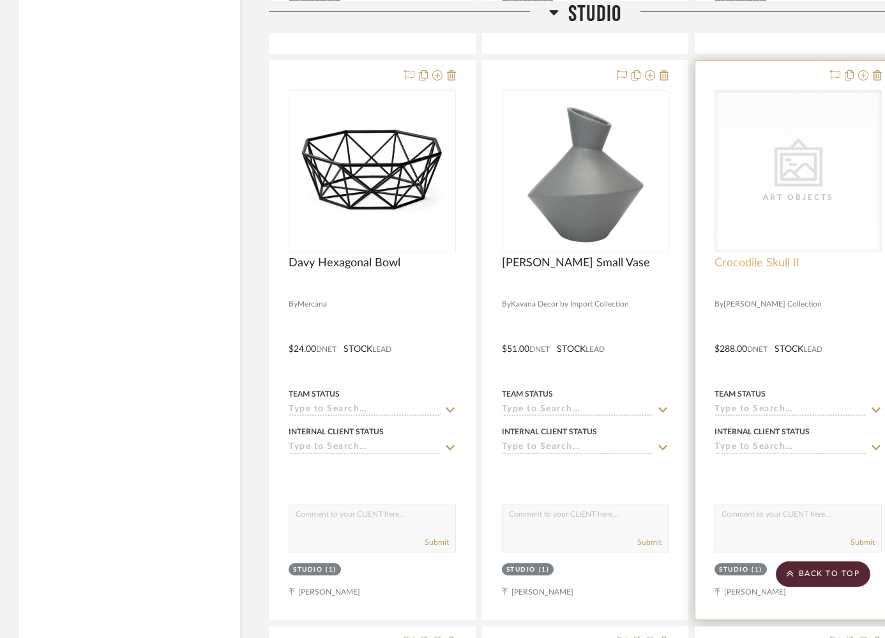
click at [733, 256] on span "Crocodile Skull II" at bounding box center [757, 263] width 85 height 14
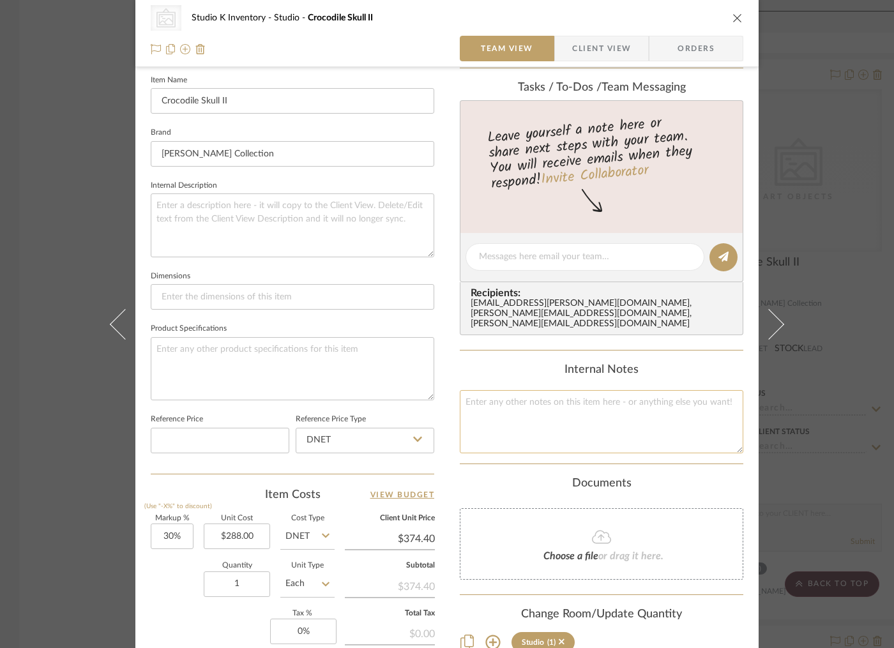
scroll to position [379, 0]
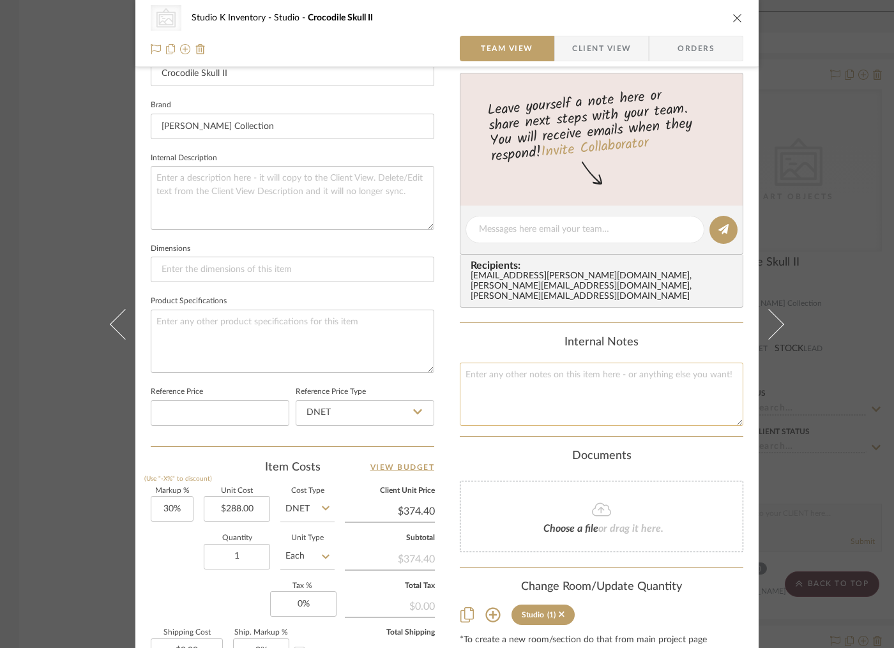
click at [519, 386] on textarea at bounding box center [602, 394] width 284 height 63
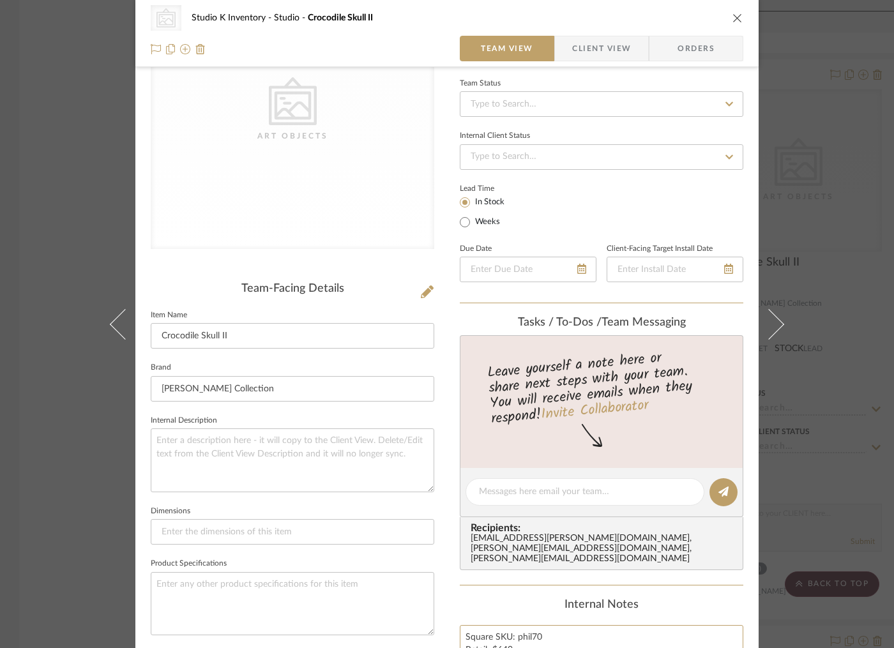
scroll to position [0, 0]
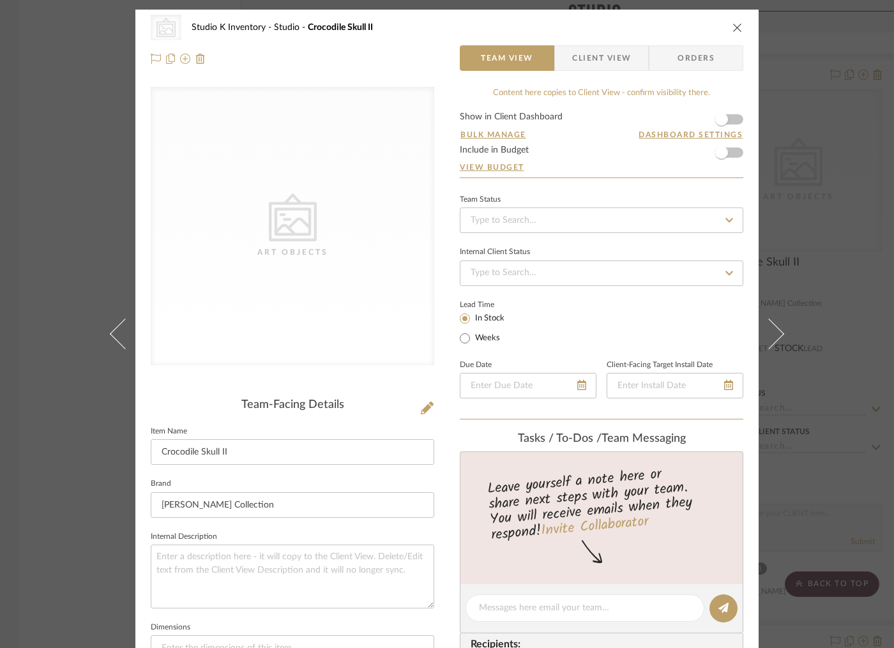
type textarea "Square SKU: phil70 Retail: $649"
click at [333, 376] on div "CategoryIconArt Created with Sketch. Art Objects" at bounding box center [293, 236] width 284 height 299
click at [421, 406] on icon at bounding box center [427, 408] width 13 height 13
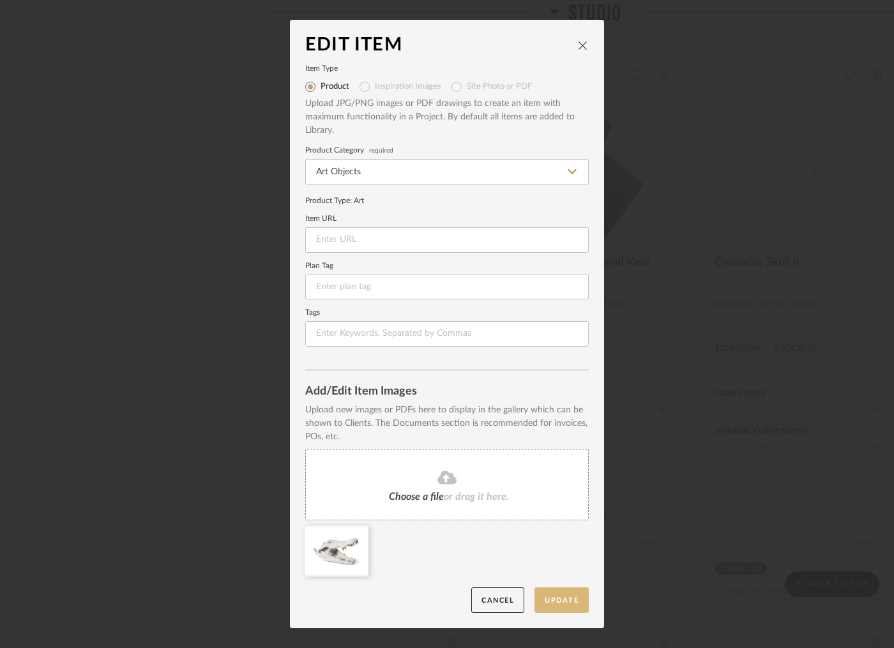
click at [561, 603] on button "Update" at bounding box center [562, 601] width 54 height 26
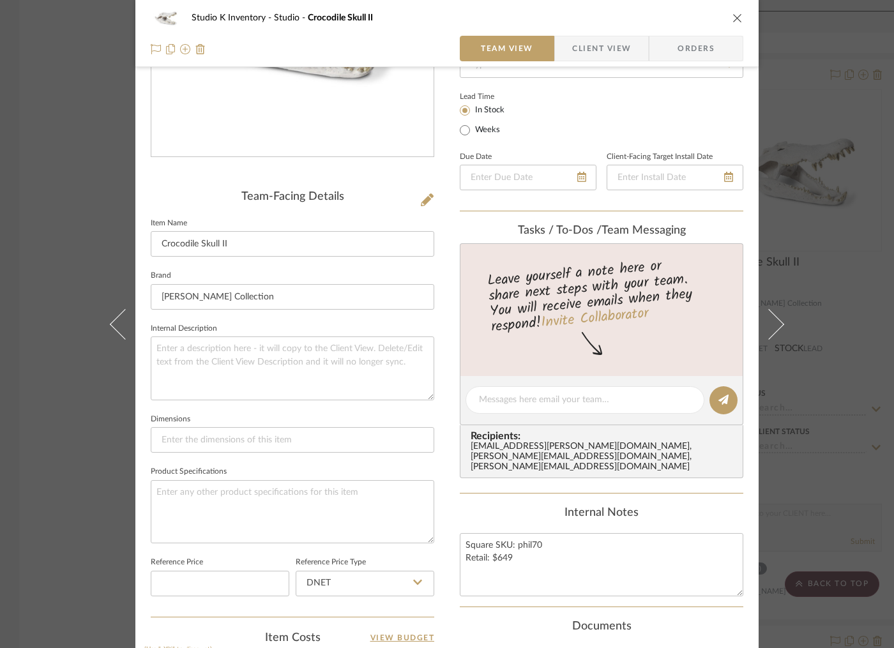
scroll to position [225, 0]
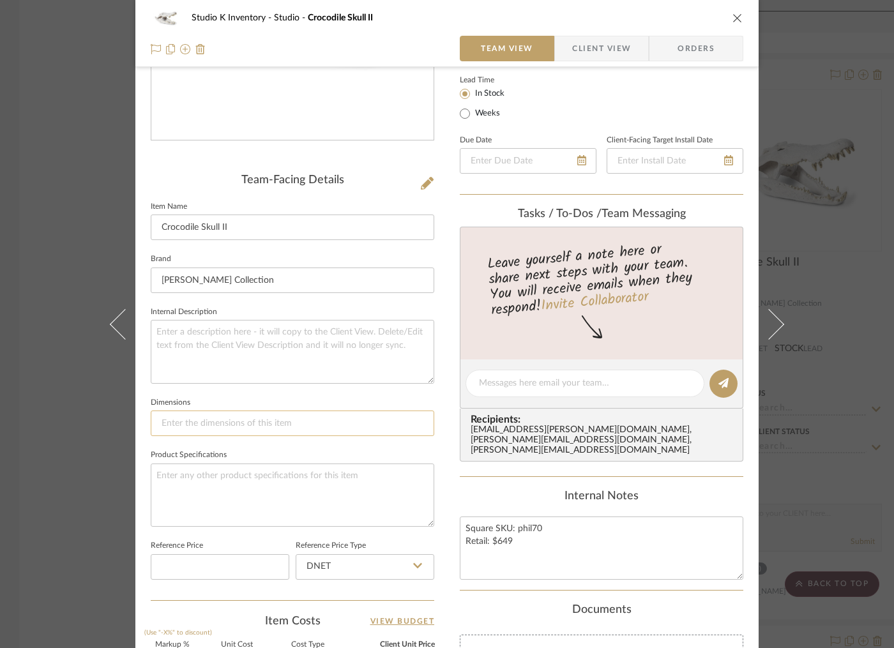
click at [192, 424] on input at bounding box center [293, 424] width 284 height 26
paste input "28x16x18"h"
type input "28x16x18"h"
click at [247, 326] on textarea at bounding box center [293, 351] width 284 height 63
paste textarea "Cast in combination of crushed stone and artisan-grade resin and hand finished …"
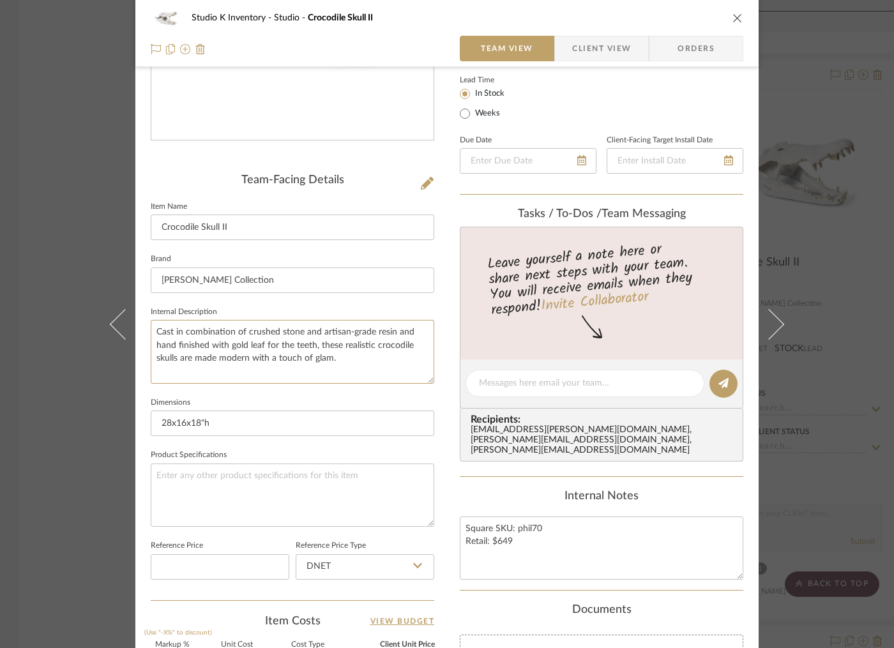
type textarea "Cast in combination of crushed stone and artisan-grade resin and hand finished …"
click at [676, 490] on div "Internal Notes" at bounding box center [602, 497] width 284 height 14
click at [734, 17] on icon "close" at bounding box center [738, 18] width 10 height 10
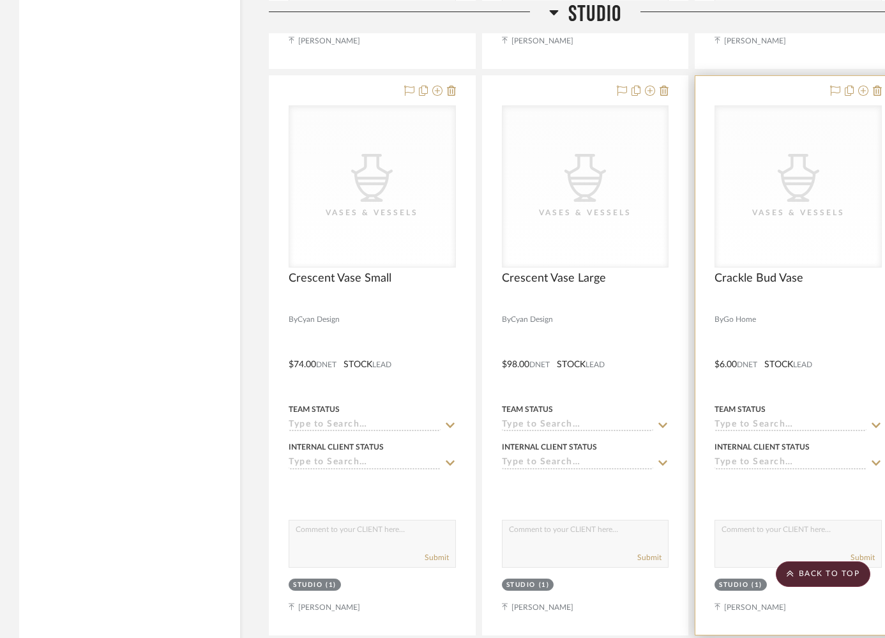
scroll to position [39924, 0]
